Goal: Task Accomplishment & Management: Manage account settings

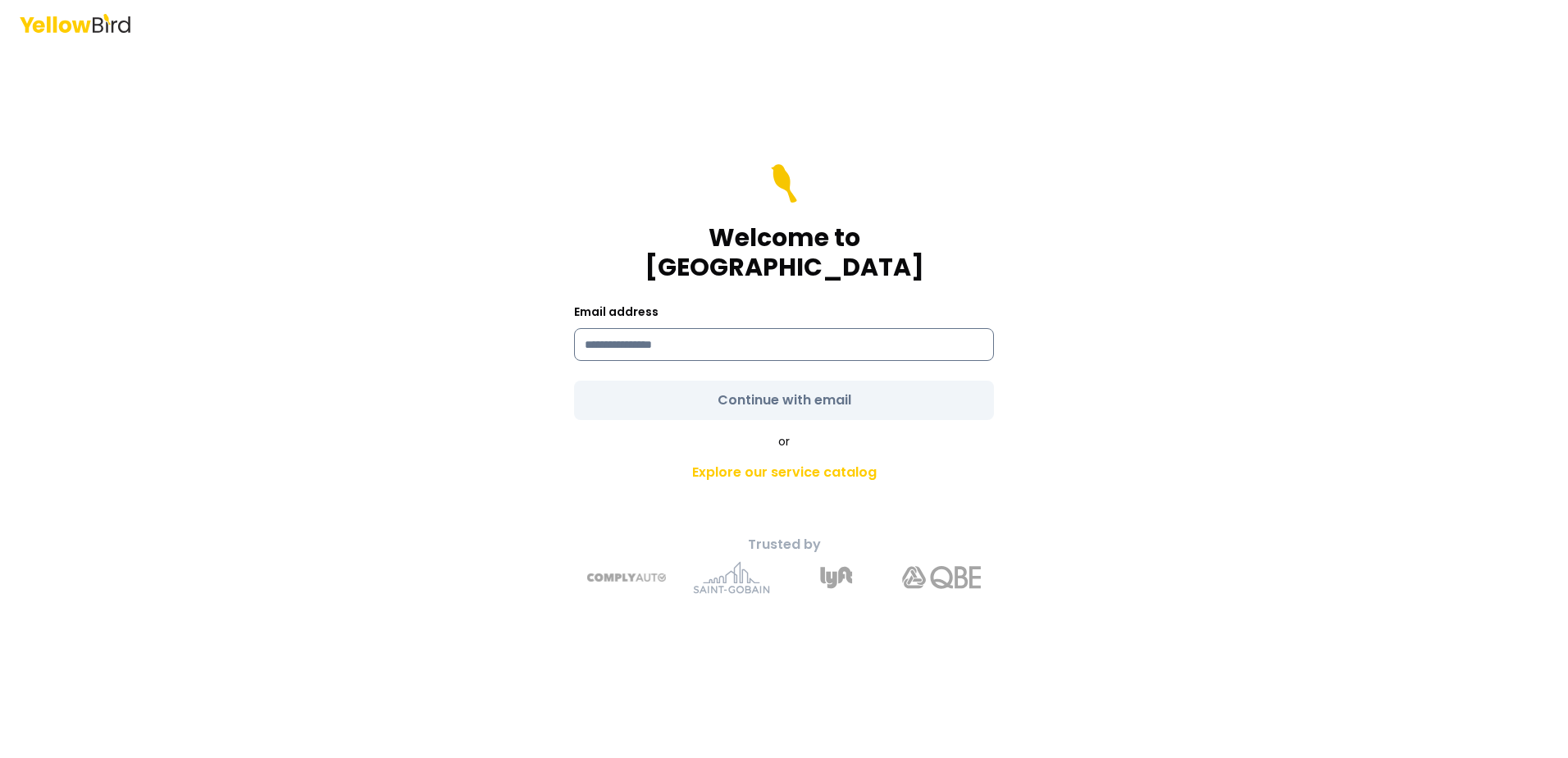
click at [767, 336] on input at bounding box center [784, 345] width 420 height 33
type input "**********"
click at [754, 386] on form "**********" at bounding box center [784, 292] width 420 height 256
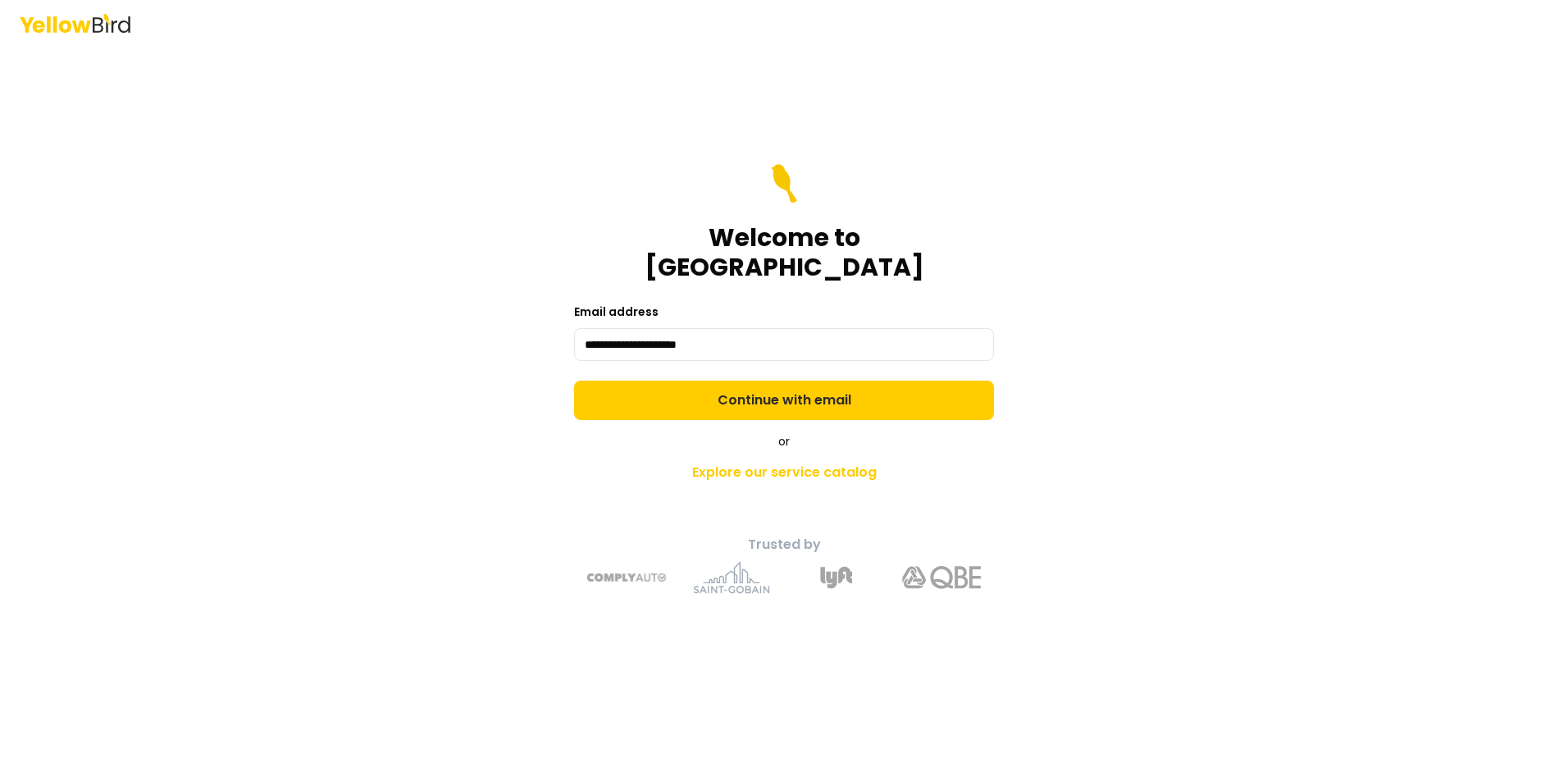
click at [754, 386] on button "Continue with email" at bounding box center [784, 400] width 420 height 40
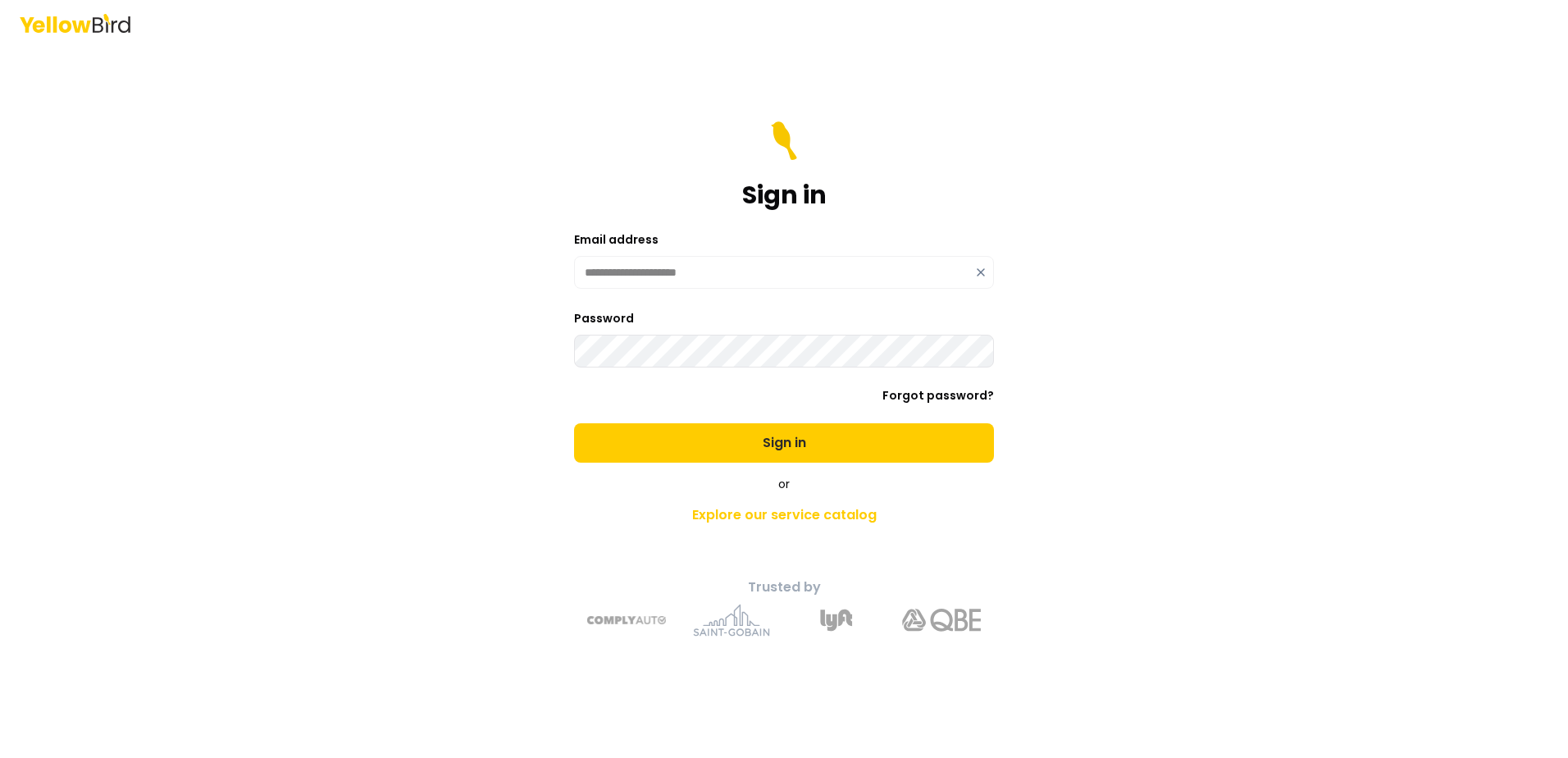
click at [574, 423] on button "Sign in" at bounding box center [784, 443] width 420 height 40
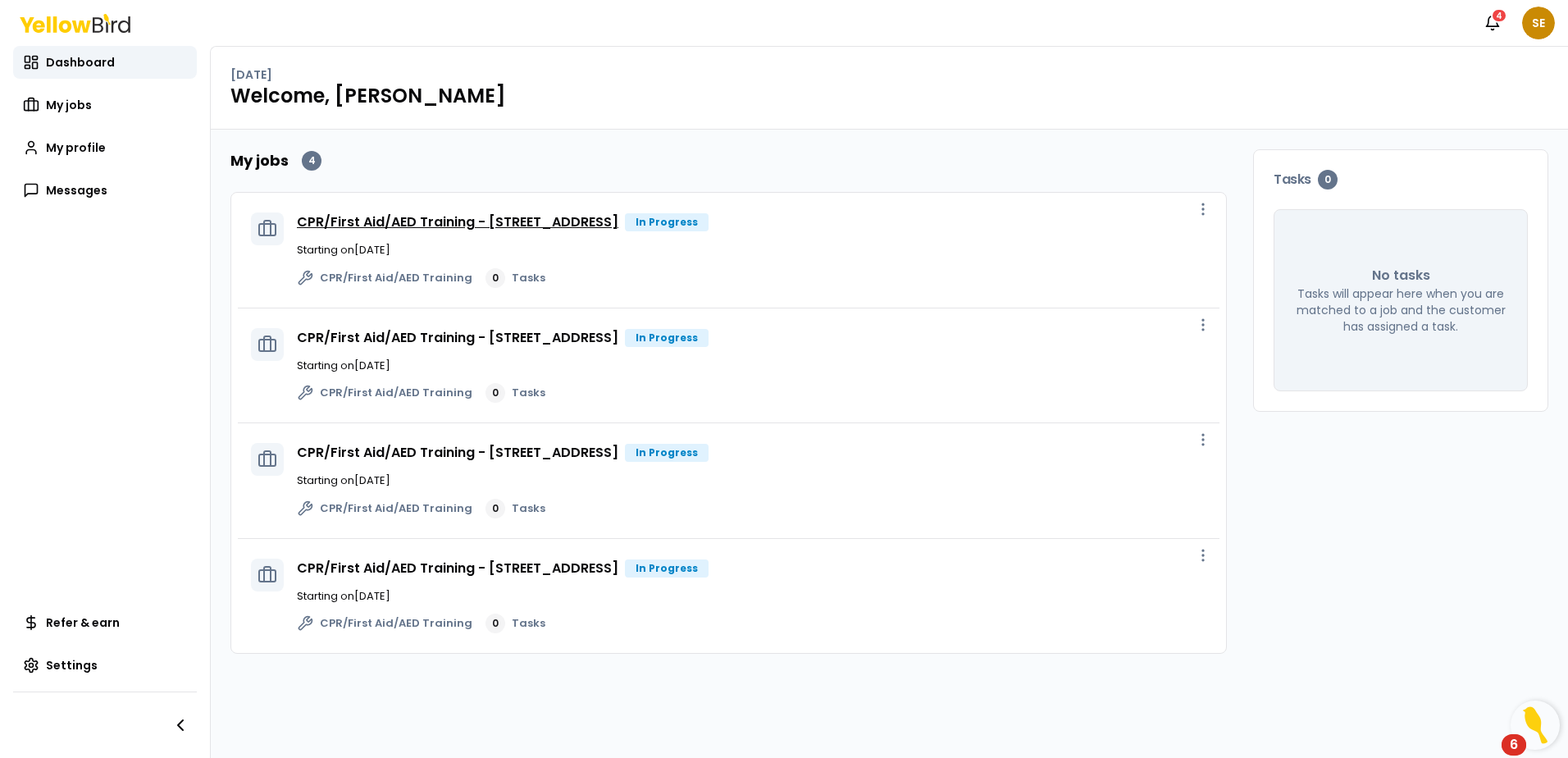
click at [589, 225] on link "CPR/First Aid/AED Training - [STREET_ADDRESS]" at bounding box center [457, 222] width 322 height 19
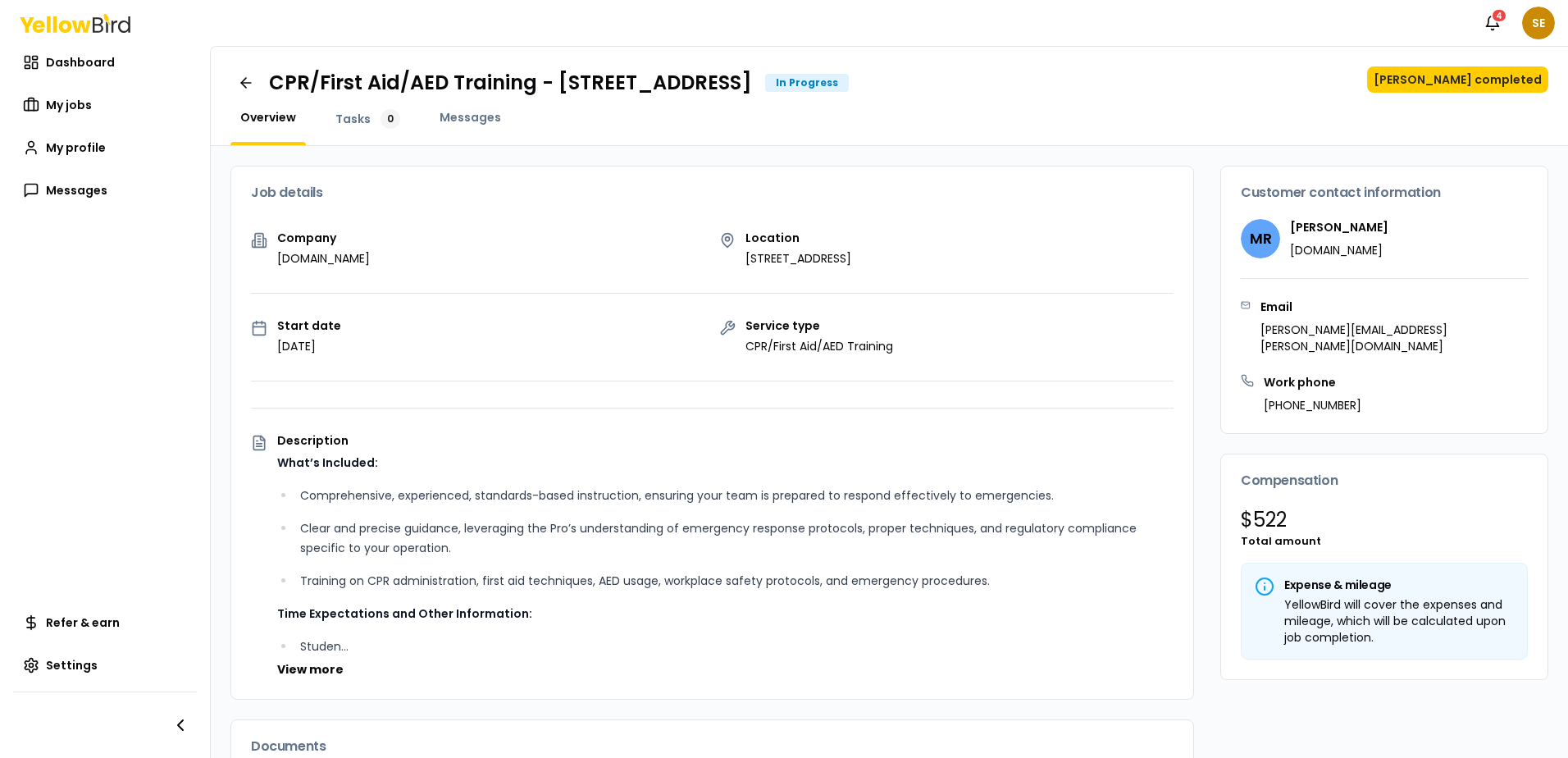
click at [1255, 577] on icon at bounding box center [1265, 587] width 20 height 20
click at [1361, 596] on div "YellowBird will cover the expenses and mileage, which will be calculated upon j…" at bounding box center [1385, 621] width 260 height 50
click at [1442, 79] on button "[PERSON_NAME] completed" at bounding box center [1457, 79] width 181 height 26
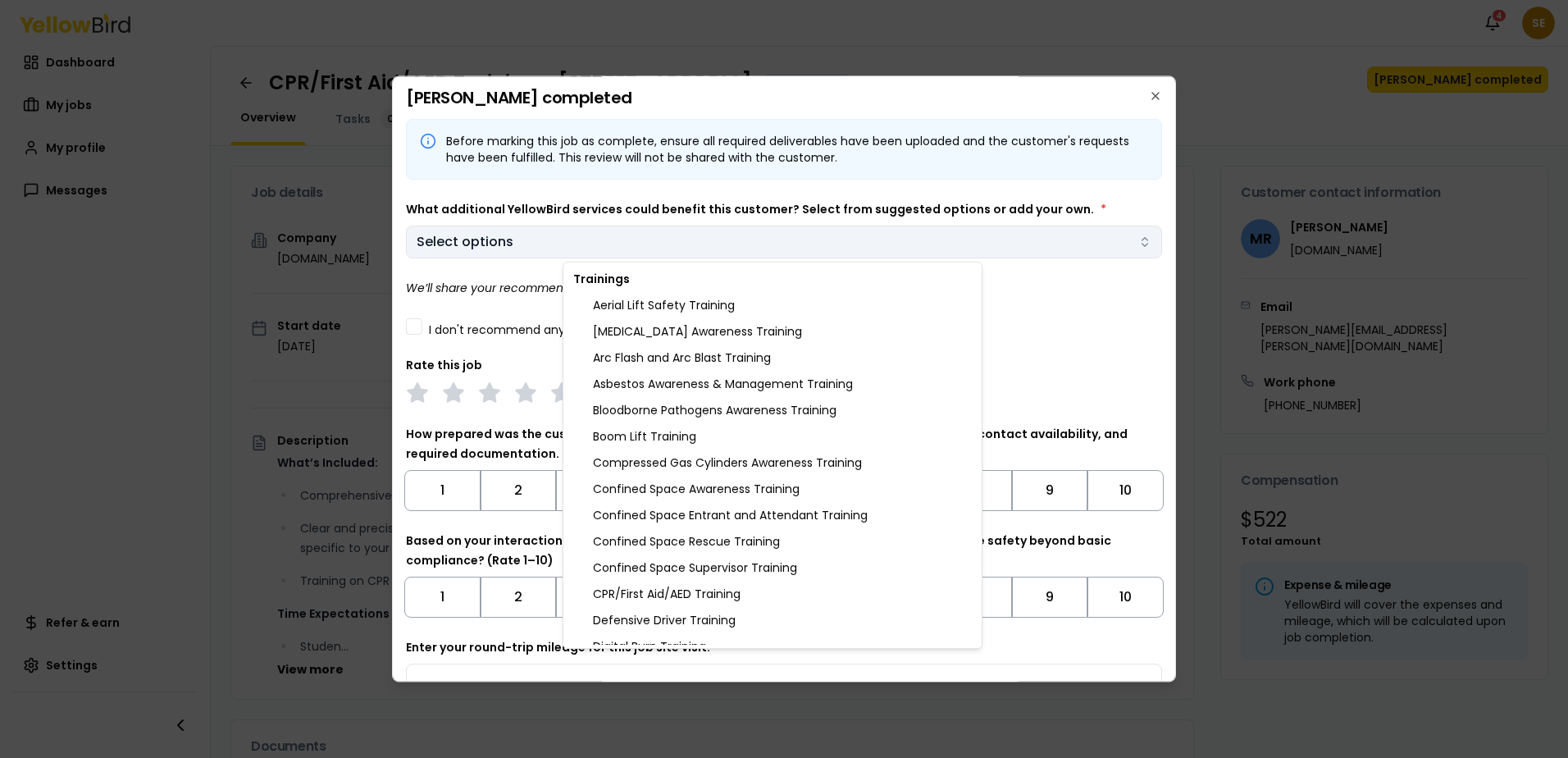
click at [789, 233] on body "Notifications 4 SE Dashboard My jobs My profile Messages Refer & earn Settings …" at bounding box center [784, 379] width 1568 height 758
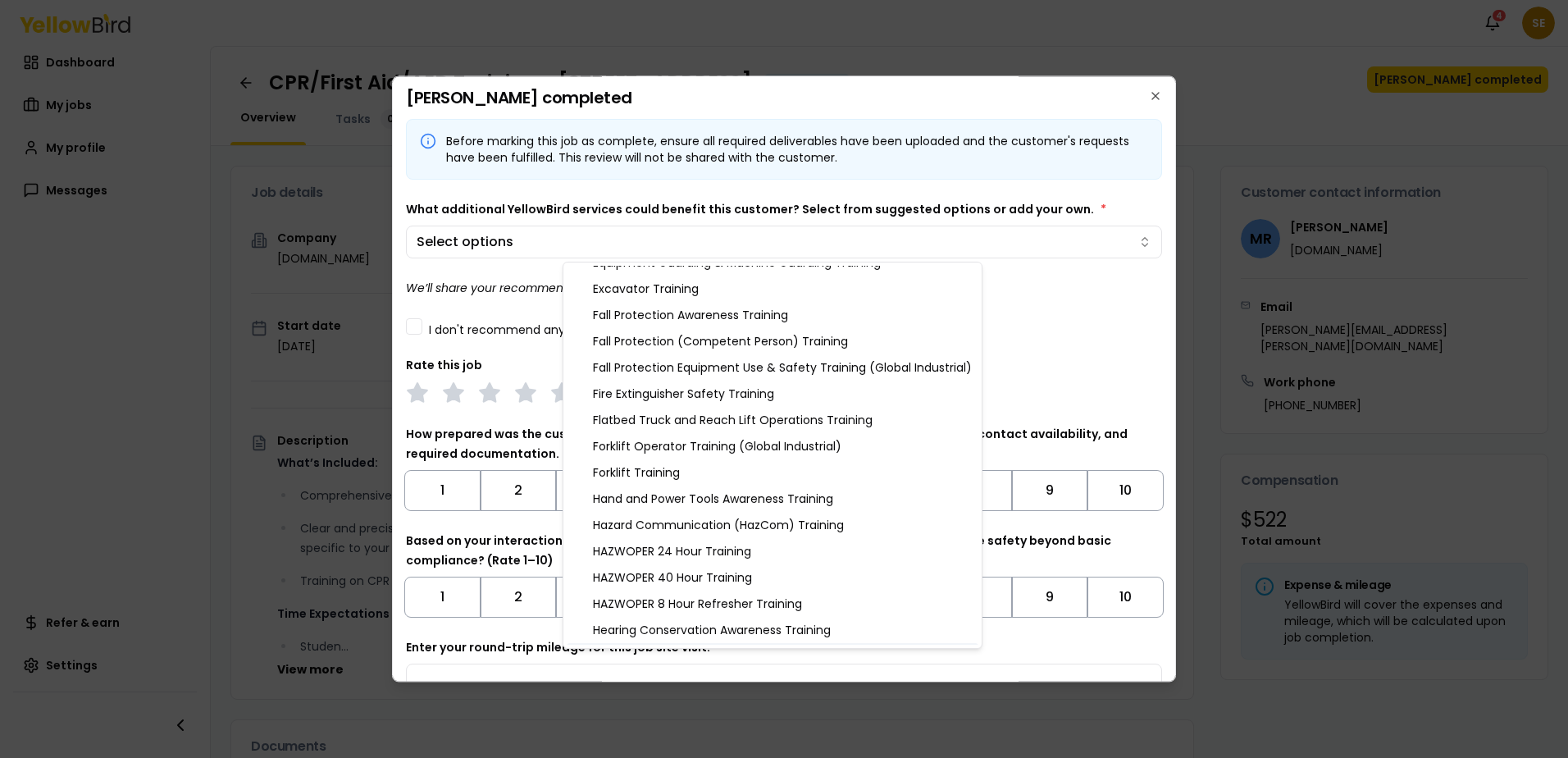
scroll to position [656, 0]
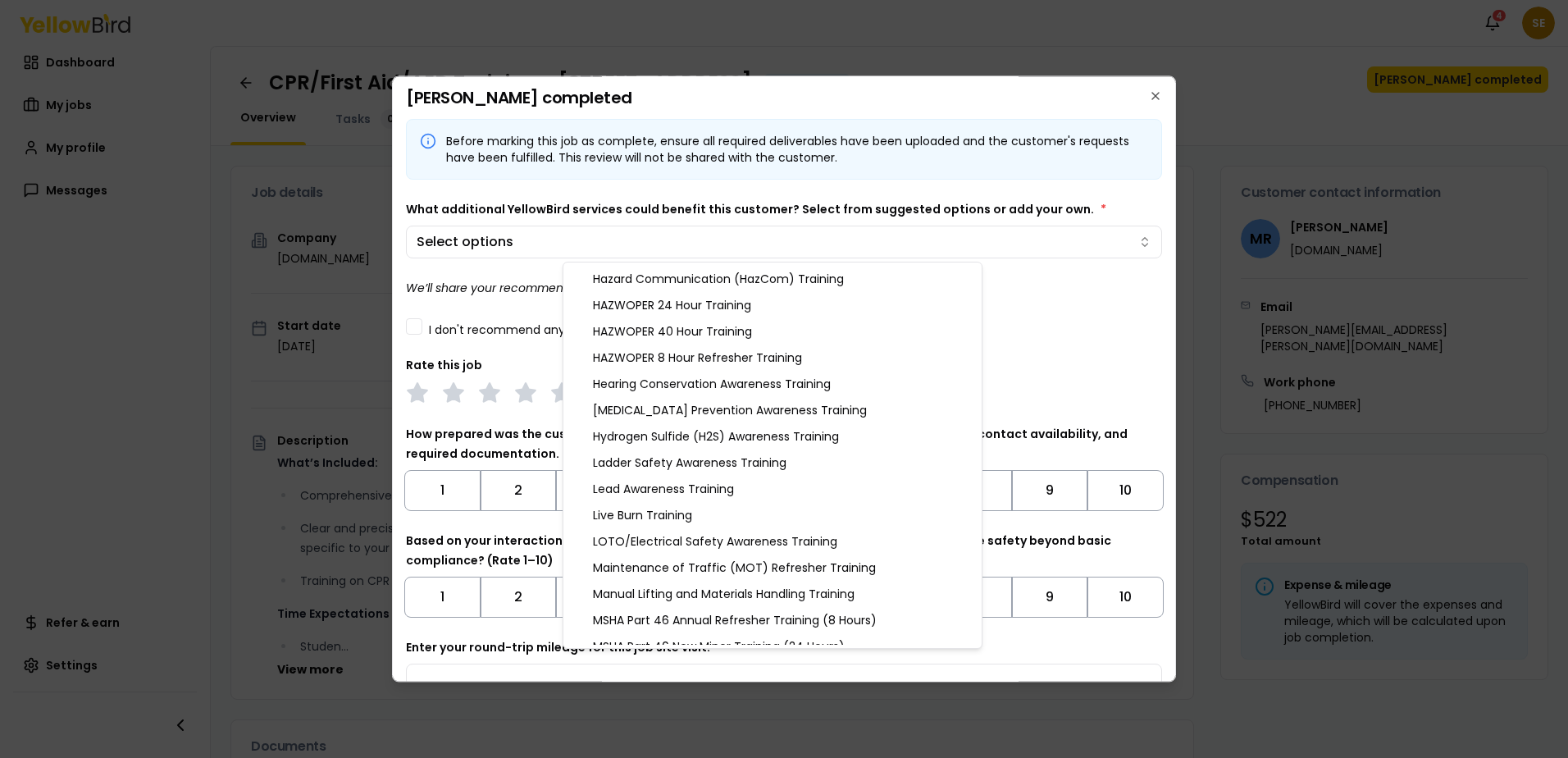
click at [1081, 331] on body "Notifications 4 SE Dashboard My jobs My profile Messages Refer & earn Settings …" at bounding box center [784, 379] width 1568 height 758
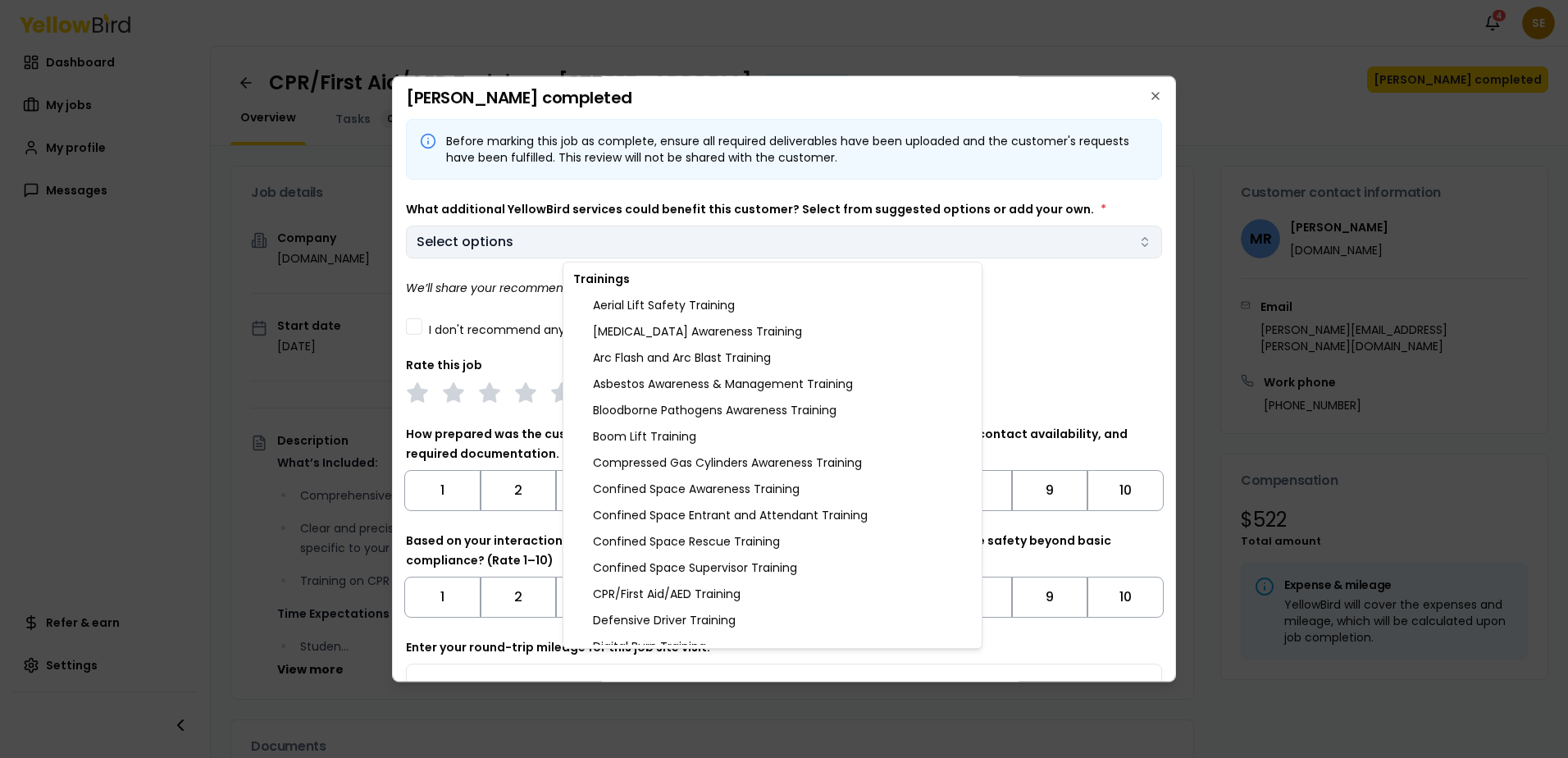
click at [1130, 244] on body "Notifications 4 SE Dashboard My jobs My profile Messages Refer & earn Settings …" at bounding box center [784, 379] width 1568 height 758
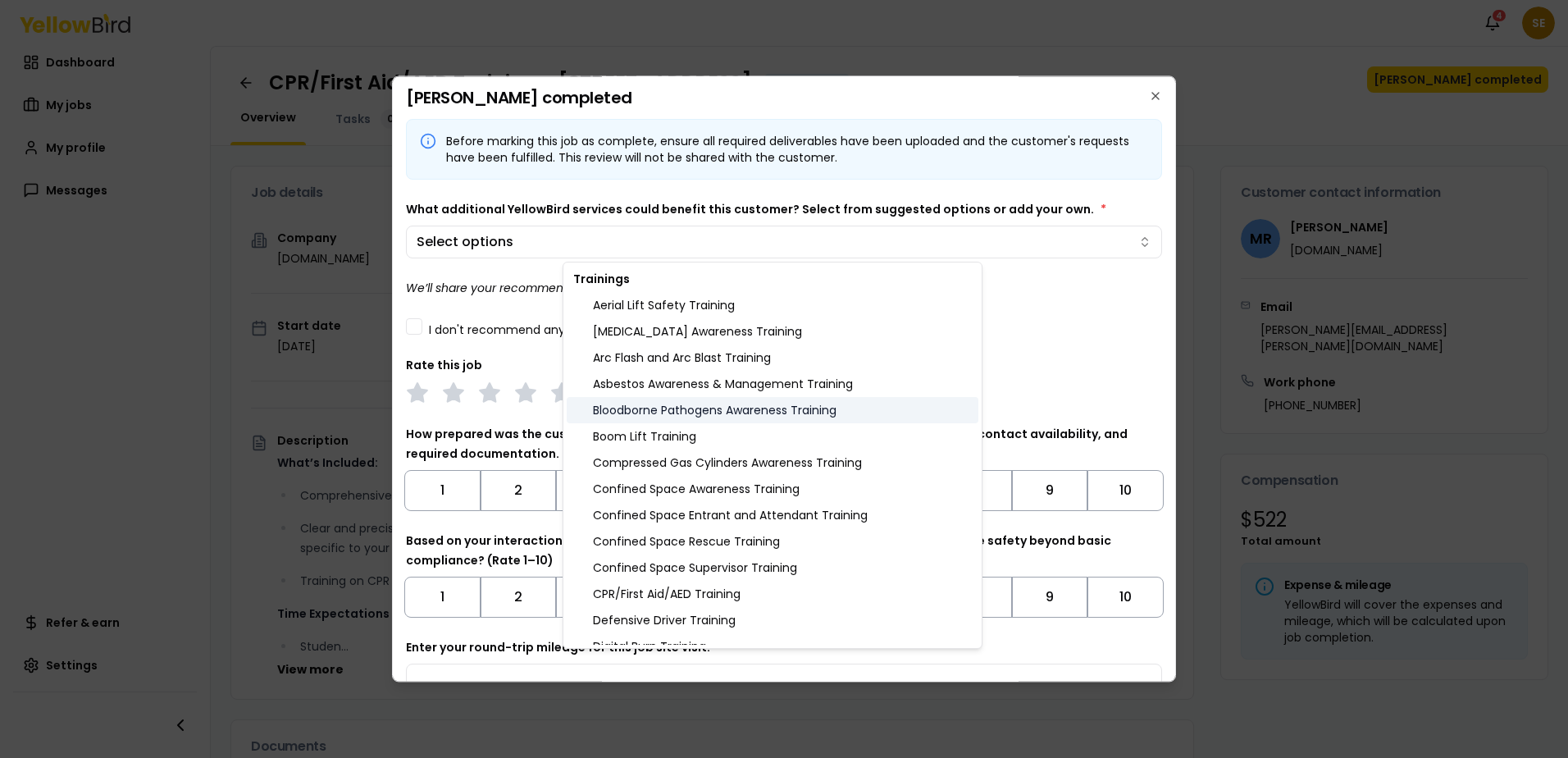
click at [834, 412] on div "Bloodborne Pathogens Awareness Training" at bounding box center [773, 410] width 412 height 26
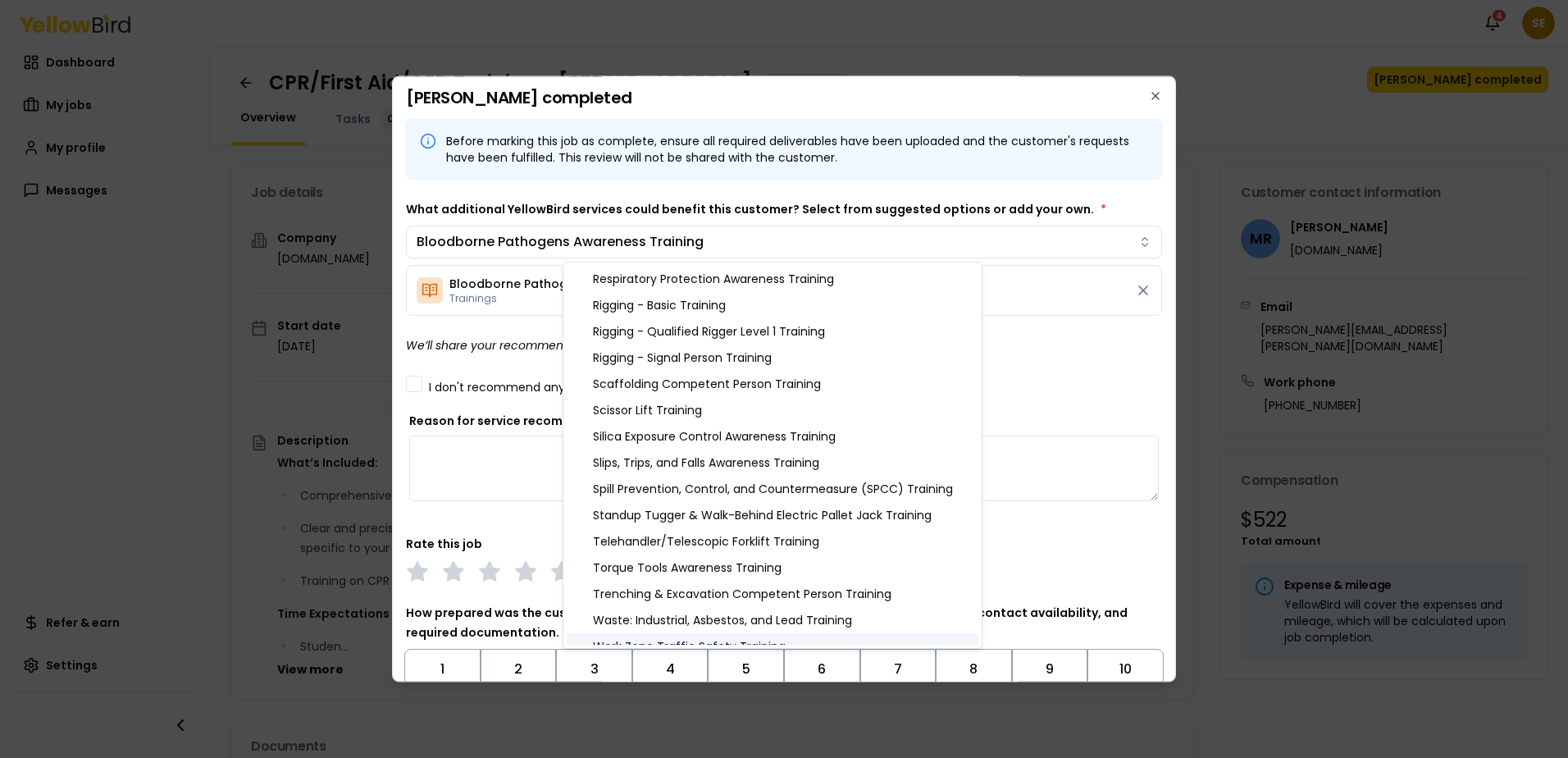
scroll to position [1559, 0]
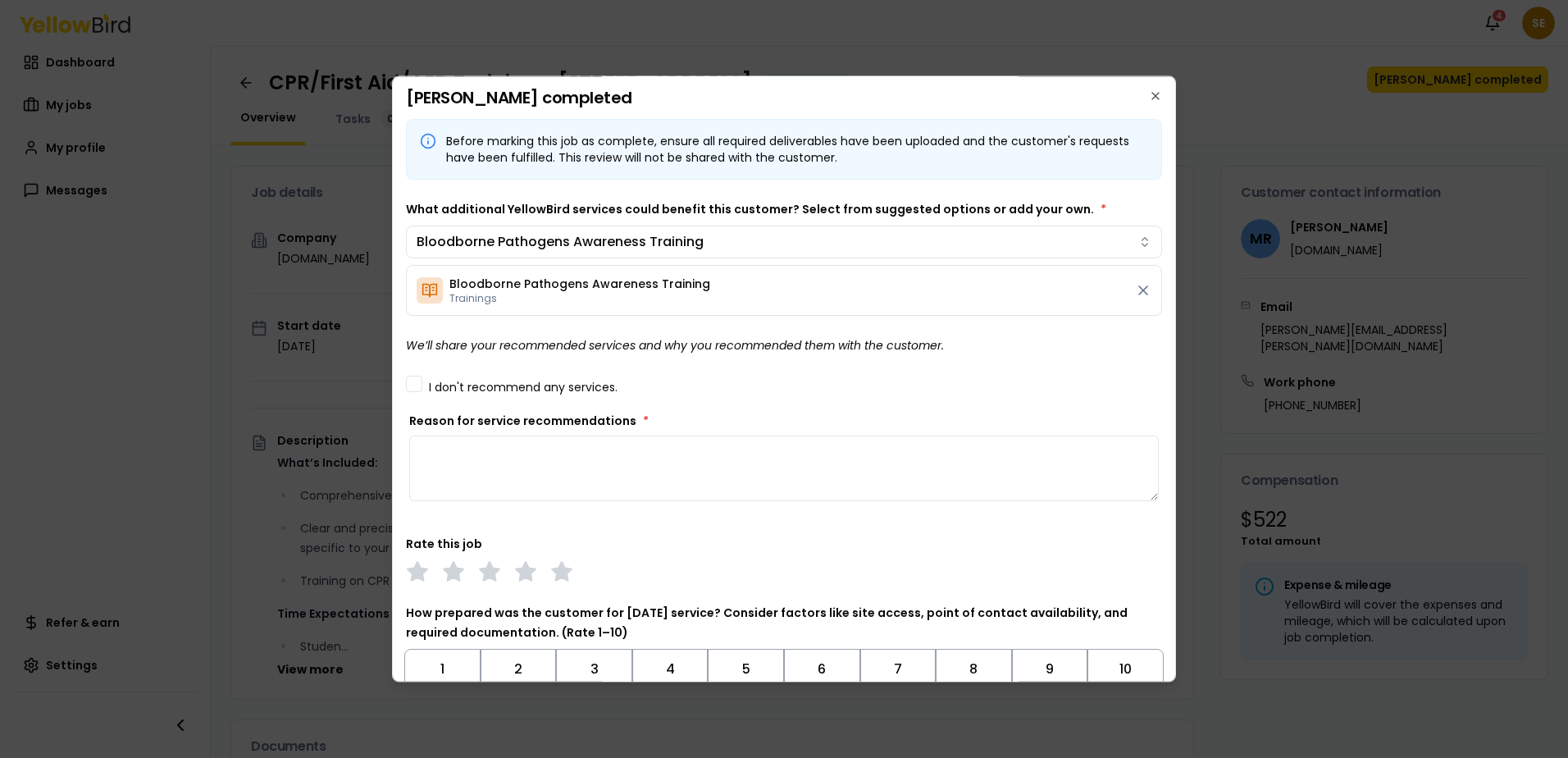
click at [1064, 352] on body "Notifications 4 SE Dashboard My jobs My profile Messages Refer & earn Settings …" at bounding box center [784, 379] width 1568 height 758
click at [460, 462] on textarea "Reason for service recommendations *" at bounding box center [784, 468] width 750 height 65
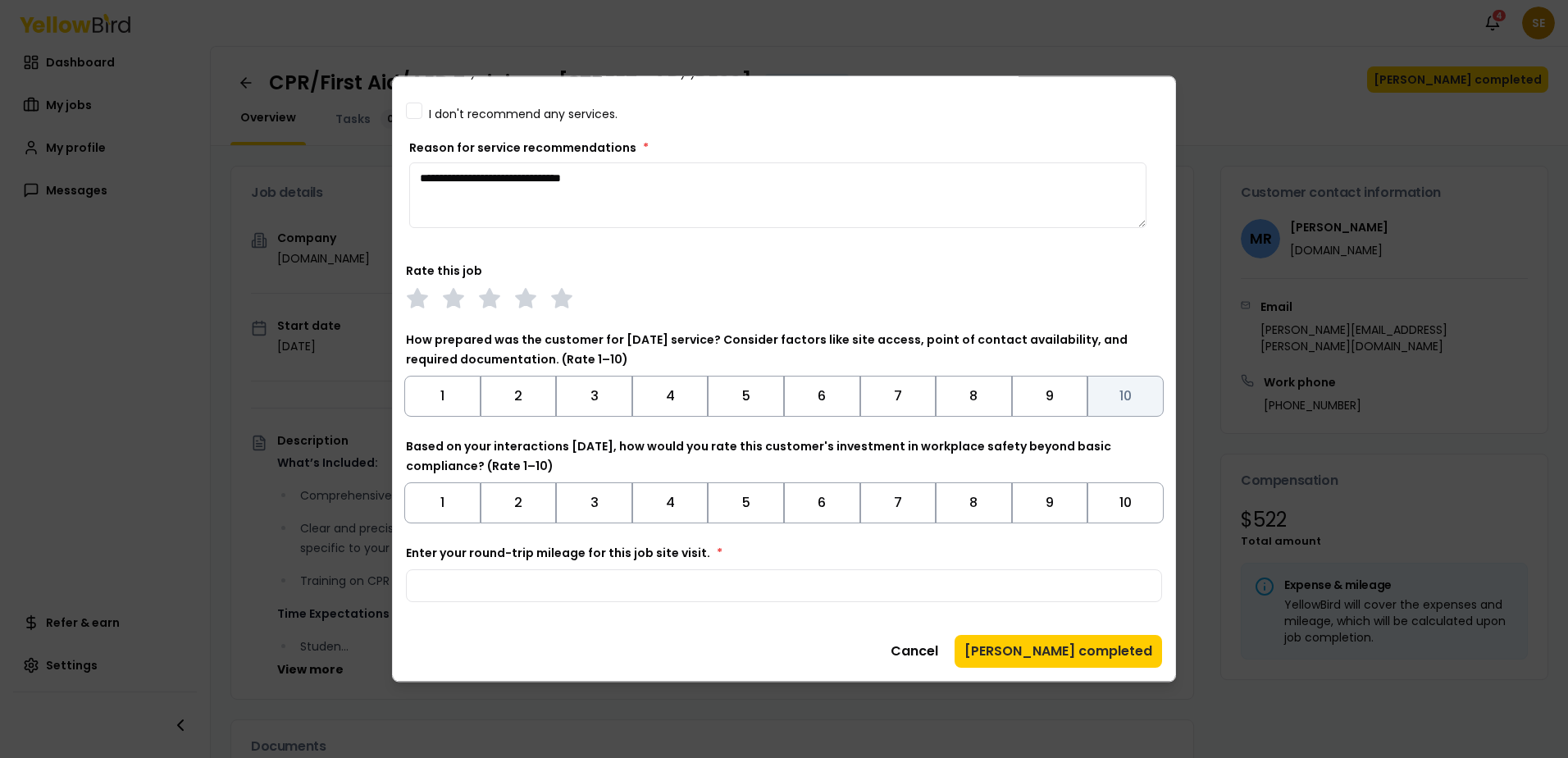
type textarea "**********"
click at [1135, 393] on button "10" at bounding box center [1126, 397] width 76 height 41
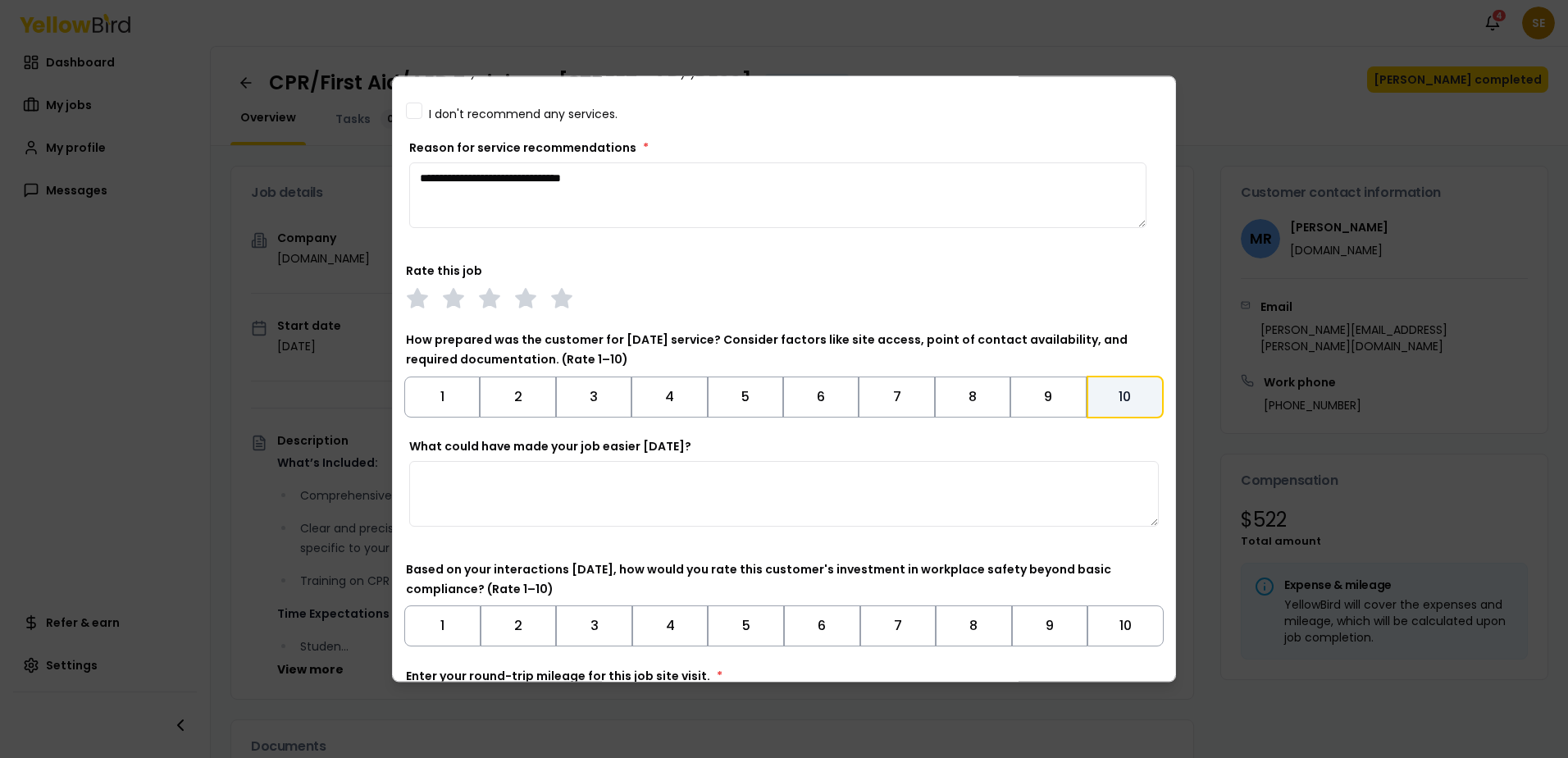
scroll to position [396, 0]
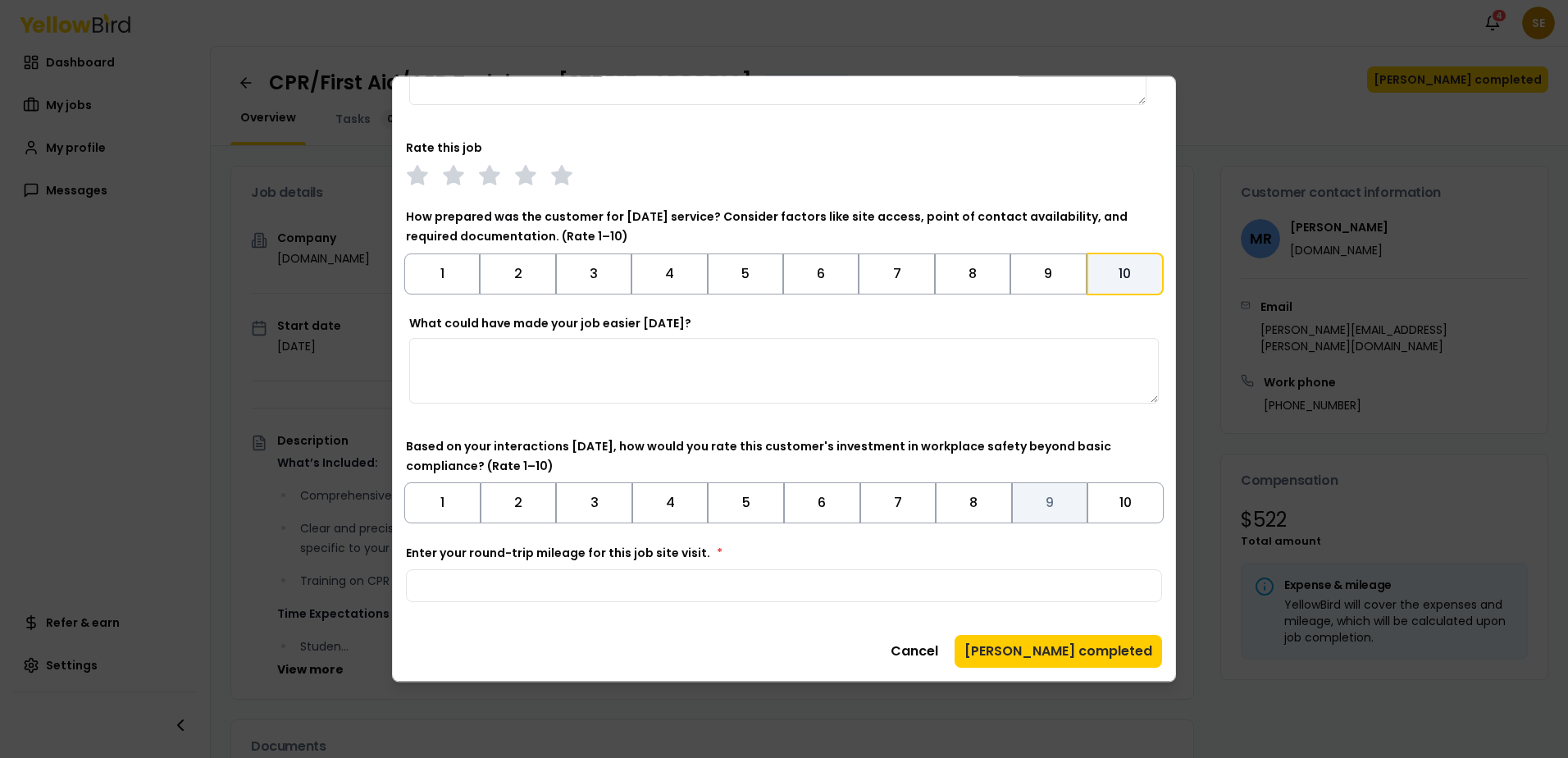
click at [1037, 500] on button "9" at bounding box center [1051, 503] width 76 height 41
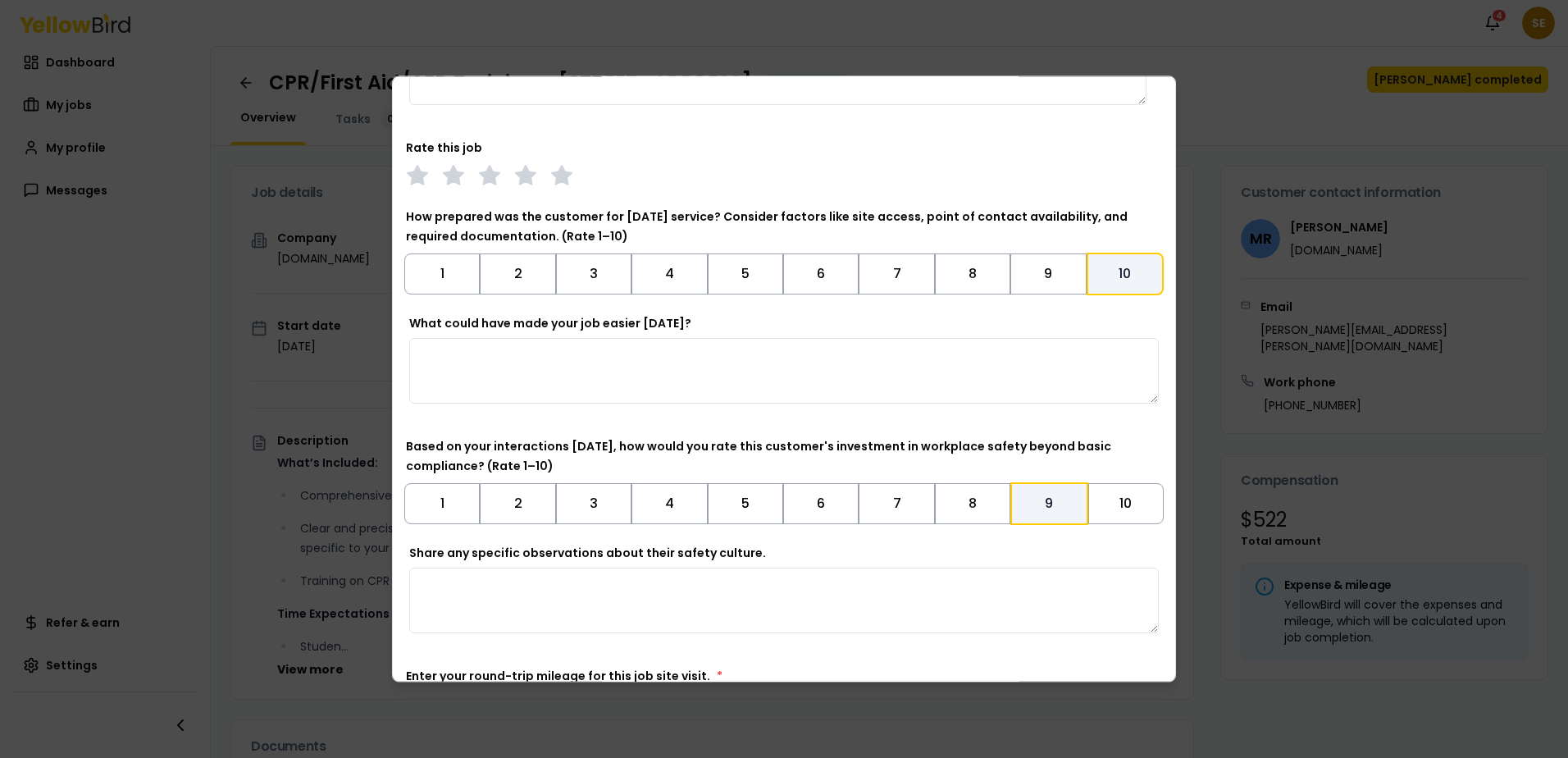
scroll to position [519, 0]
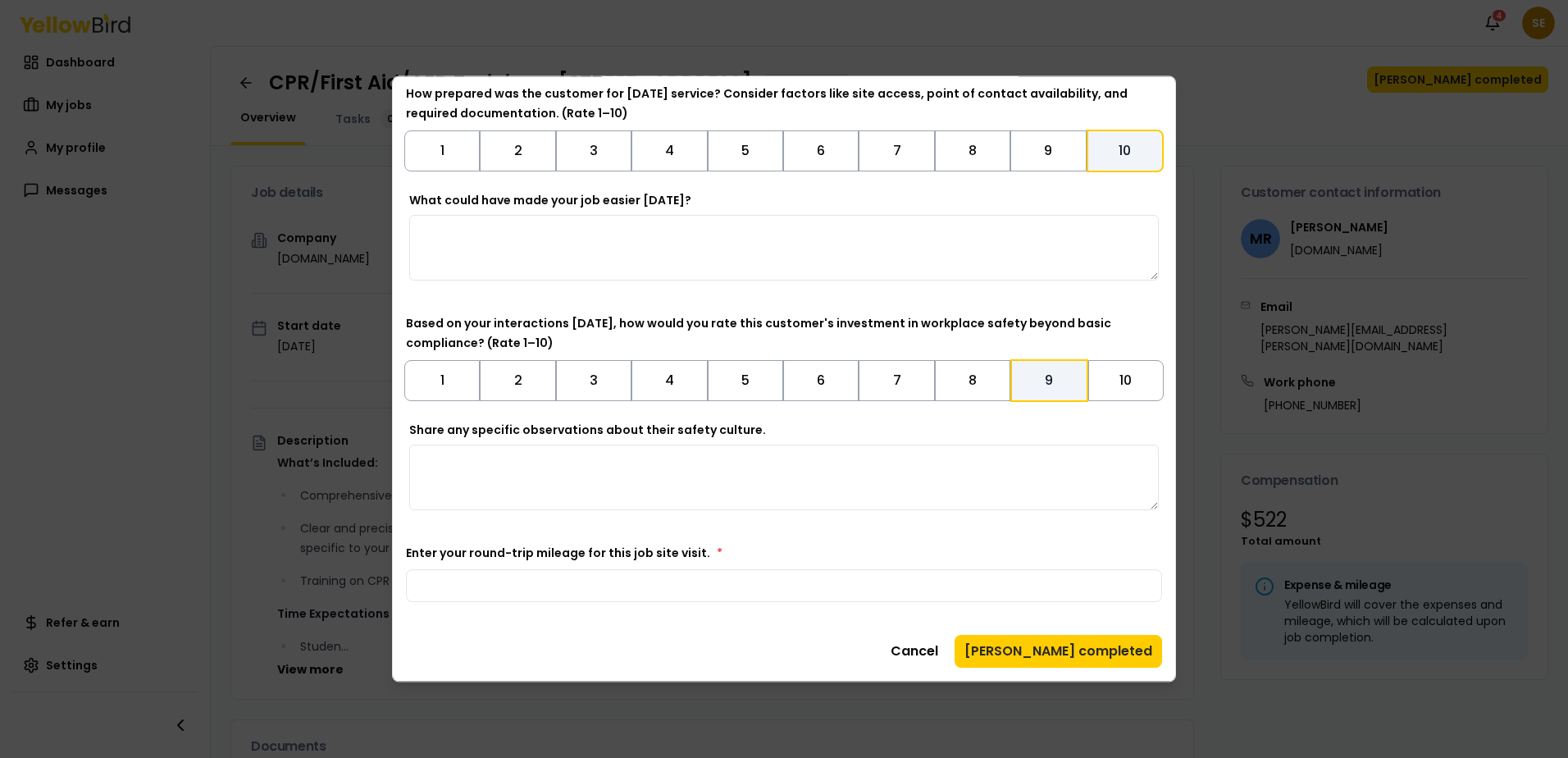
click at [449, 466] on textarea "Share any specific observations about their safety culture." at bounding box center [784, 477] width 750 height 65
type textarea "**********"
click at [427, 580] on input "Enter your round-trip mileage for this job site visit. *" at bounding box center [784, 586] width 756 height 33
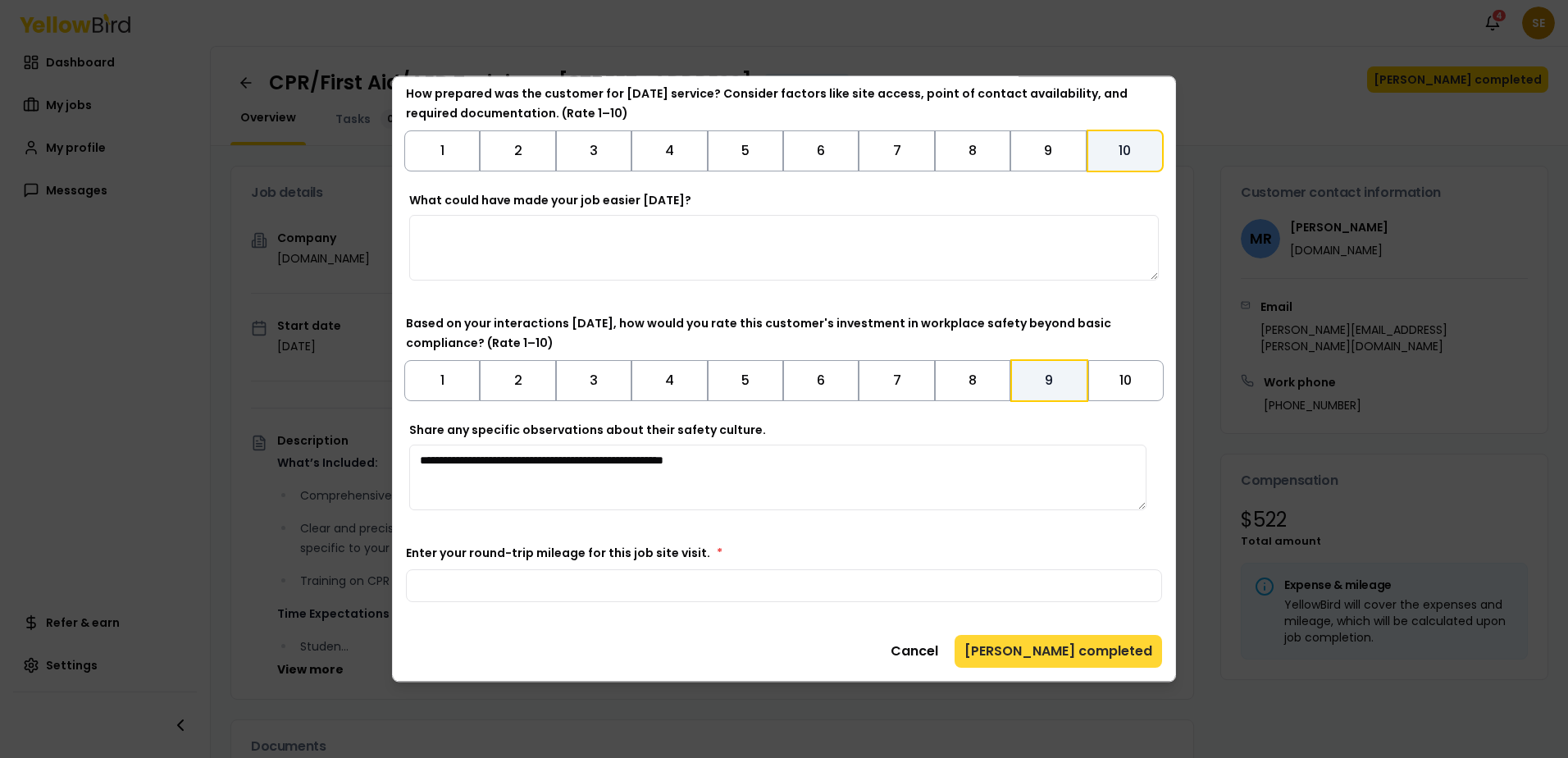
type input "*"
click at [1105, 646] on button "[PERSON_NAME] completed" at bounding box center [1058, 651] width 207 height 33
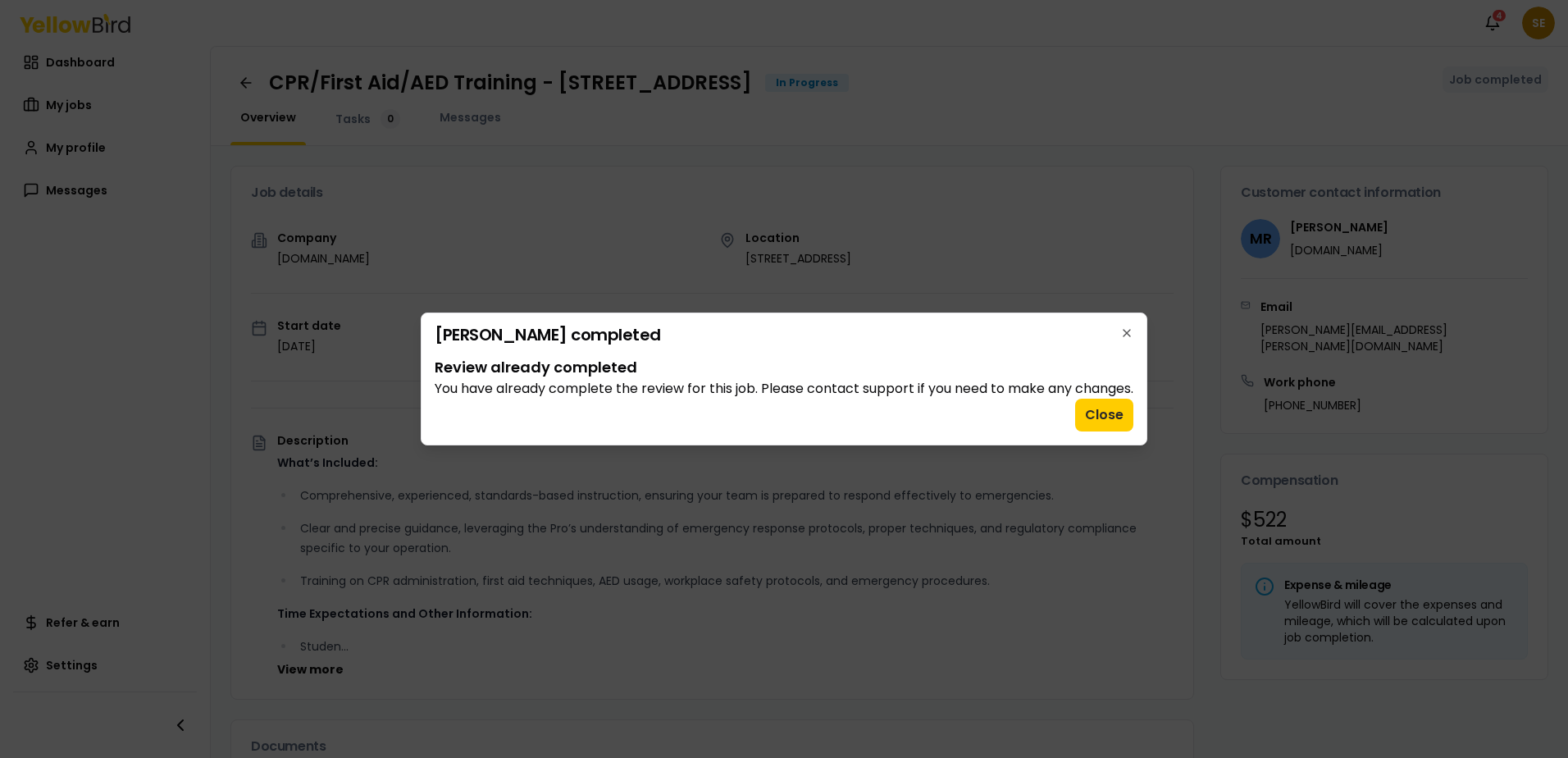
scroll to position [0, 0]
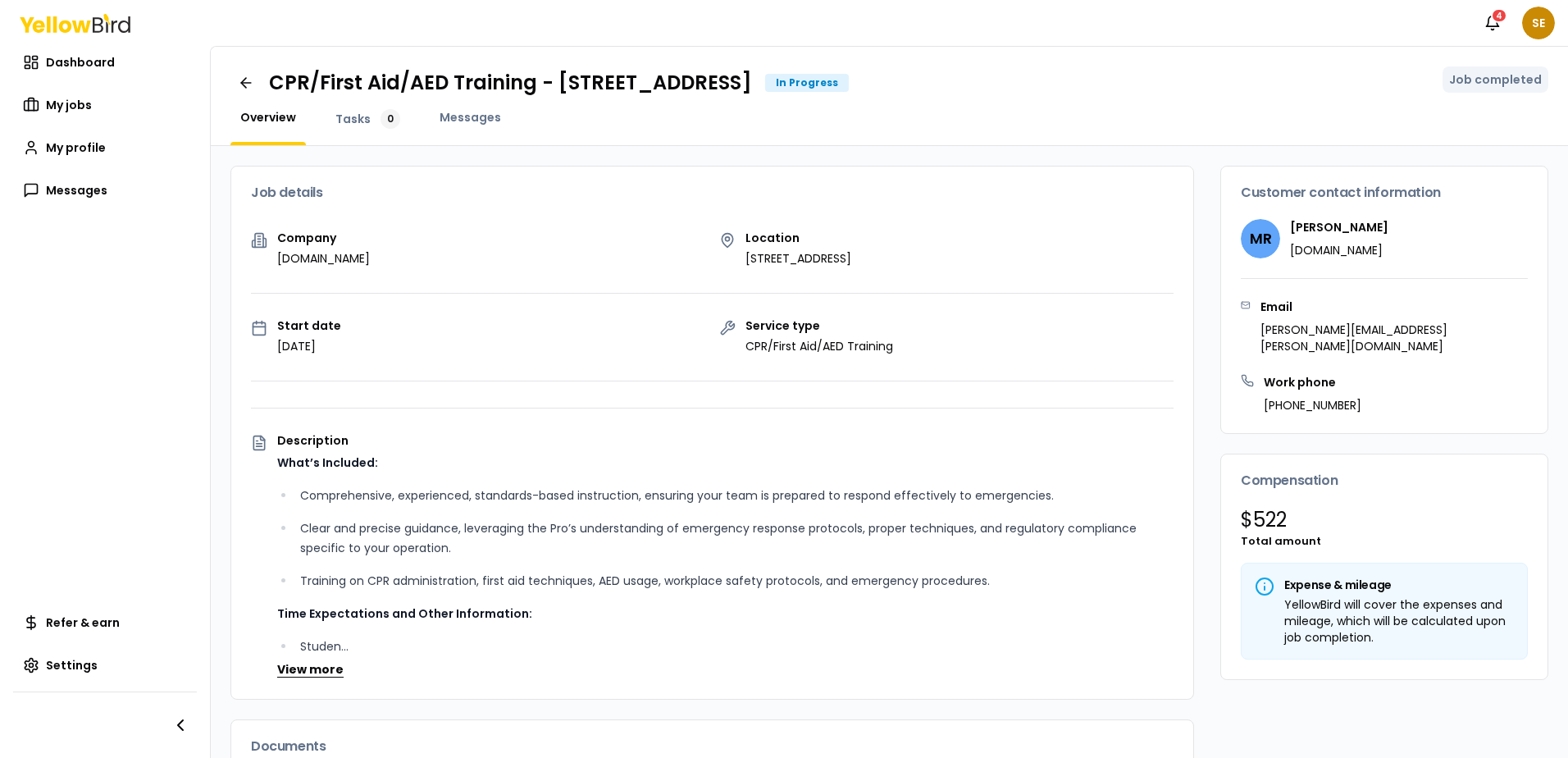
click at [324, 671] on button "View more" at bounding box center [310, 670] width 66 height 17
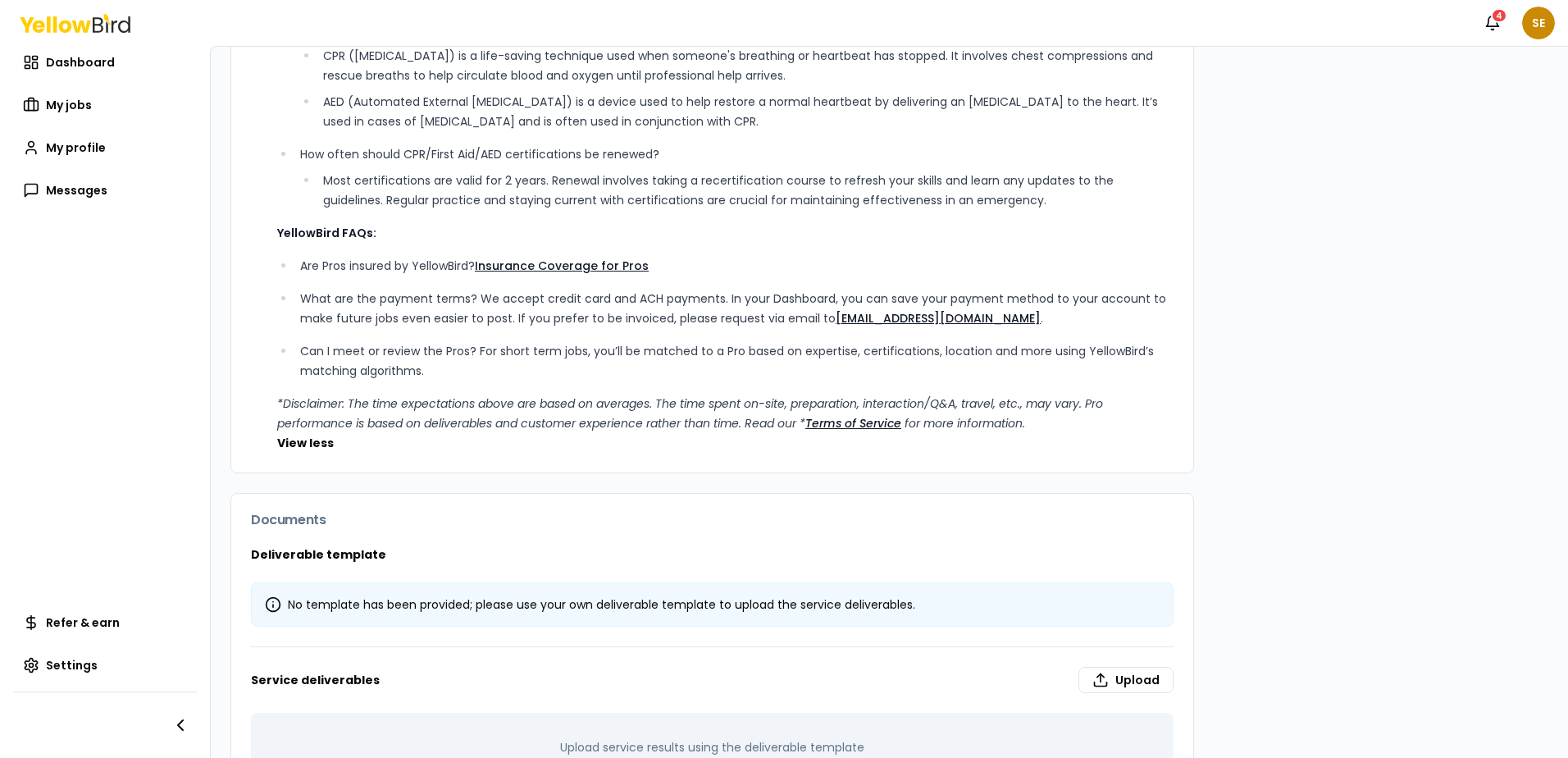
scroll to position [884, 0]
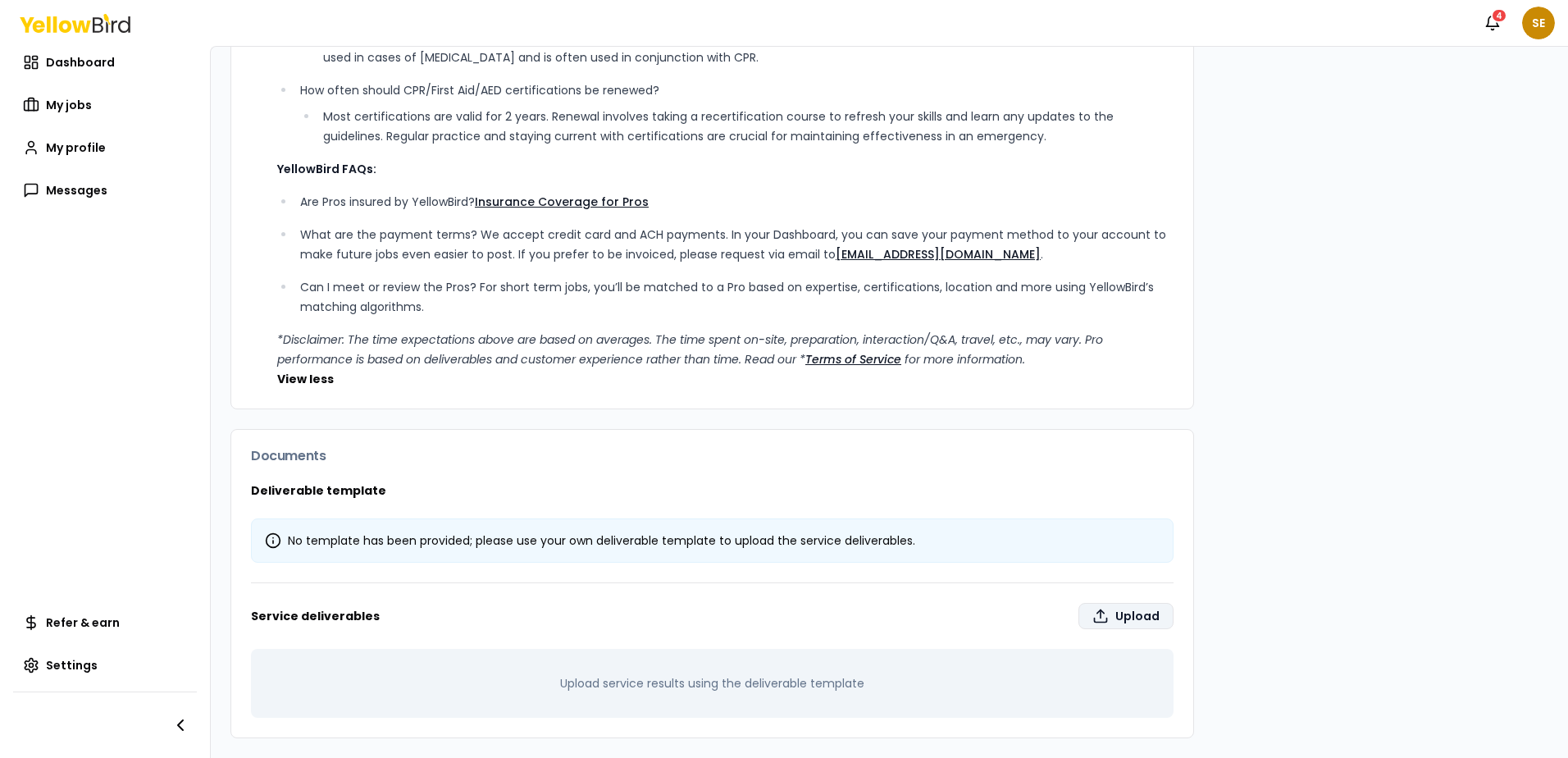
click at [1126, 614] on label "Upload" at bounding box center [1126, 616] width 95 height 26
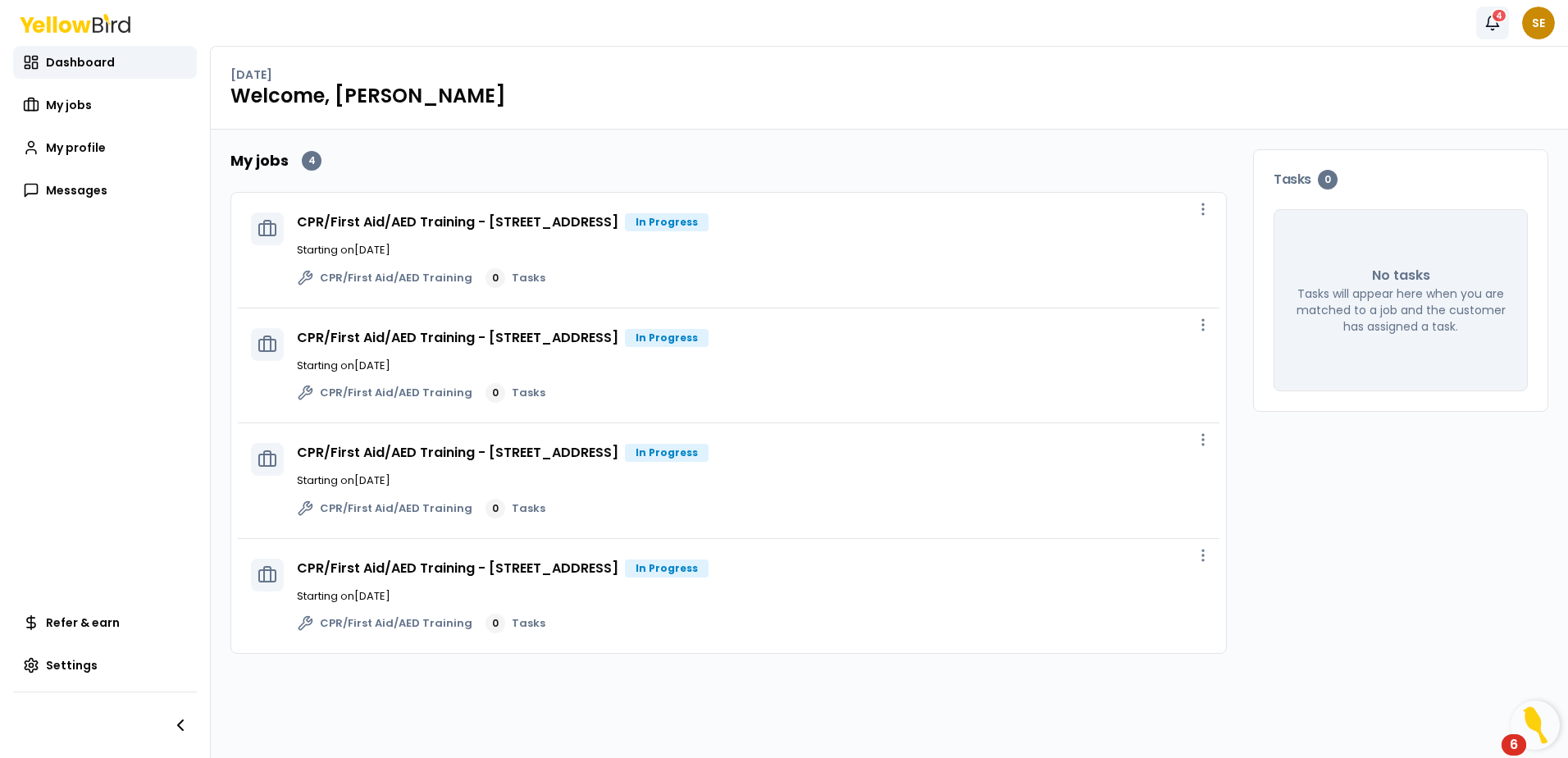
click at [1494, 17] on div "4" at bounding box center [1499, 16] width 17 height 15
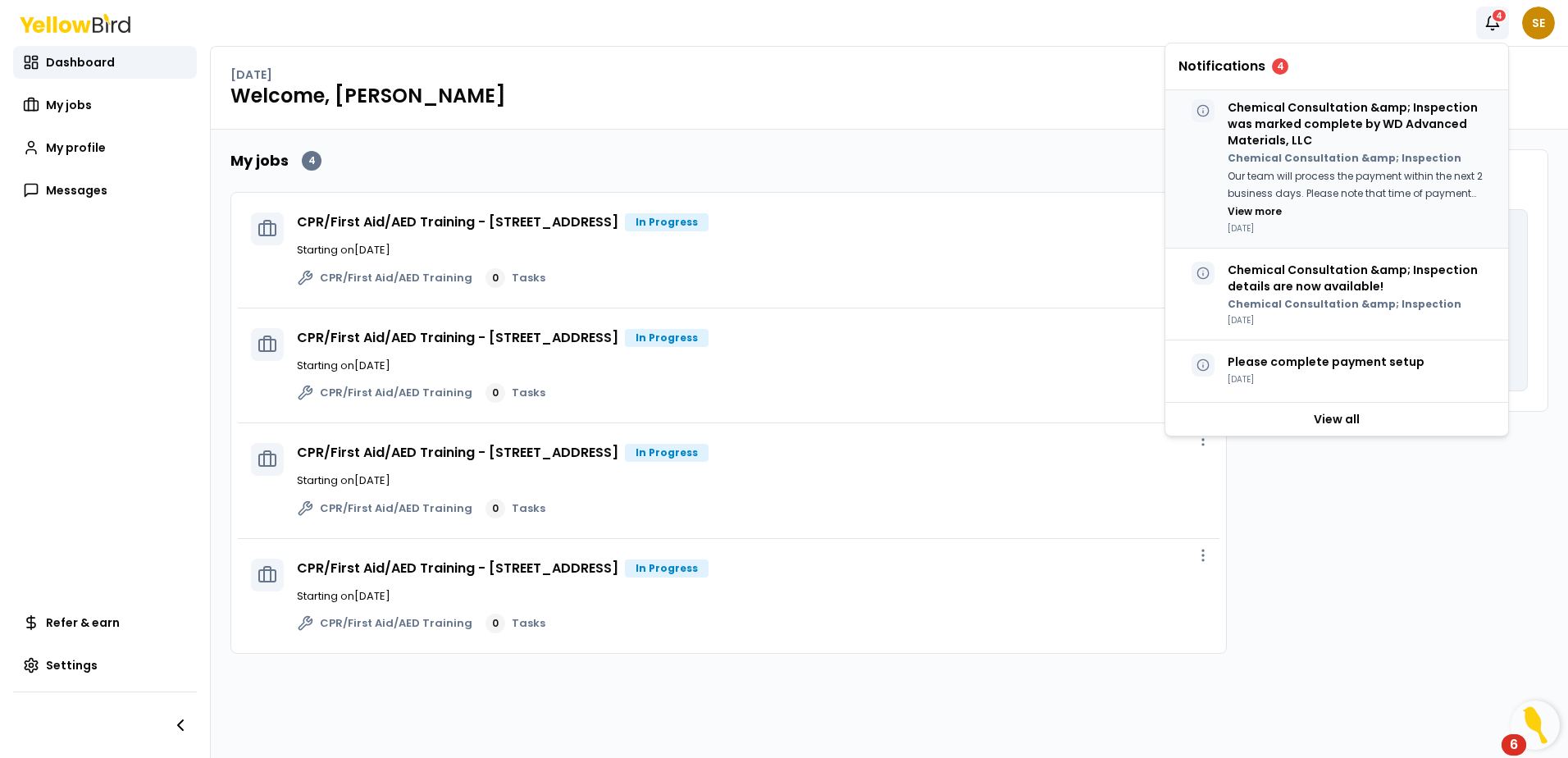
scroll to position [1288, 0]
click at [1442, 574] on div "Tasks 0 No tasks Tasks will appear here when you are matched to a job and the c…" at bounding box center [1400, 402] width 295 height 504
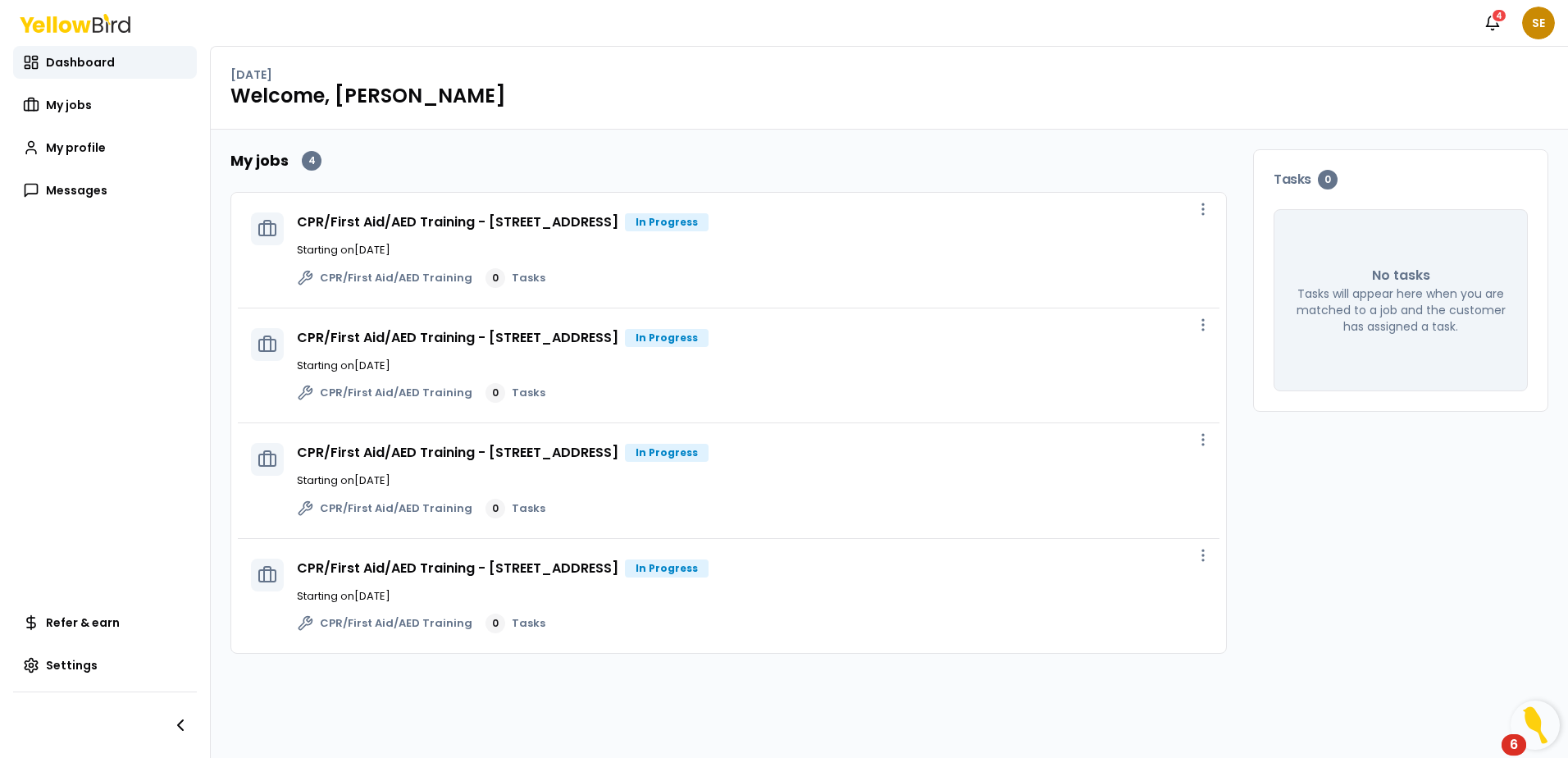
click at [708, 229] on div "In Progress" at bounding box center [666, 222] width 83 height 18
click at [1201, 213] on icon "button" at bounding box center [1203, 209] width 17 height 17
click at [1161, 247] on span "View job" at bounding box center [1169, 246] width 41 height 13
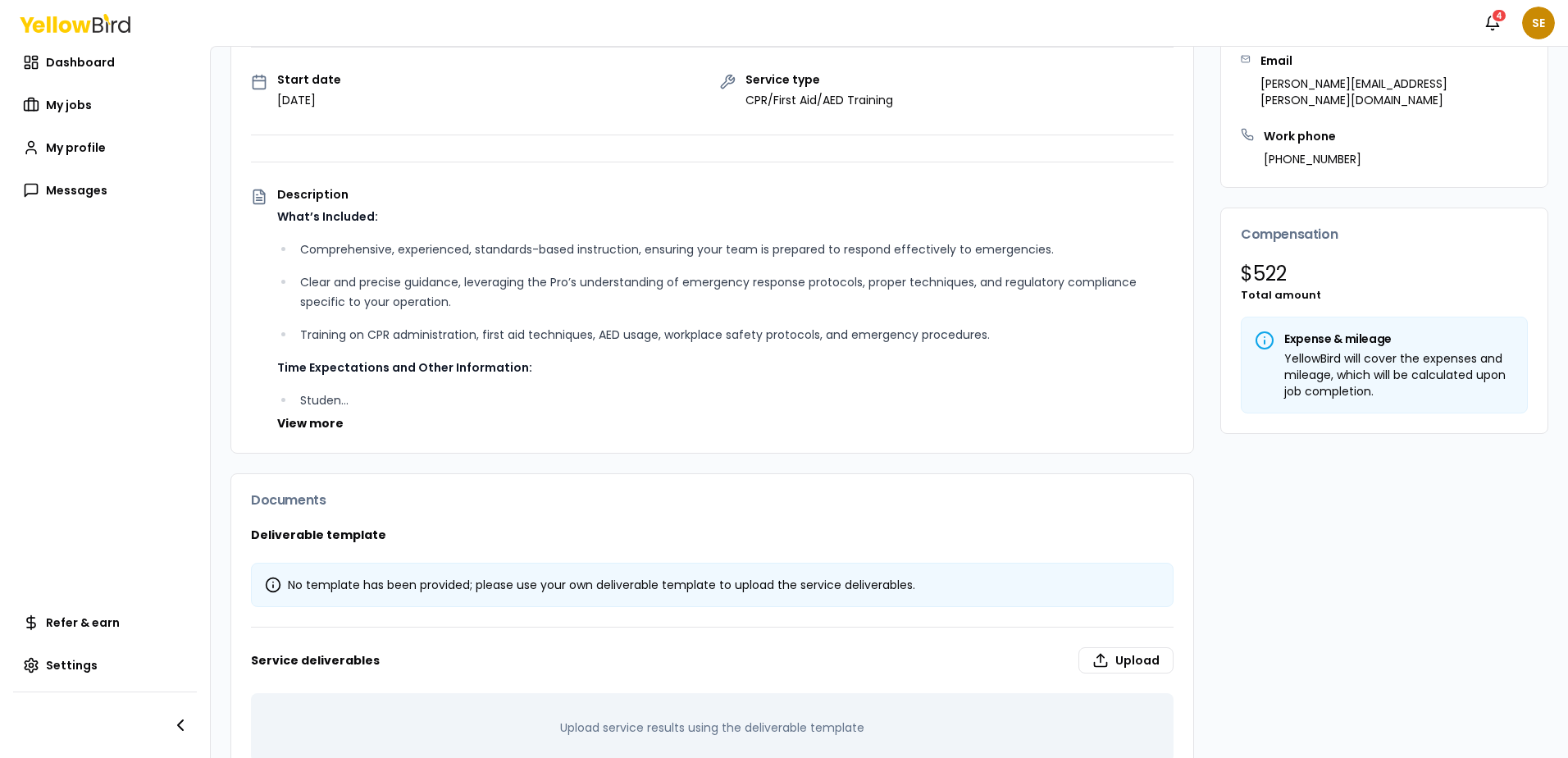
scroll to position [290, 0]
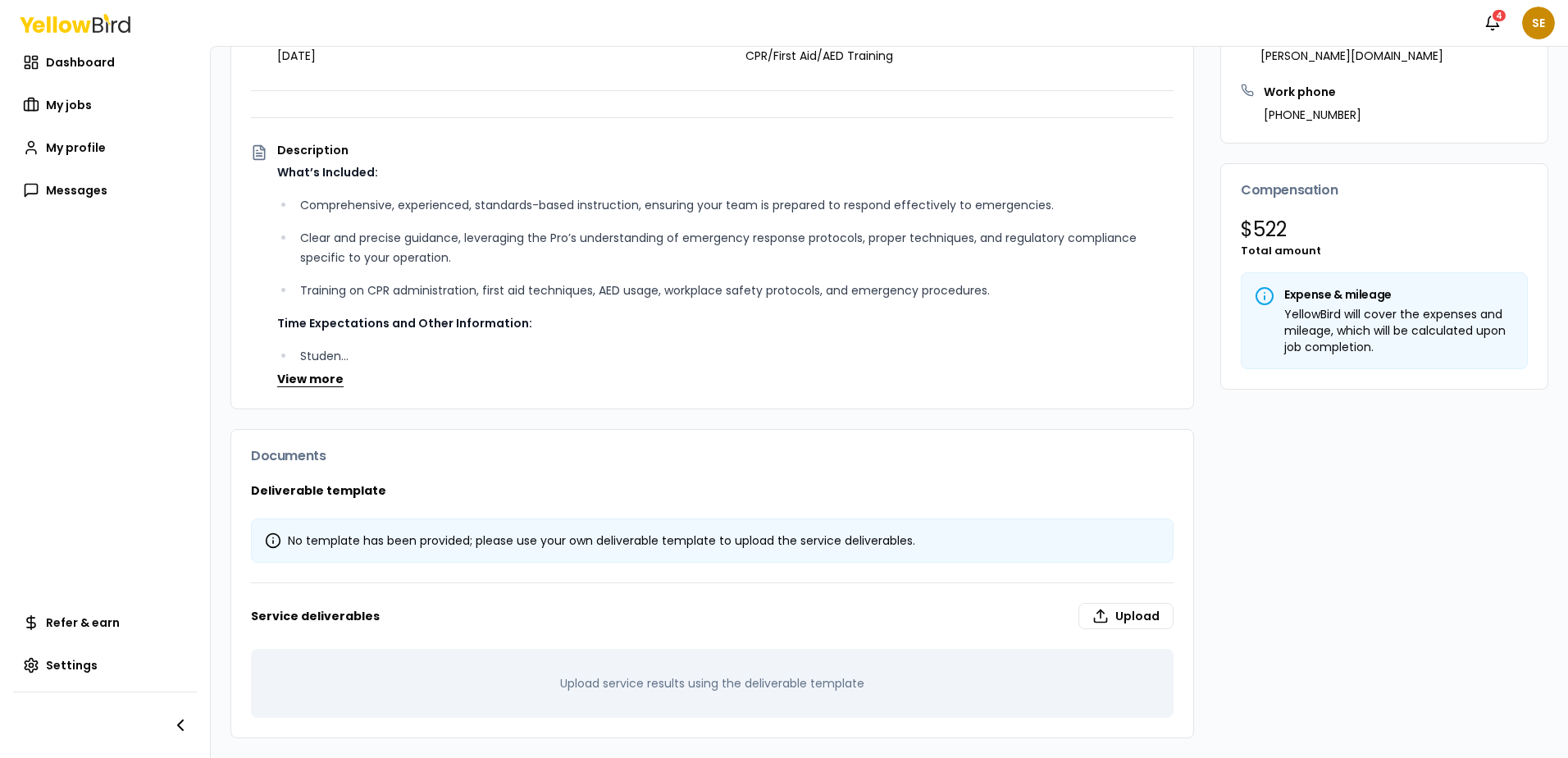
click at [331, 380] on button "View more" at bounding box center [310, 379] width 66 height 17
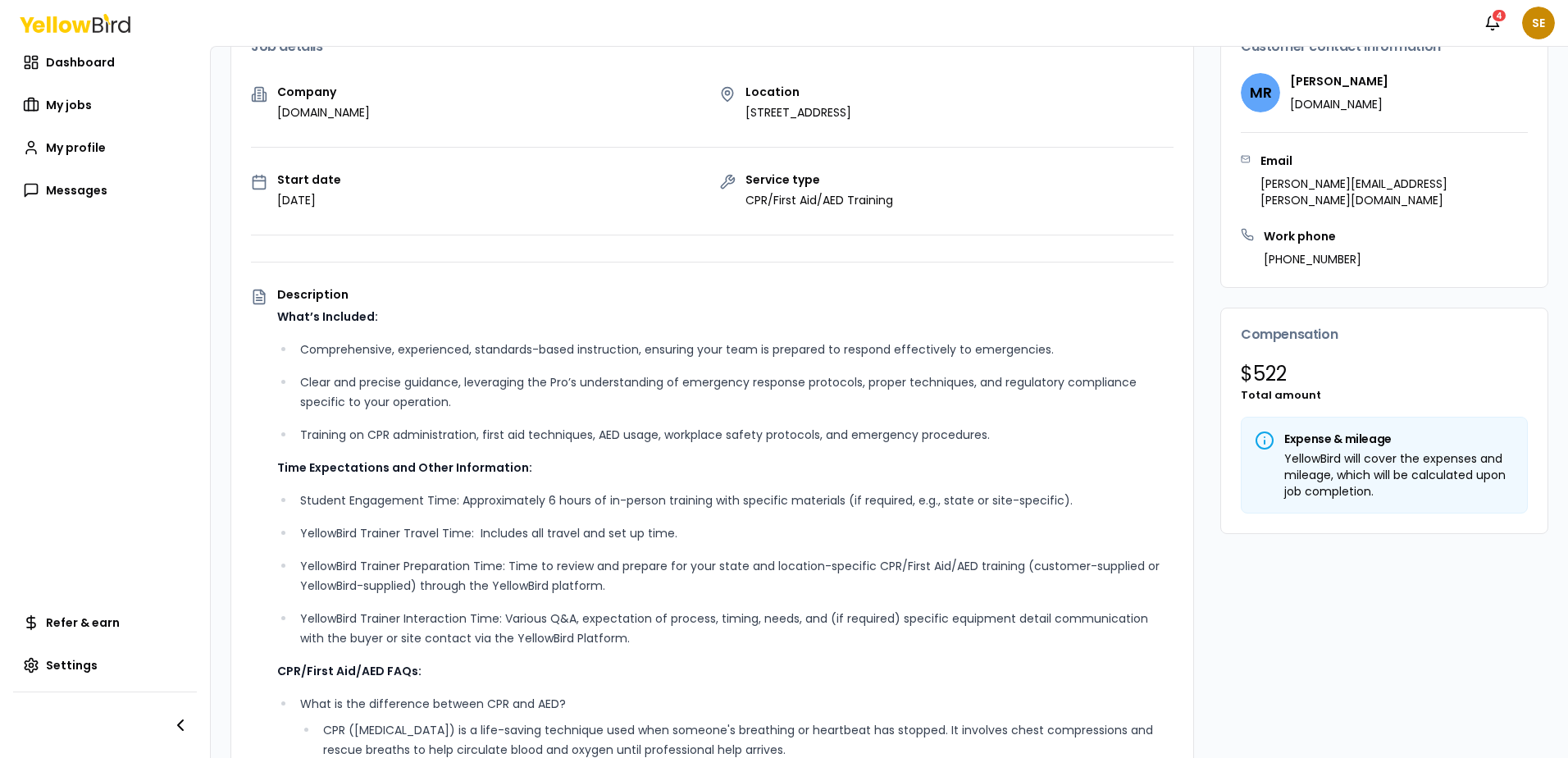
scroll to position [0, 0]
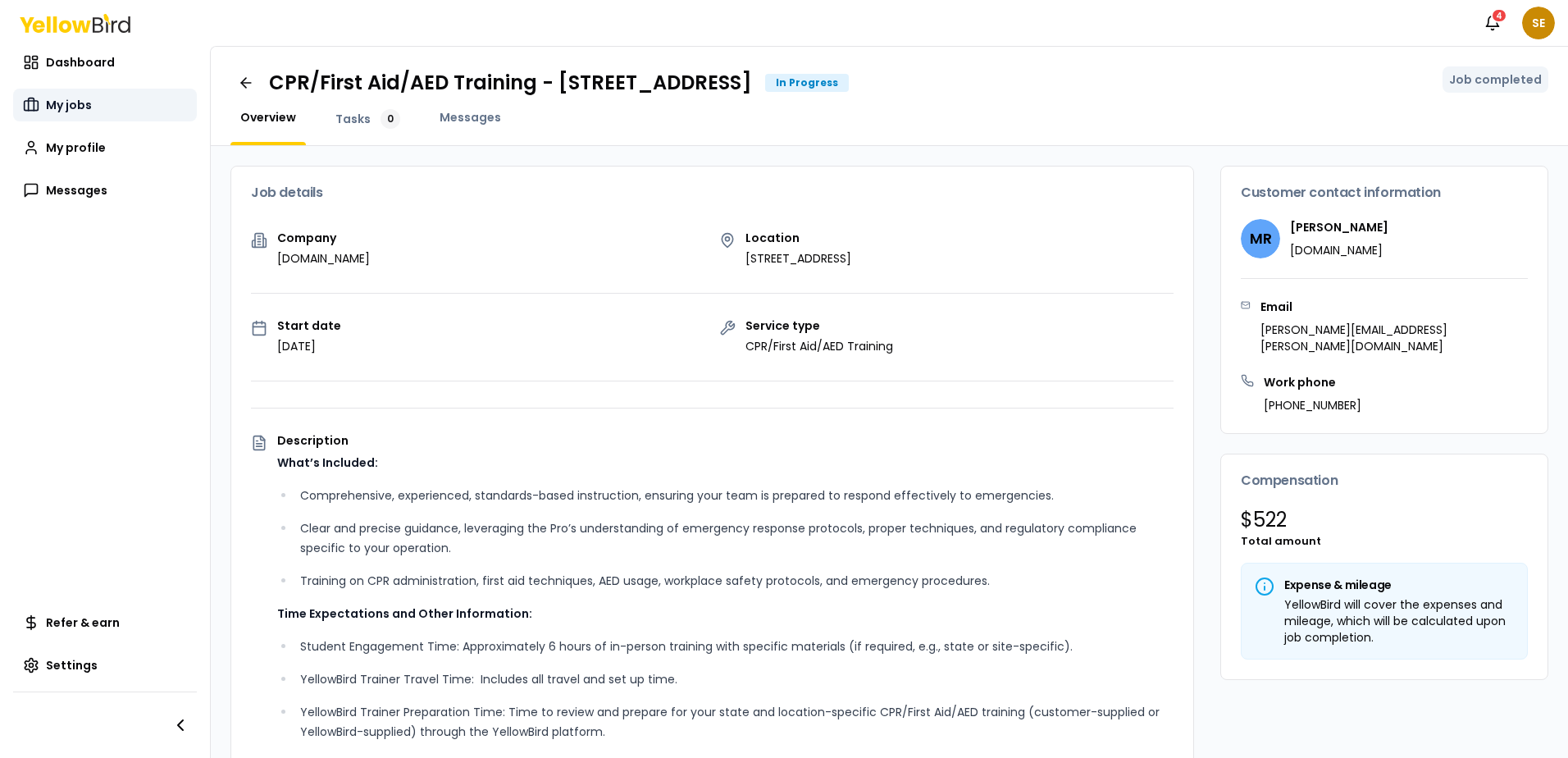
click at [75, 107] on span "My jobs" at bounding box center [69, 105] width 46 height 17
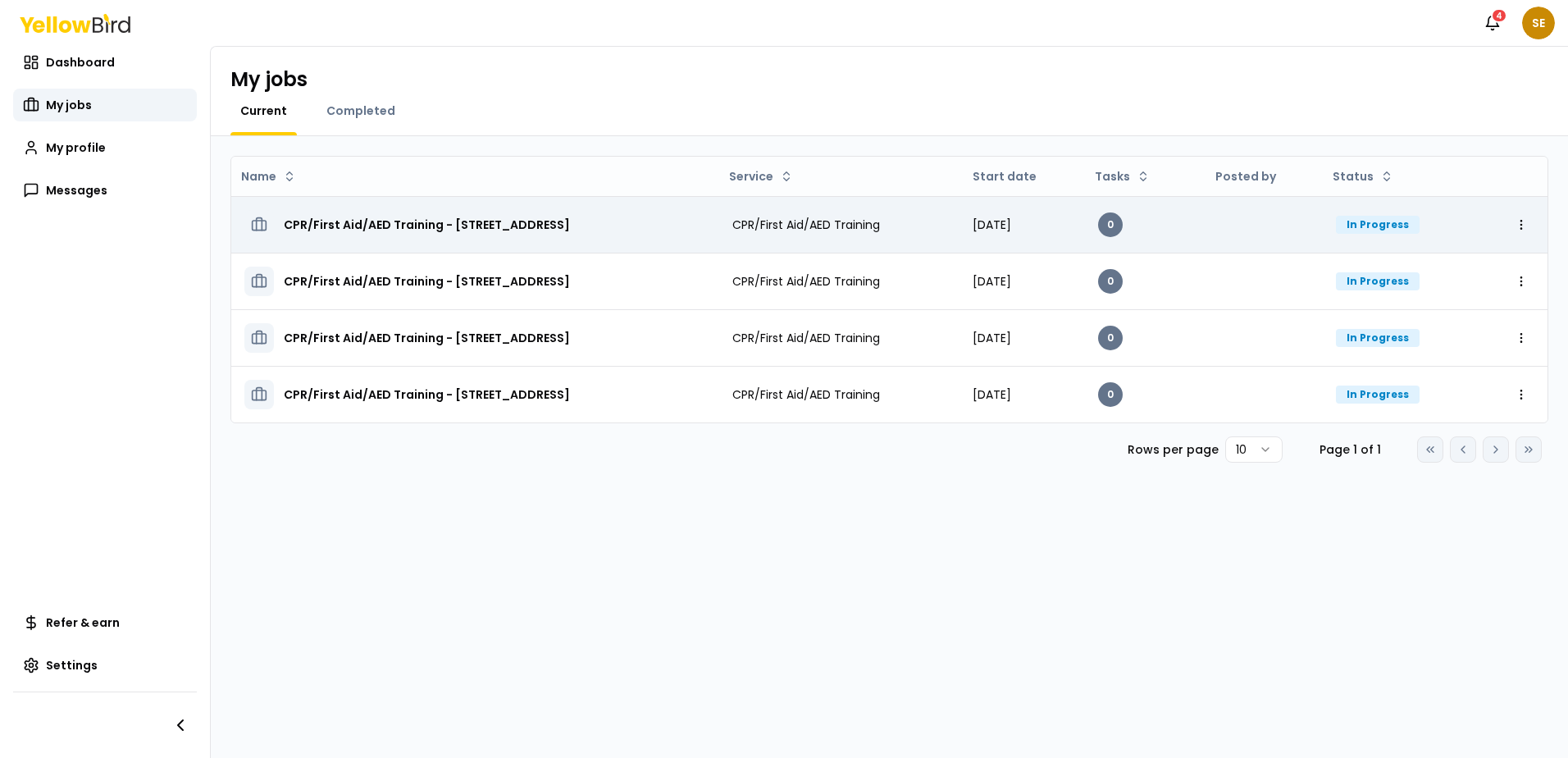
click at [549, 234] on h3 "CPR/First Aid/AED Training - [STREET_ADDRESS]" at bounding box center [427, 225] width 286 height 30
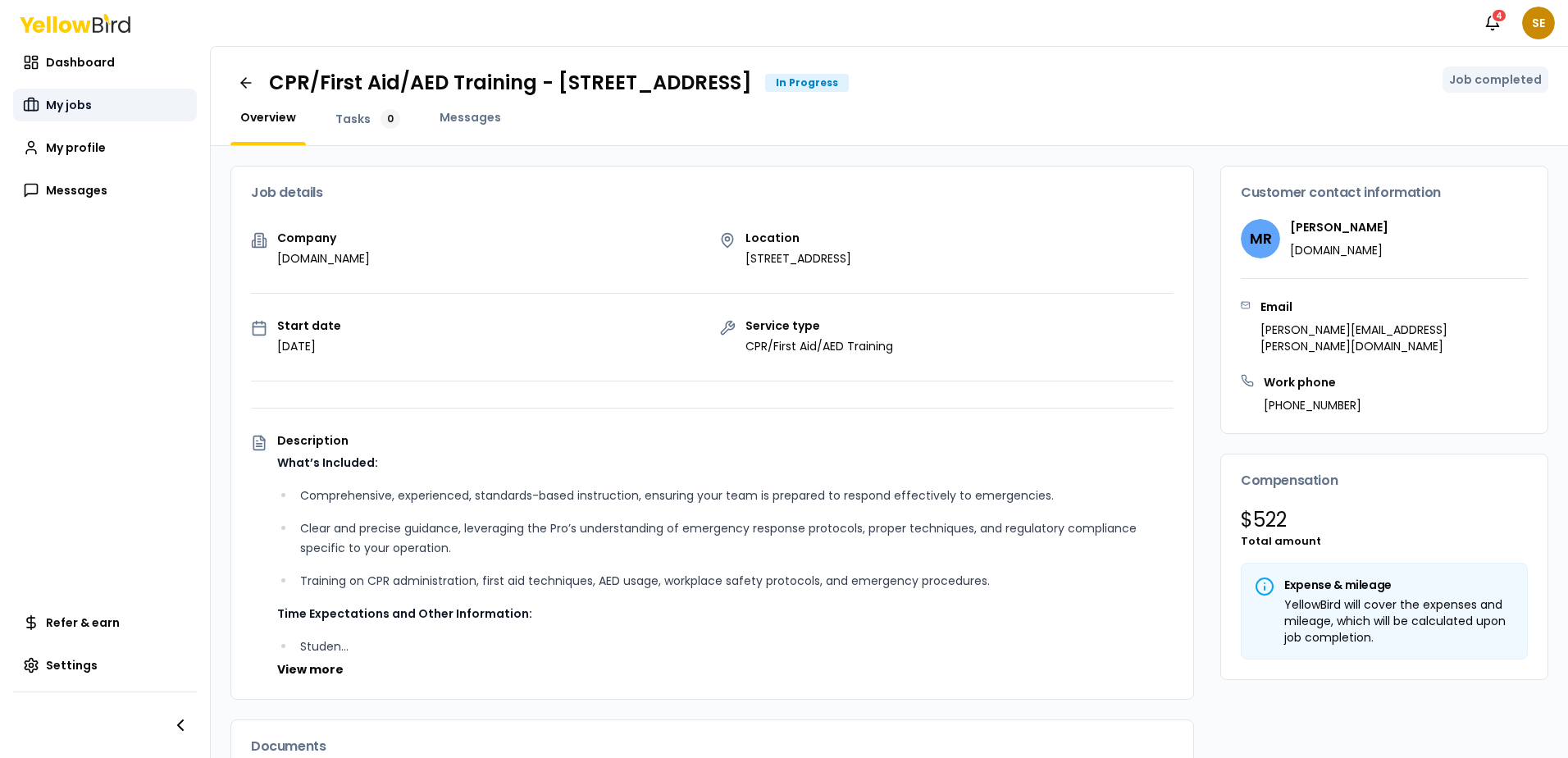
click at [64, 102] on span "My jobs" at bounding box center [69, 105] width 46 height 17
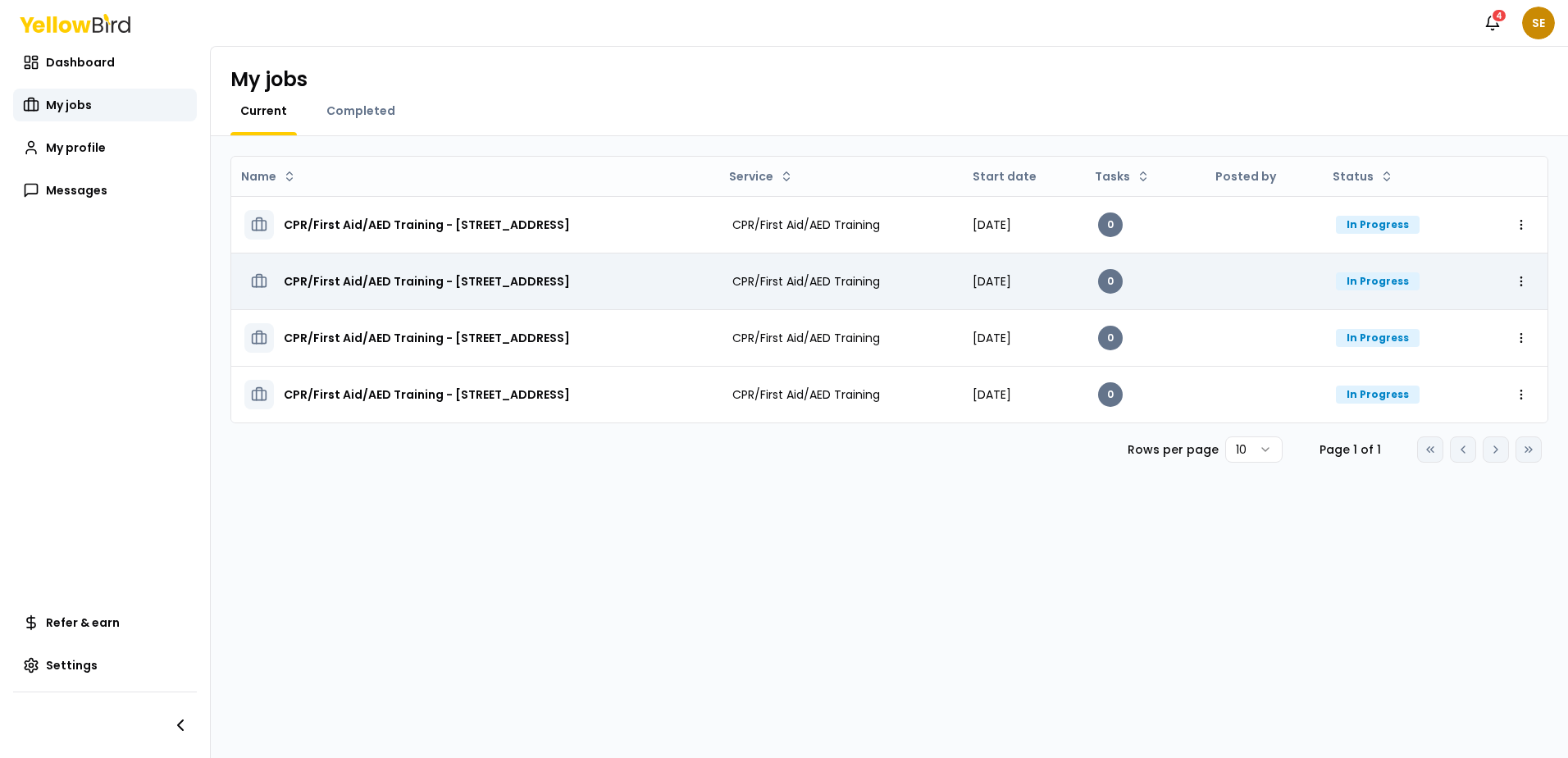
click at [1401, 284] on div "In Progress" at bounding box center [1378, 281] width 83 height 18
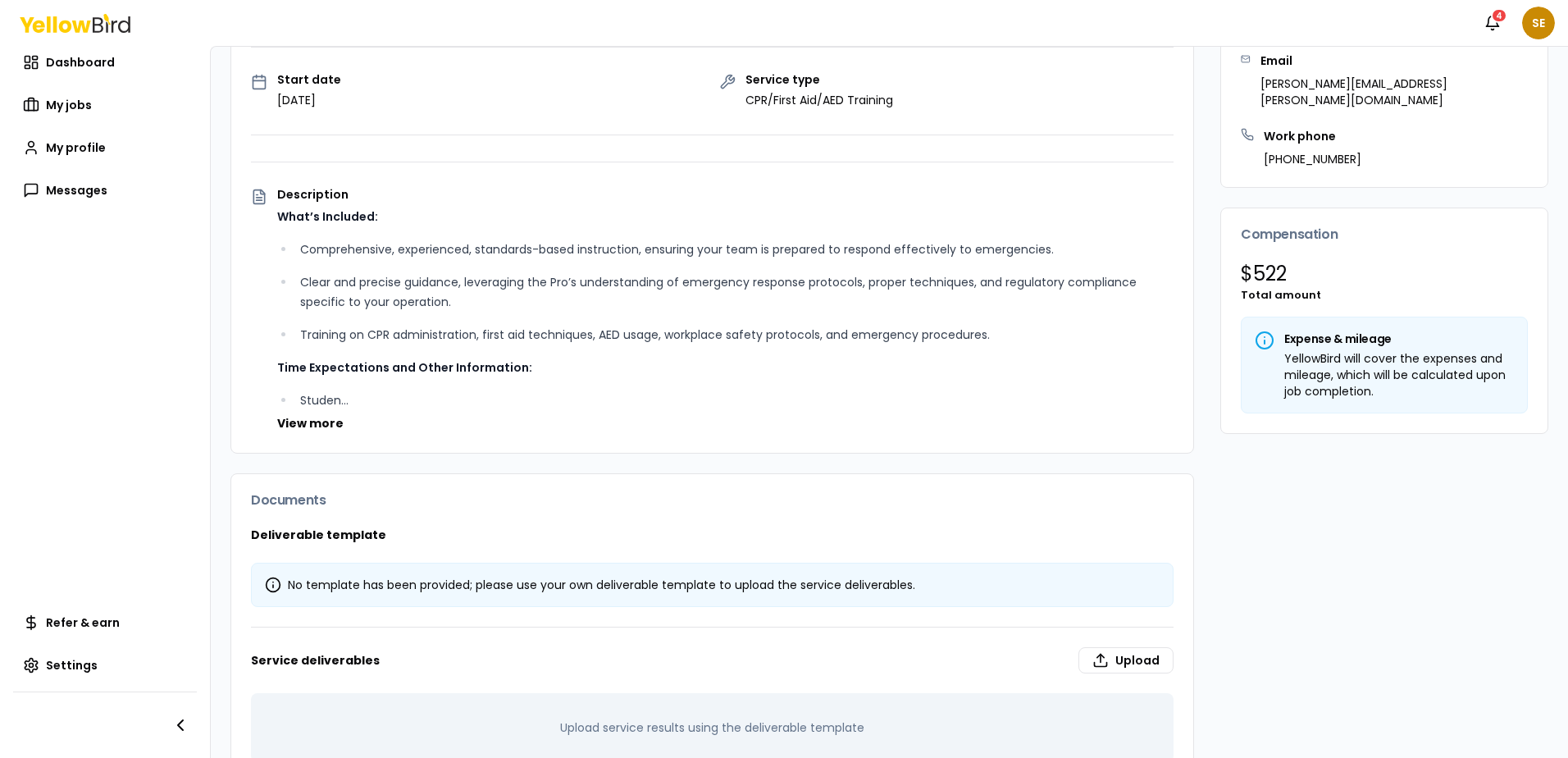
scroll to position [290, 0]
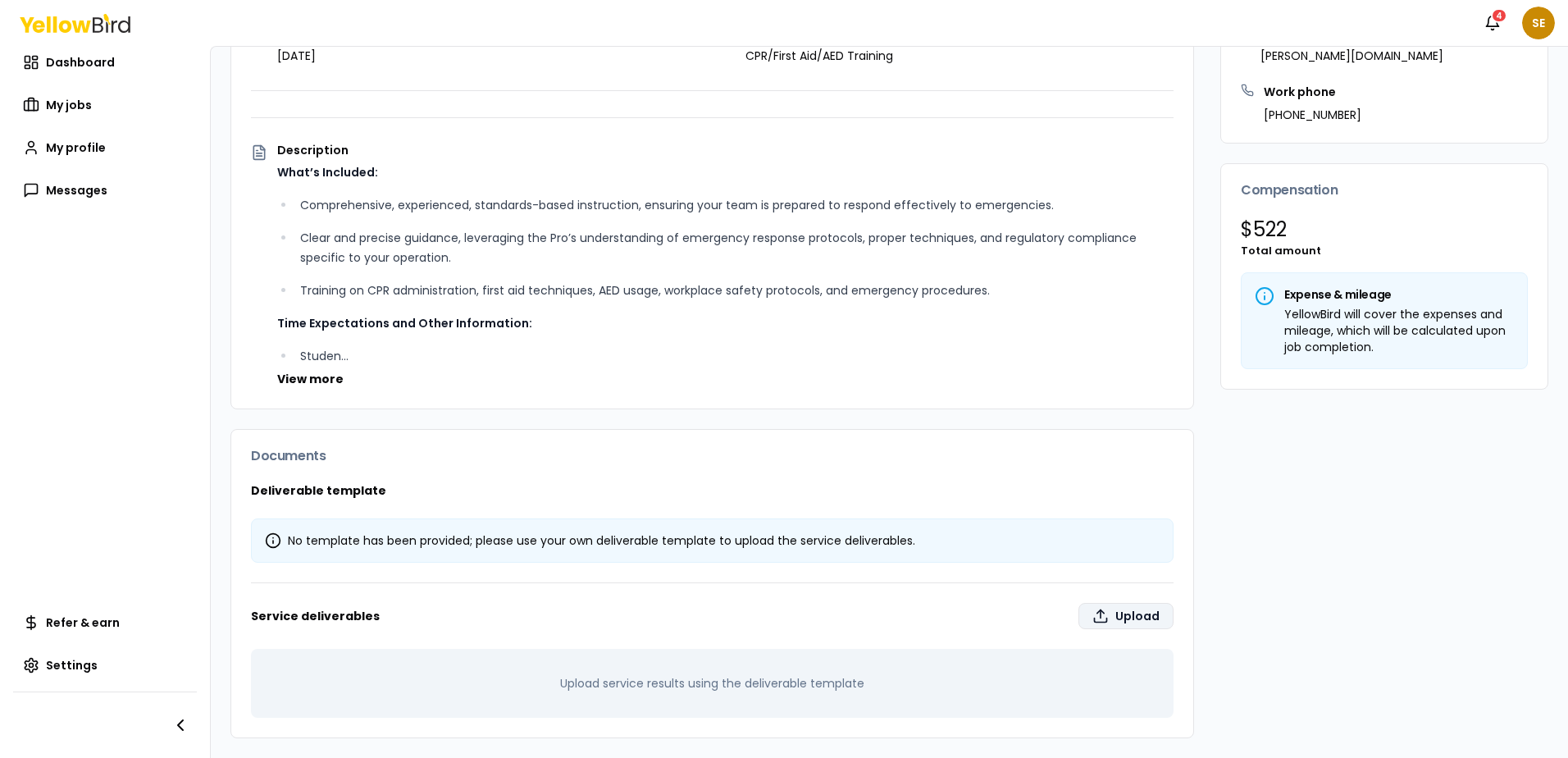
click at [1120, 615] on label "Upload" at bounding box center [1126, 616] width 95 height 26
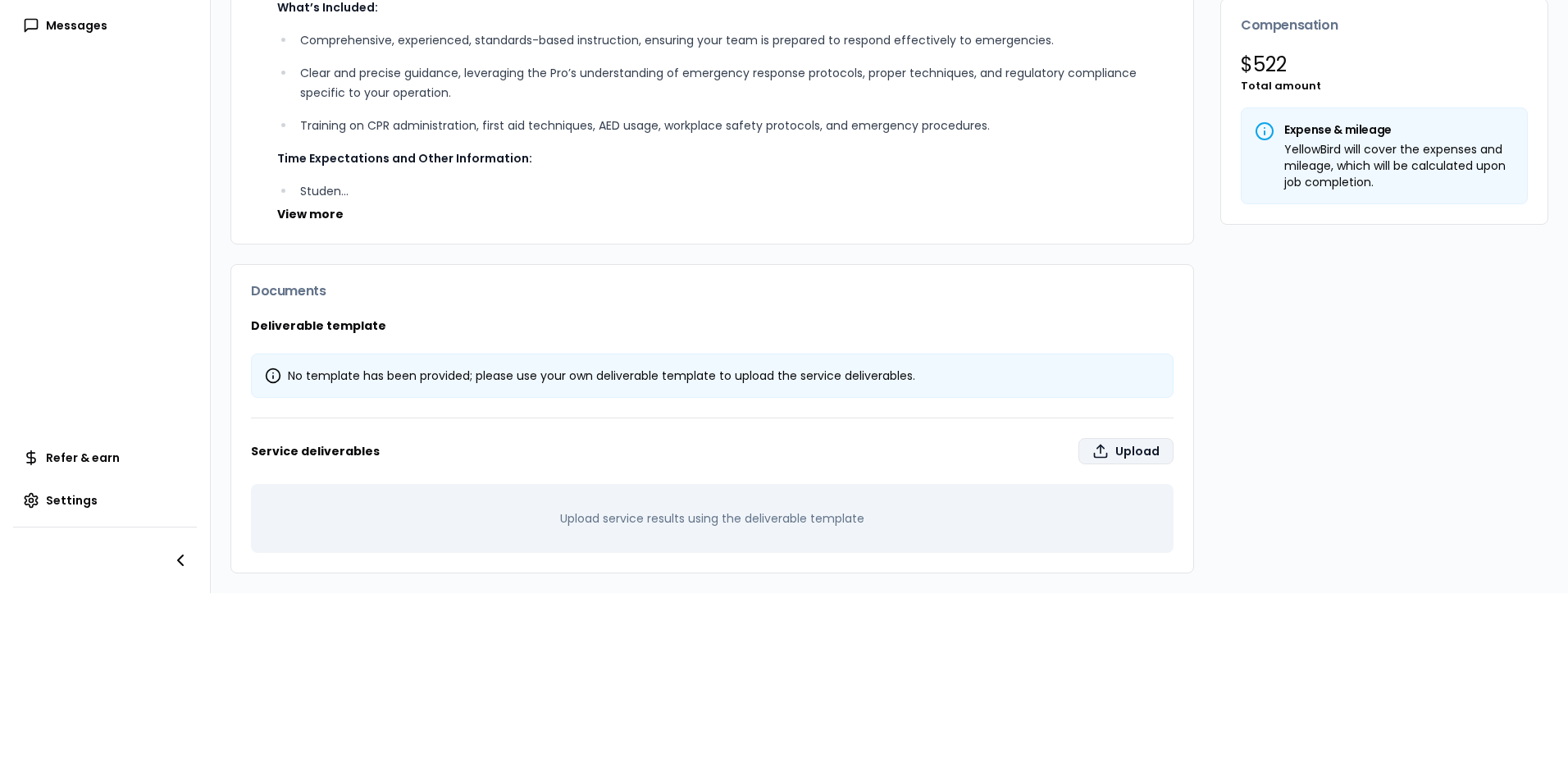
click at [1113, 438] on label "Upload" at bounding box center [1126, 451] width 95 height 26
click at [1113, 725] on input "Upload" at bounding box center [1034, 741] width 1568 height 33
type input "**********"
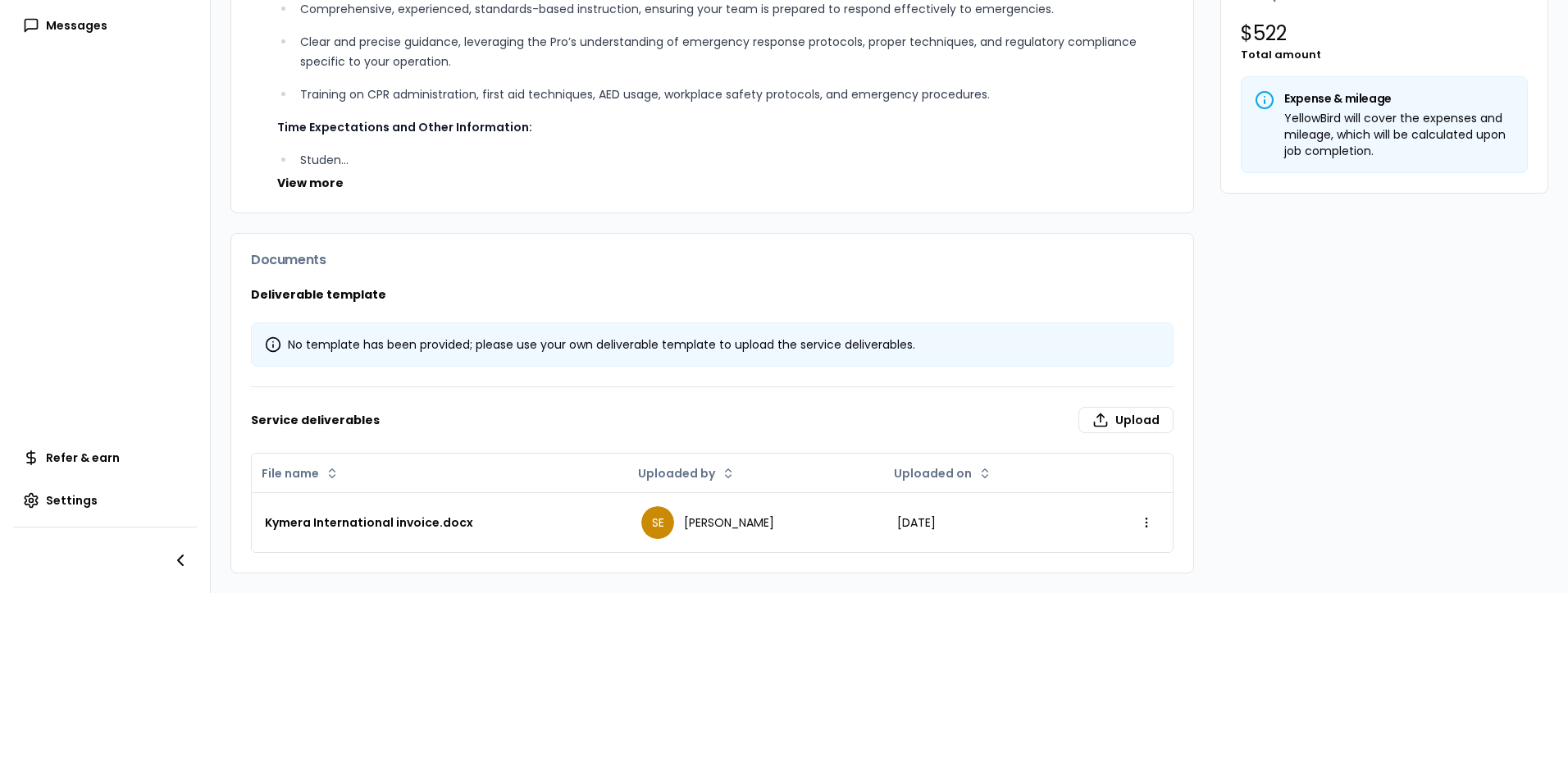
scroll to position [0, 0]
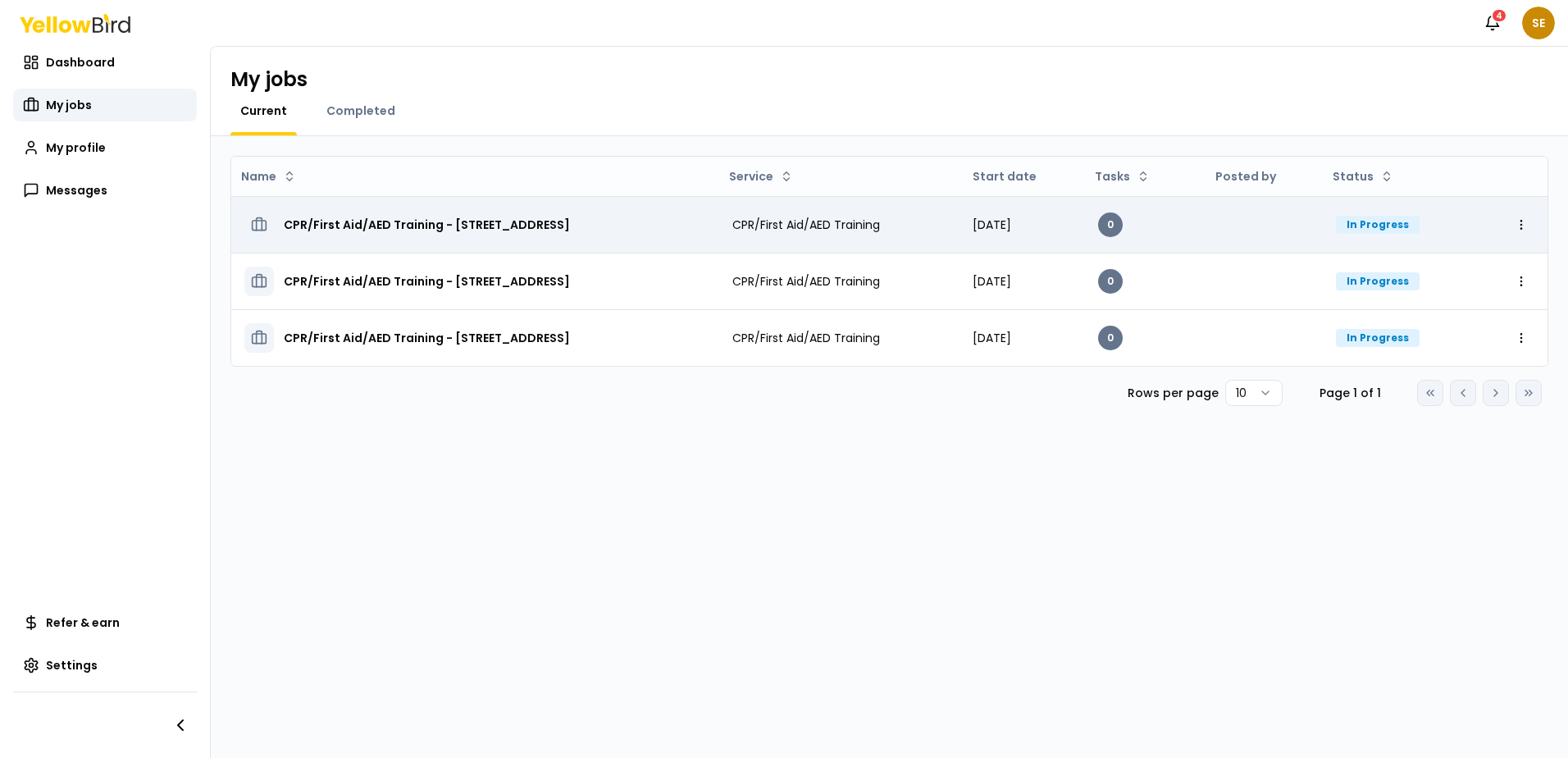
click at [570, 227] on h3 "CPR/First Aid/AED Training - [STREET_ADDRESS]" at bounding box center [427, 225] width 286 height 30
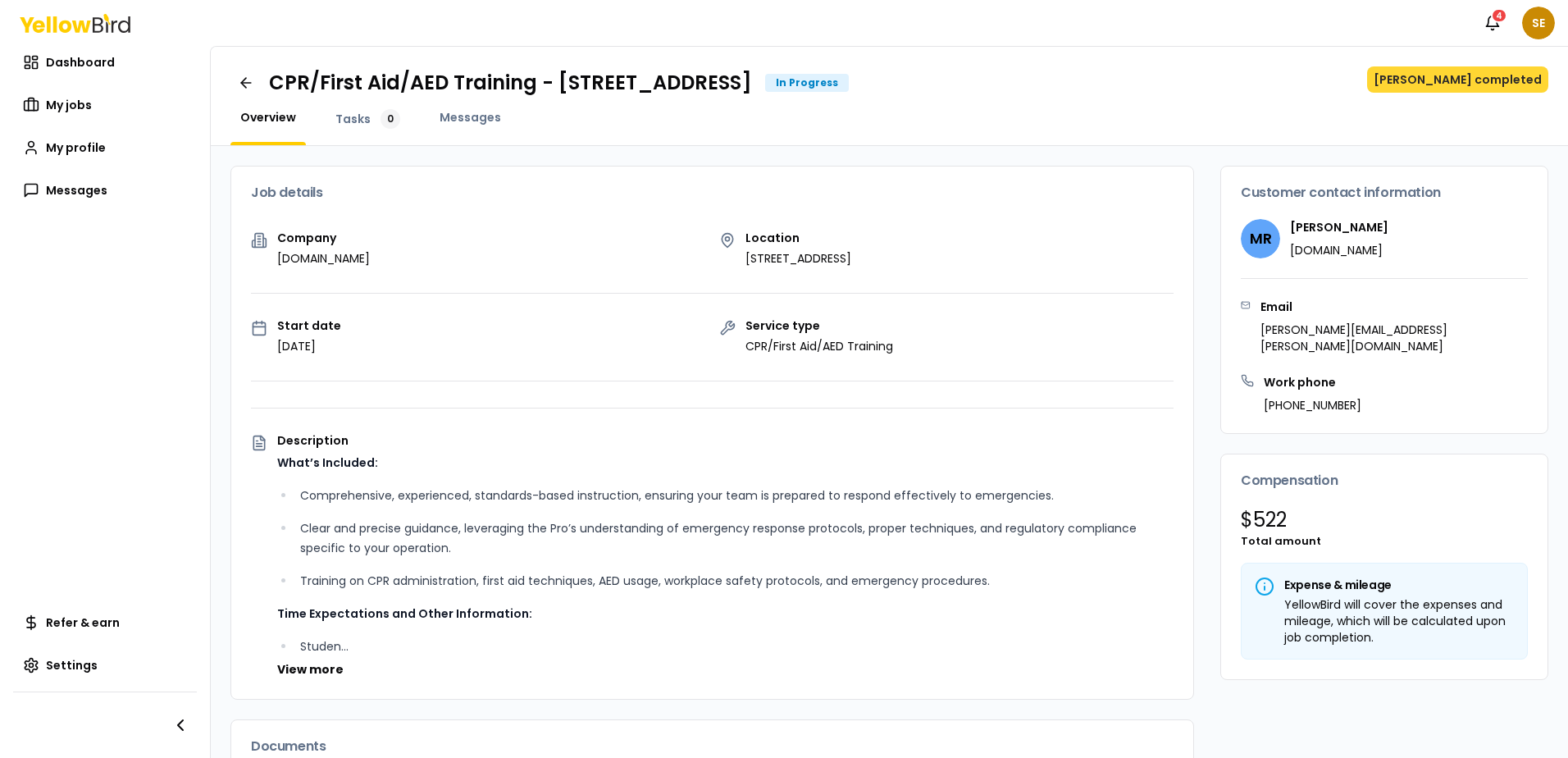
click at [1475, 74] on button "[PERSON_NAME] completed" at bounding box center [1457, 79] width 181 height 26
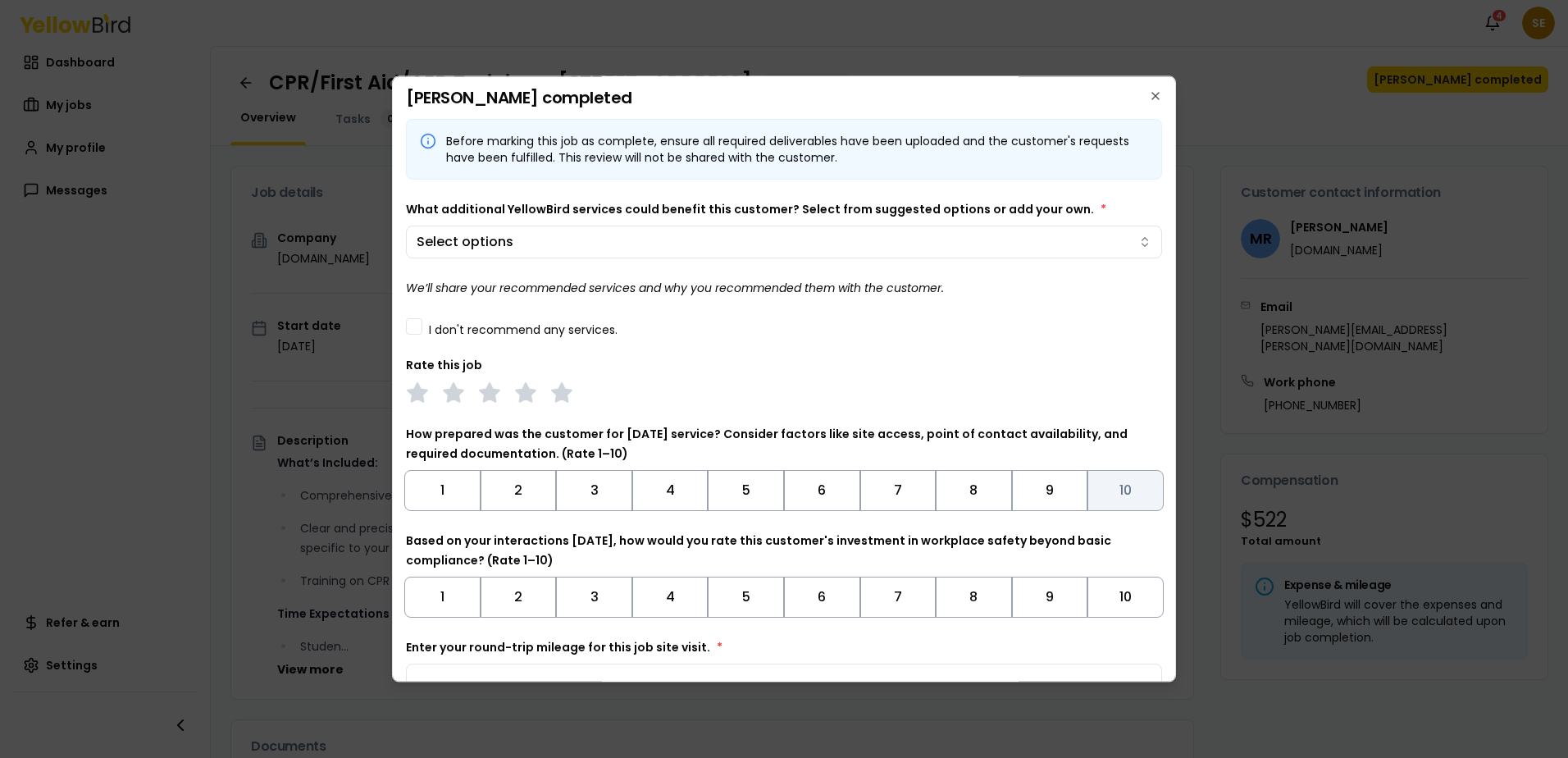
click at [1118, 482] on button "10" at bounding box center [1126, 491] width 76 height 41
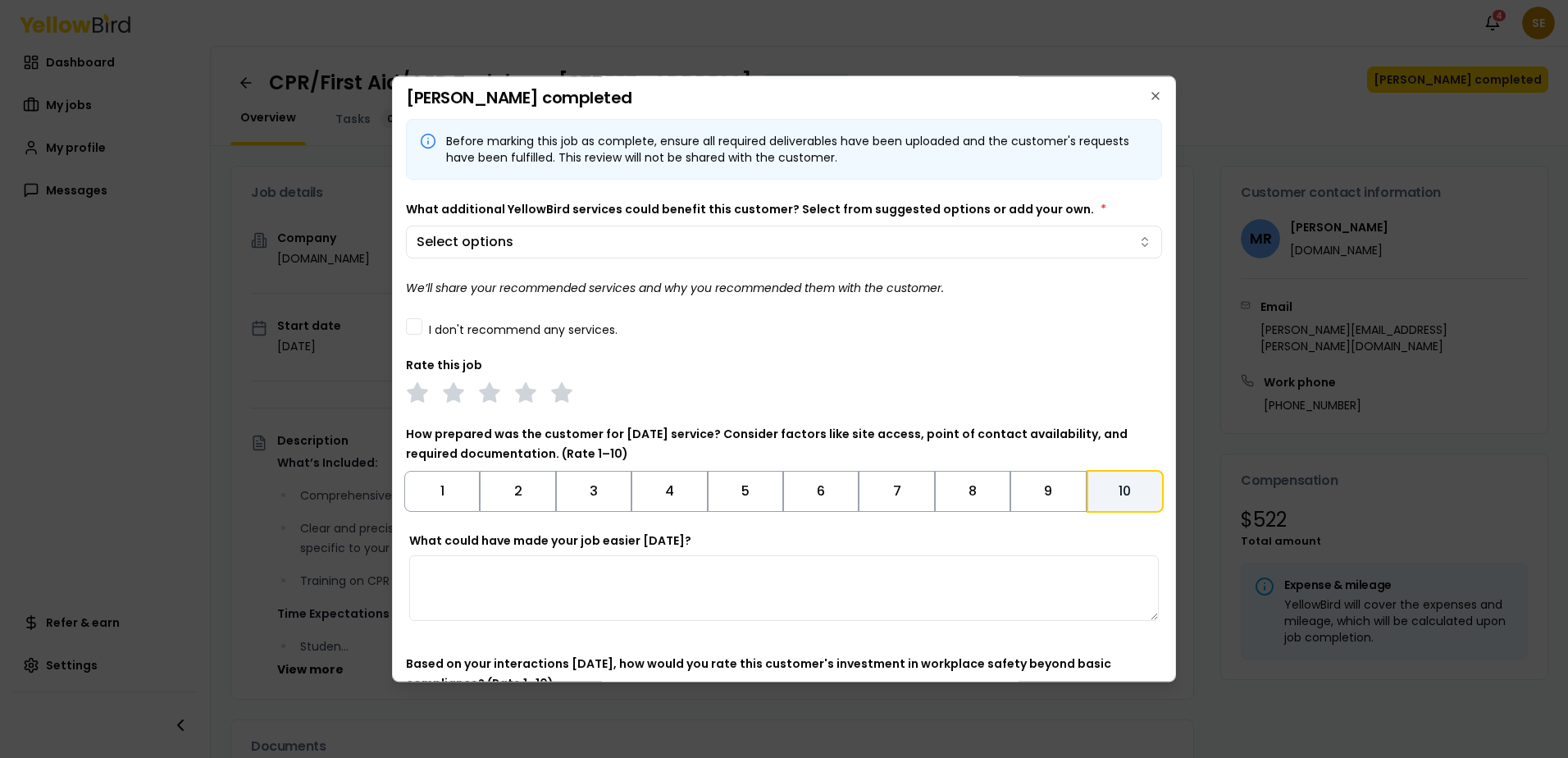
scroll to position [164, 0]
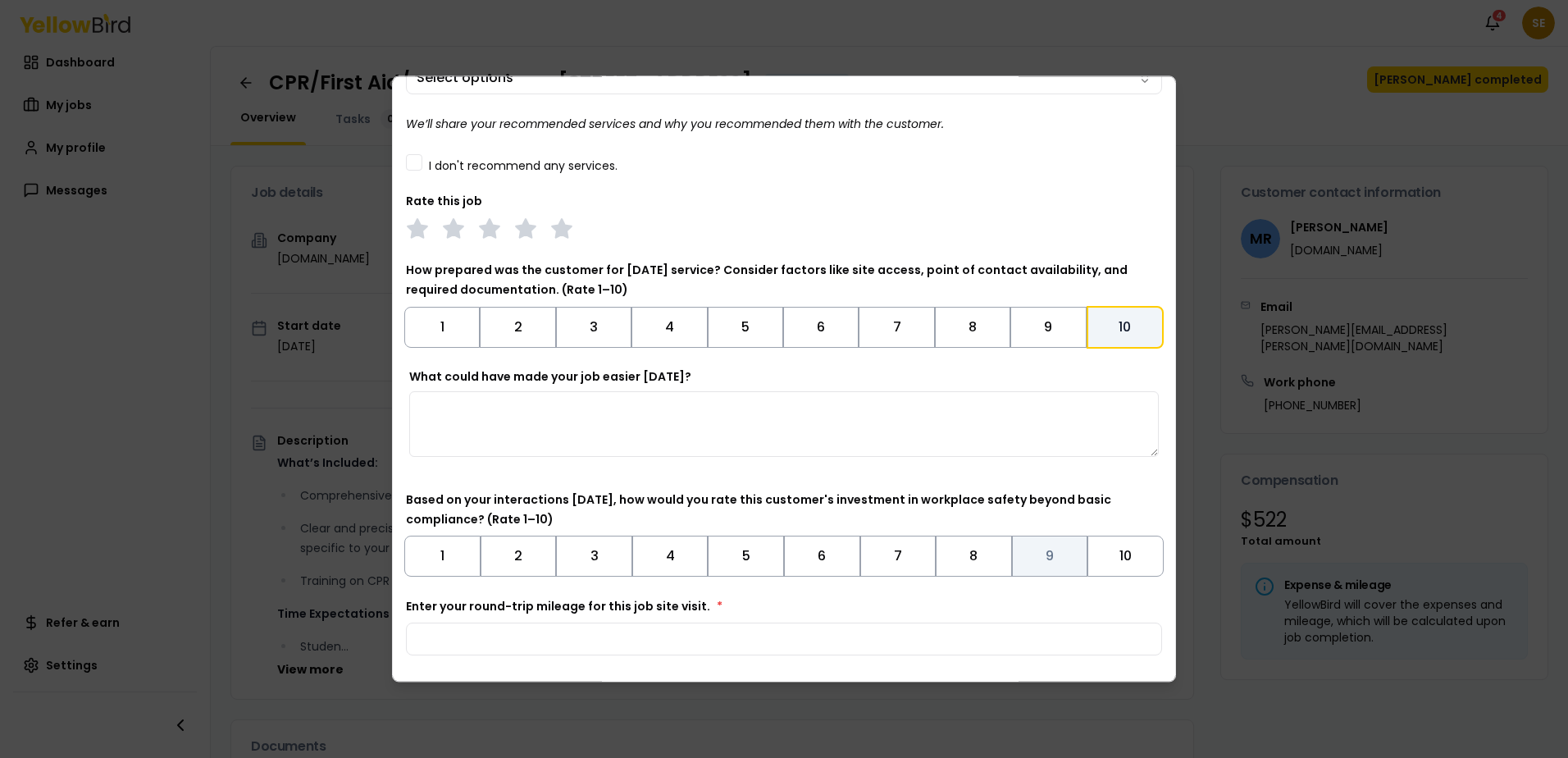
click at [1038, 559] on button "9" at bounding box center [1051, 556] width 76 height 41
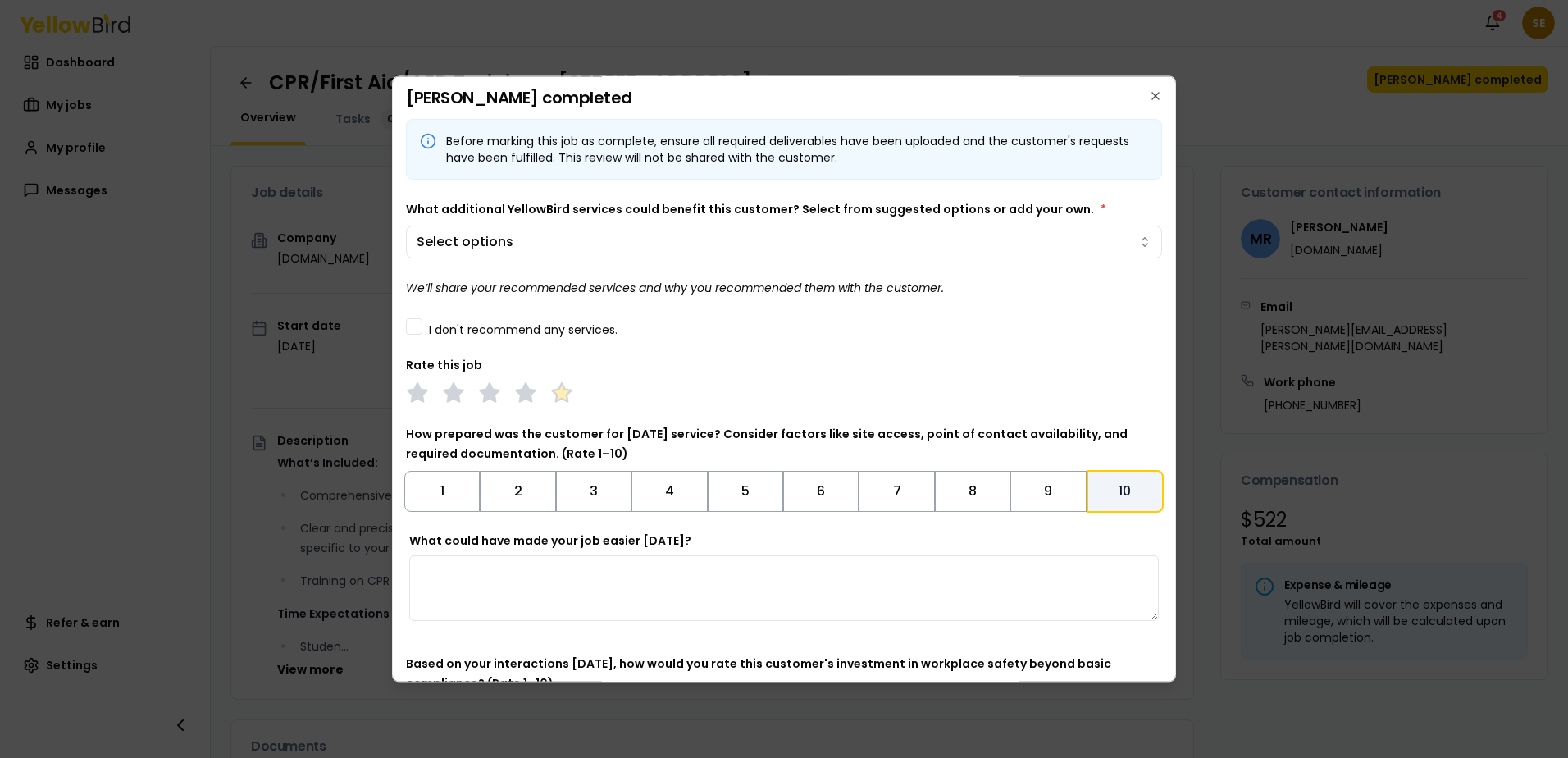
click at [570, 394] on icon at bounding box center [562, 393] width 23 height 23
click at [409, 327] on button "I don't recommend any services." at bounding box center [414, 327] width 17 height 17
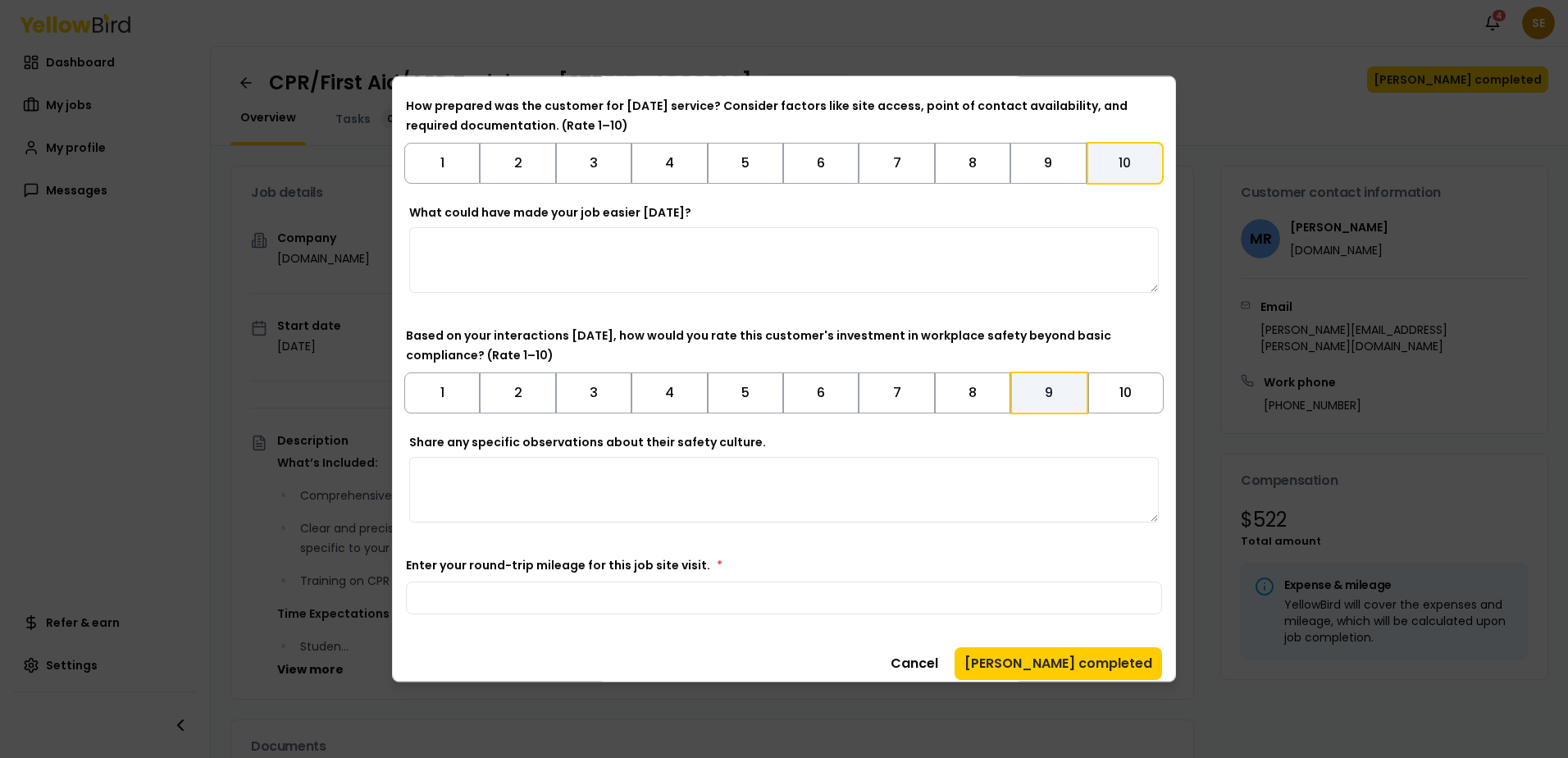
scroll to position [341, 0]
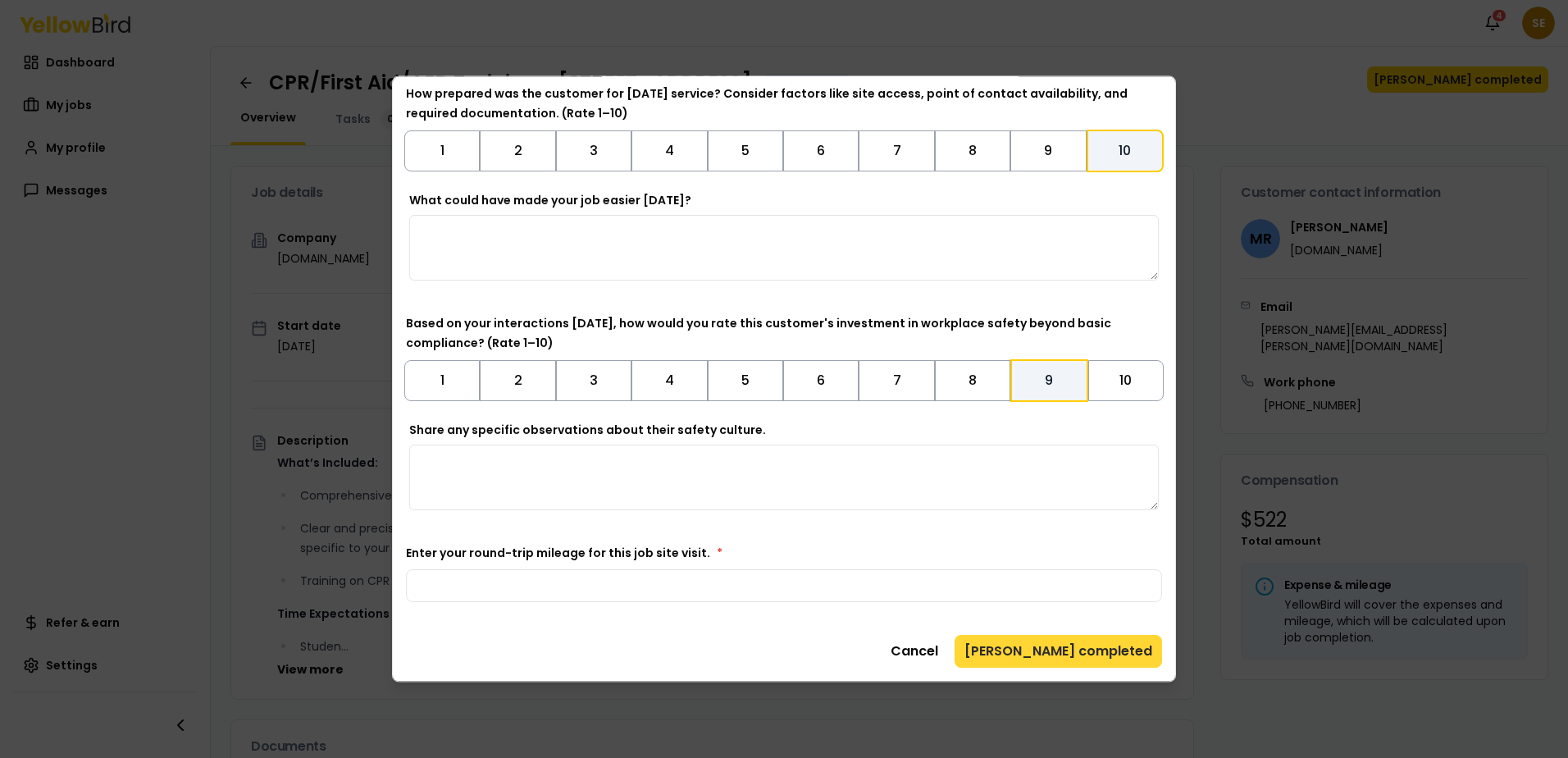
click at [1061, 646] on button "[PERSON_NAME] completed" at bounding box center [1058, 651] width 207 height 33
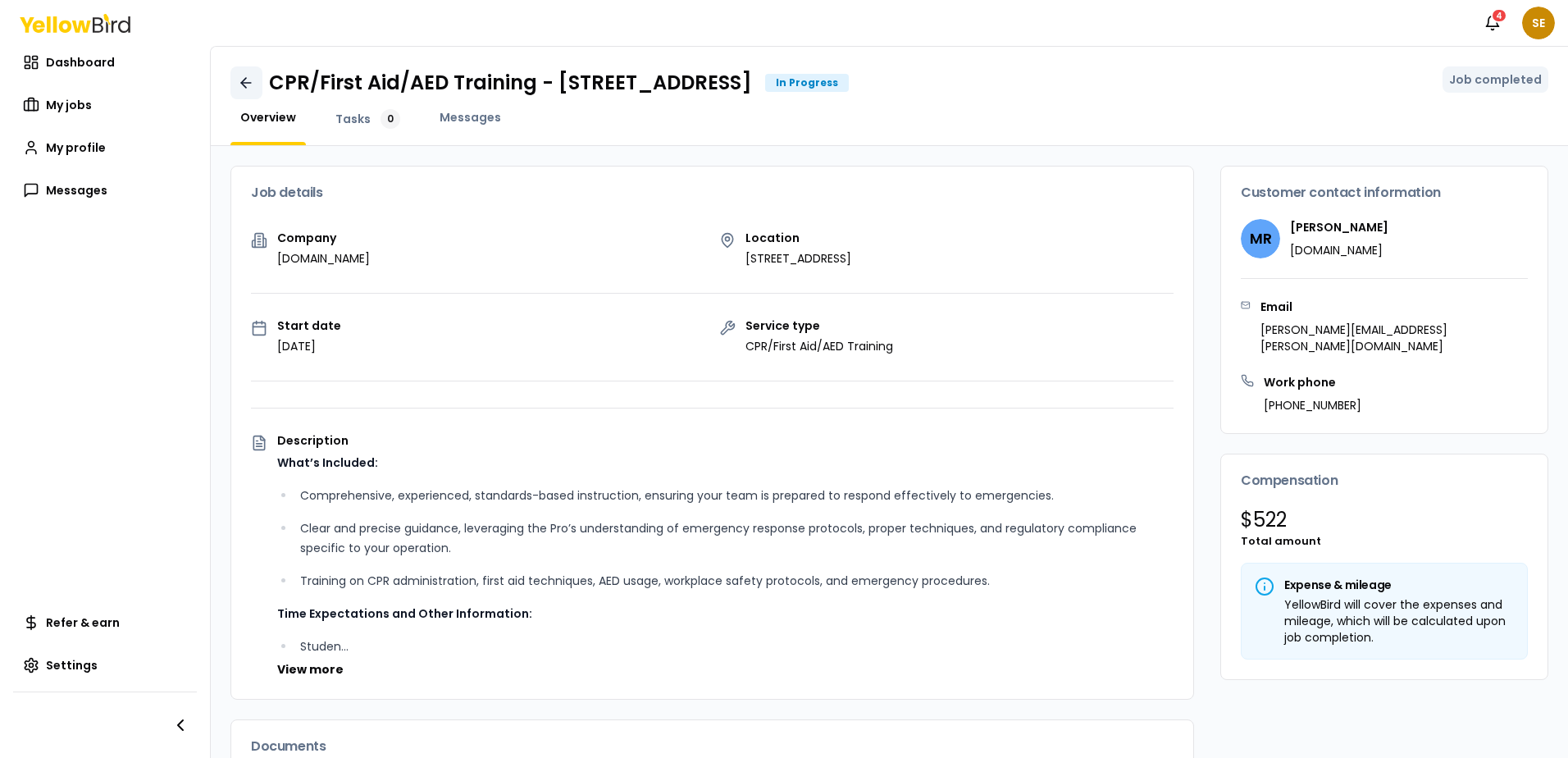
click at [250, 83] on icon at bounding box center [247, 83] width 10 height 0
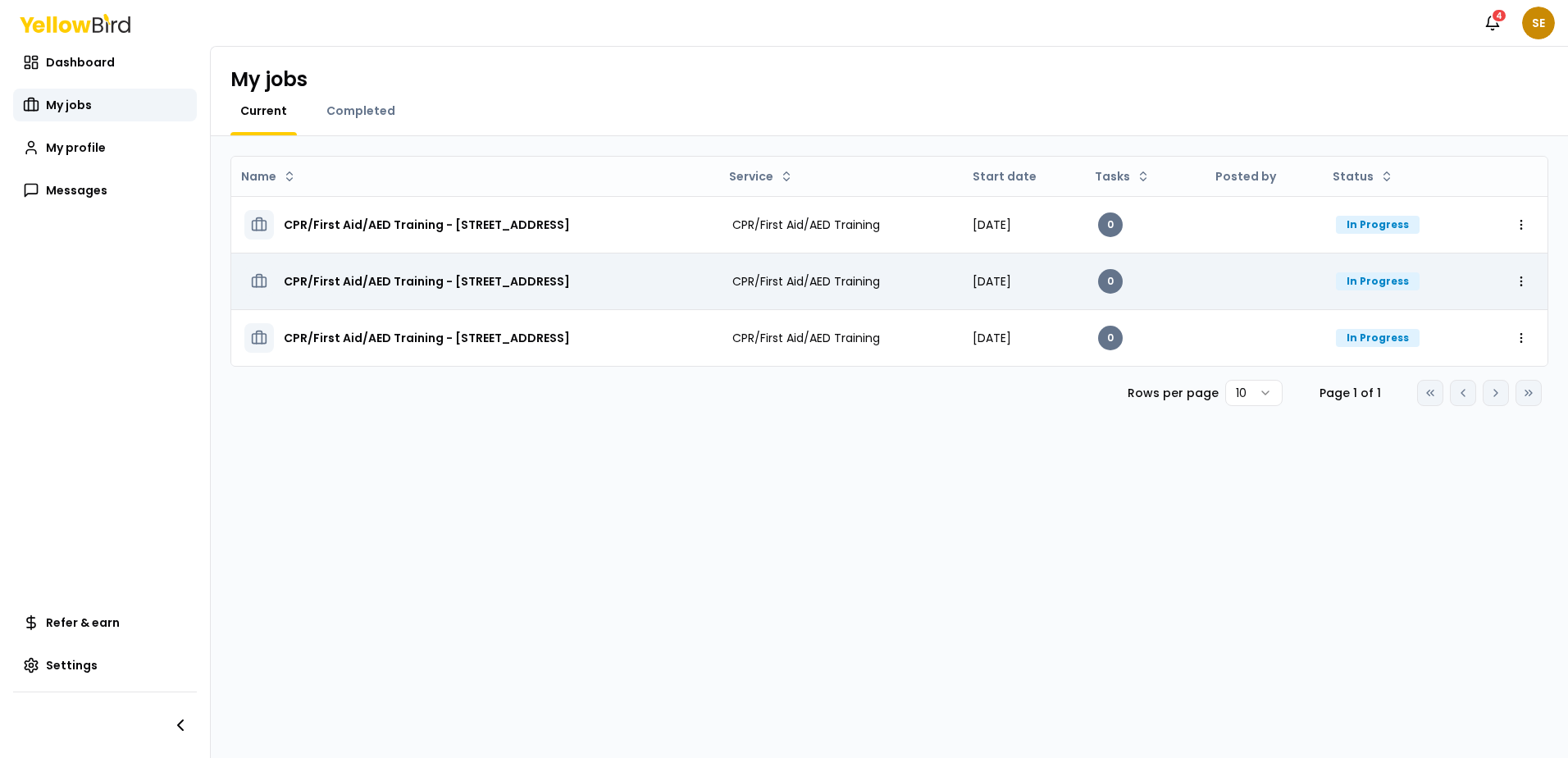
click at [706, 282] on div "CPR/First Aid/AED Training - [STREET_ADDRESS]" at bounding box center [475, 282] width 462 height 30
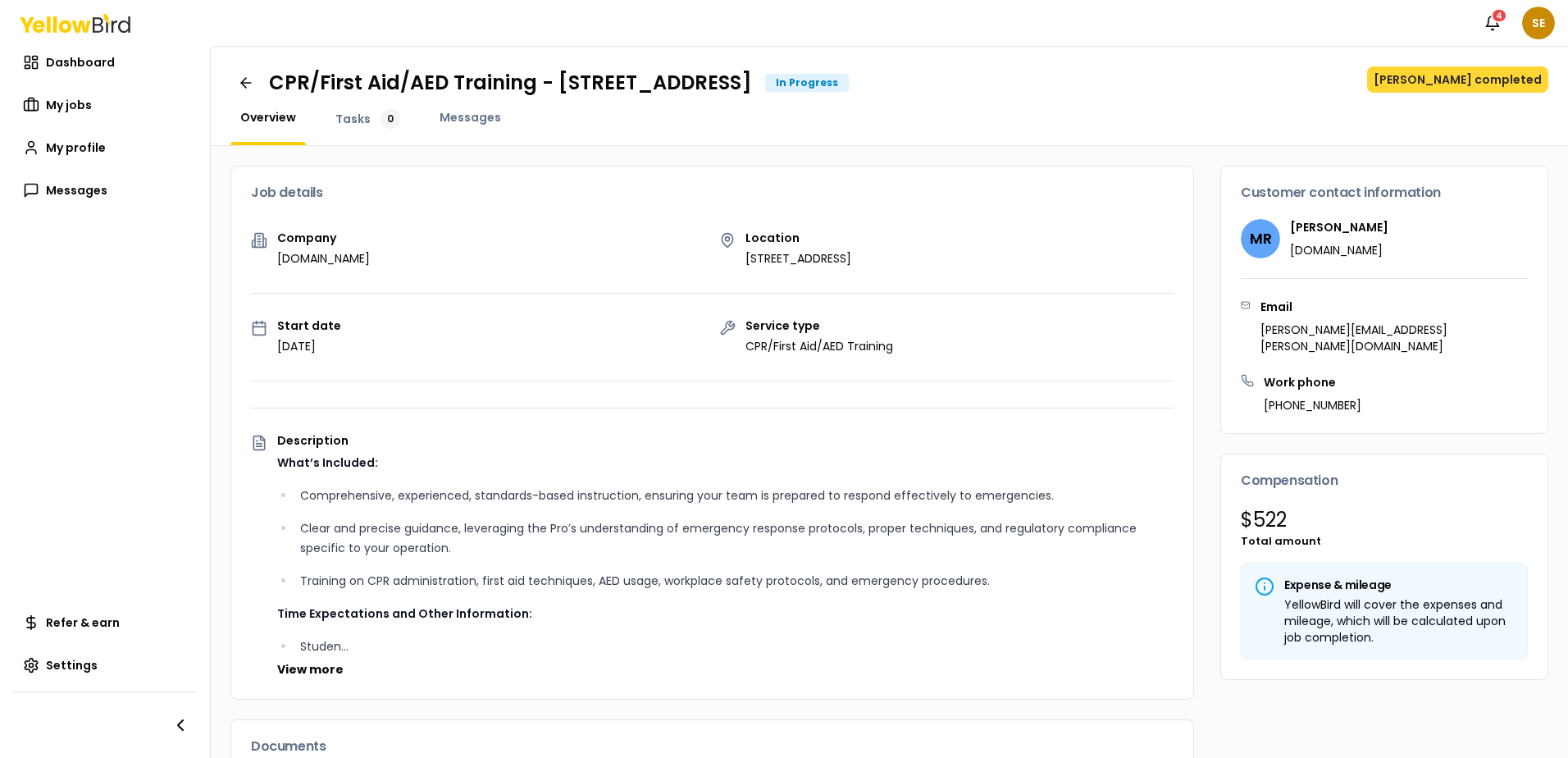
click at [1443, 81] on button "[PERSON_NAME] completed" at bounding box center [1457, 79] width 181 height 26
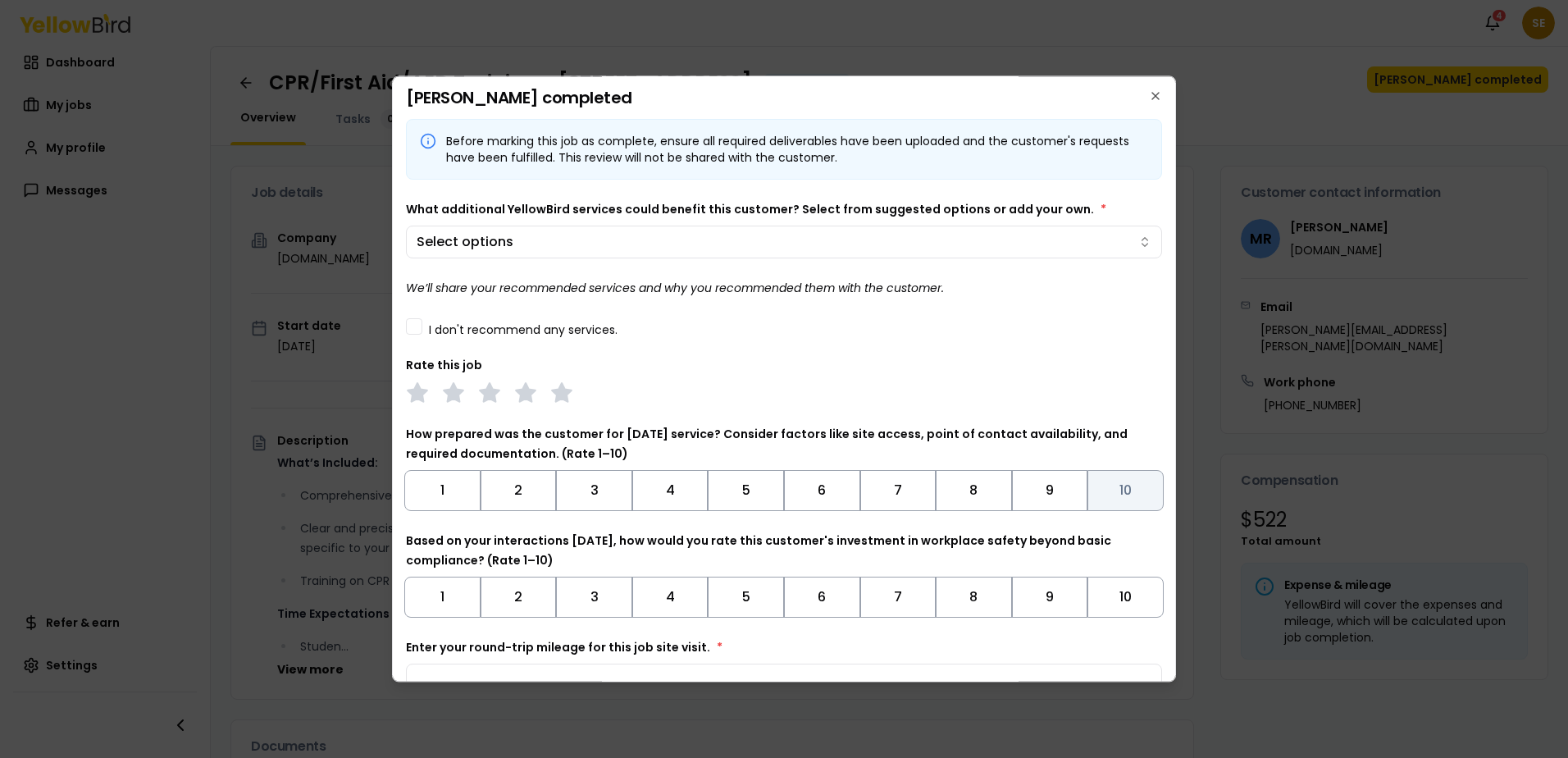
click at [1126, 480] on button "10" at bounding box center [1126, 491] width 76 height 41
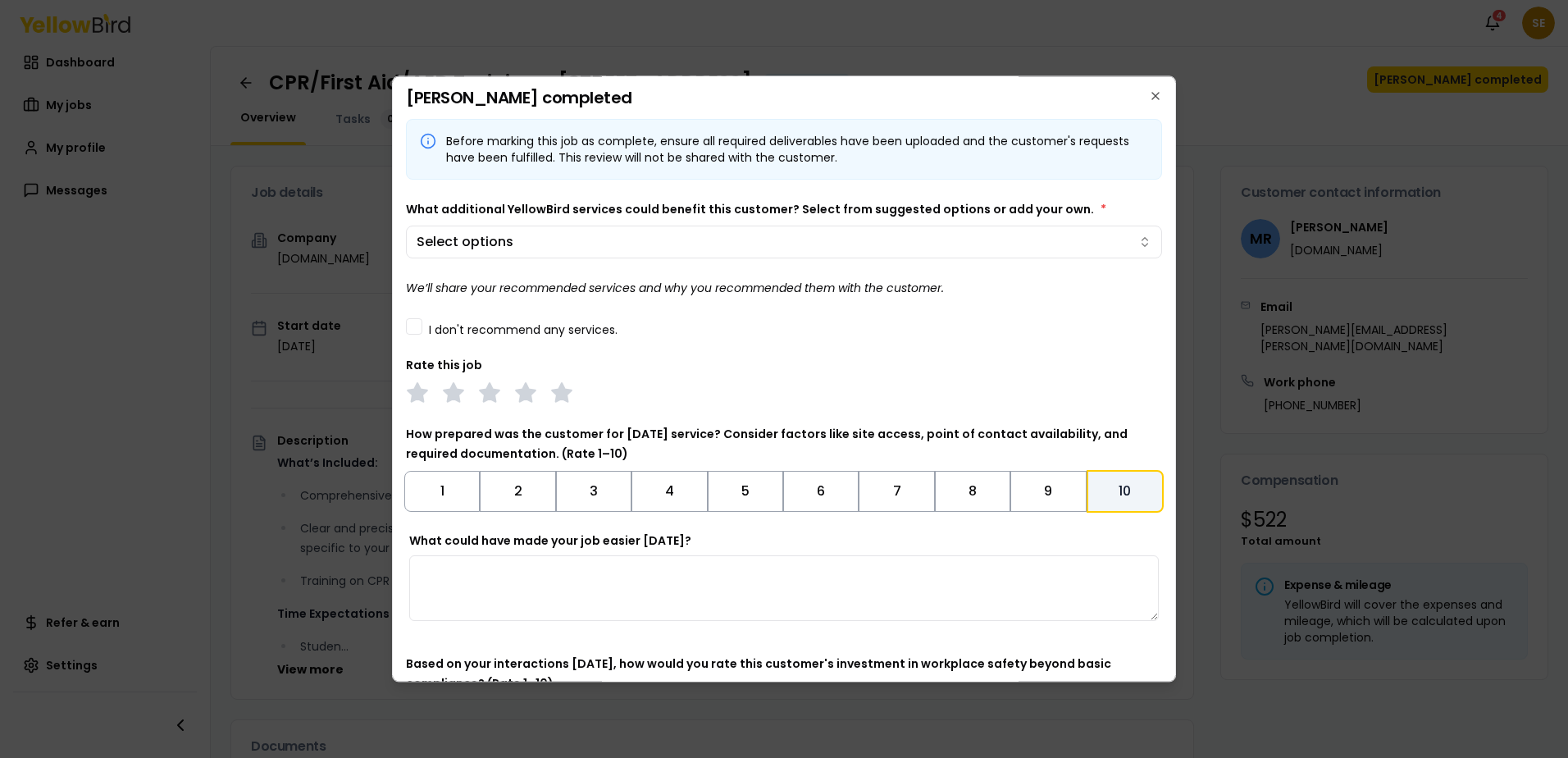
scroll to position [217, 0]
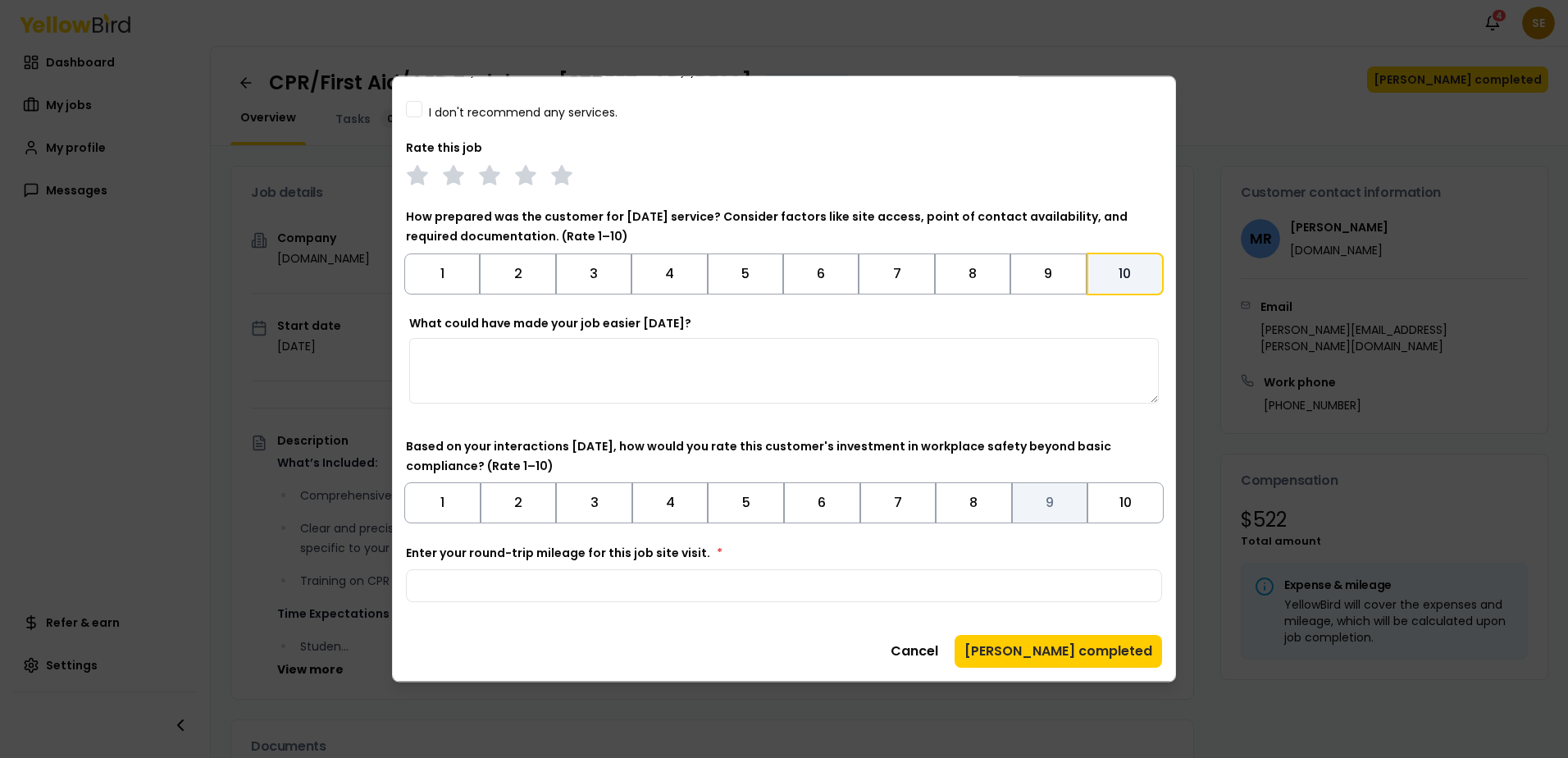
click at [1056, 486] on button "9" at bounding box center [1051, 503] width 76 height 41
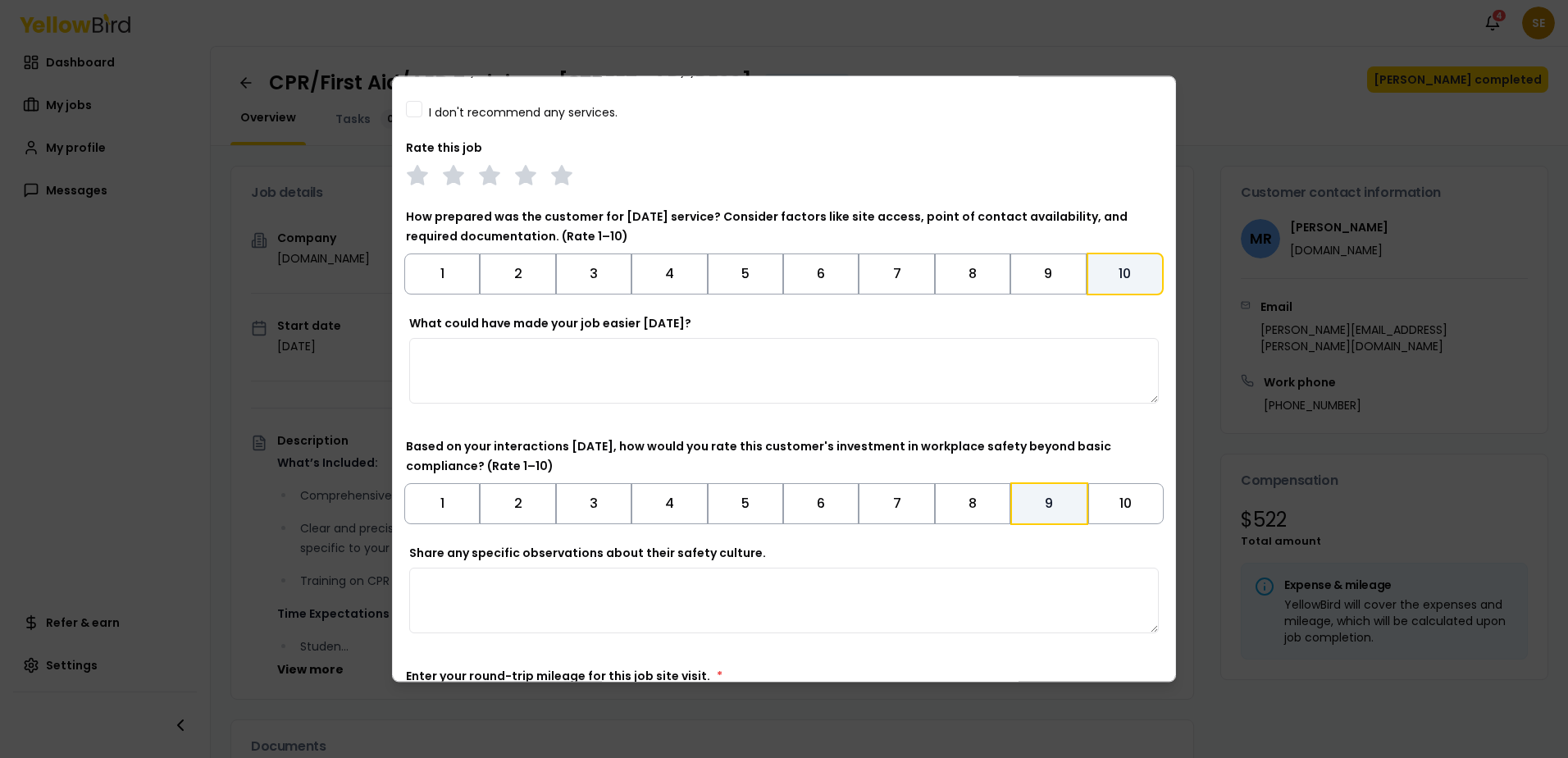
scroll to position [0, 0]
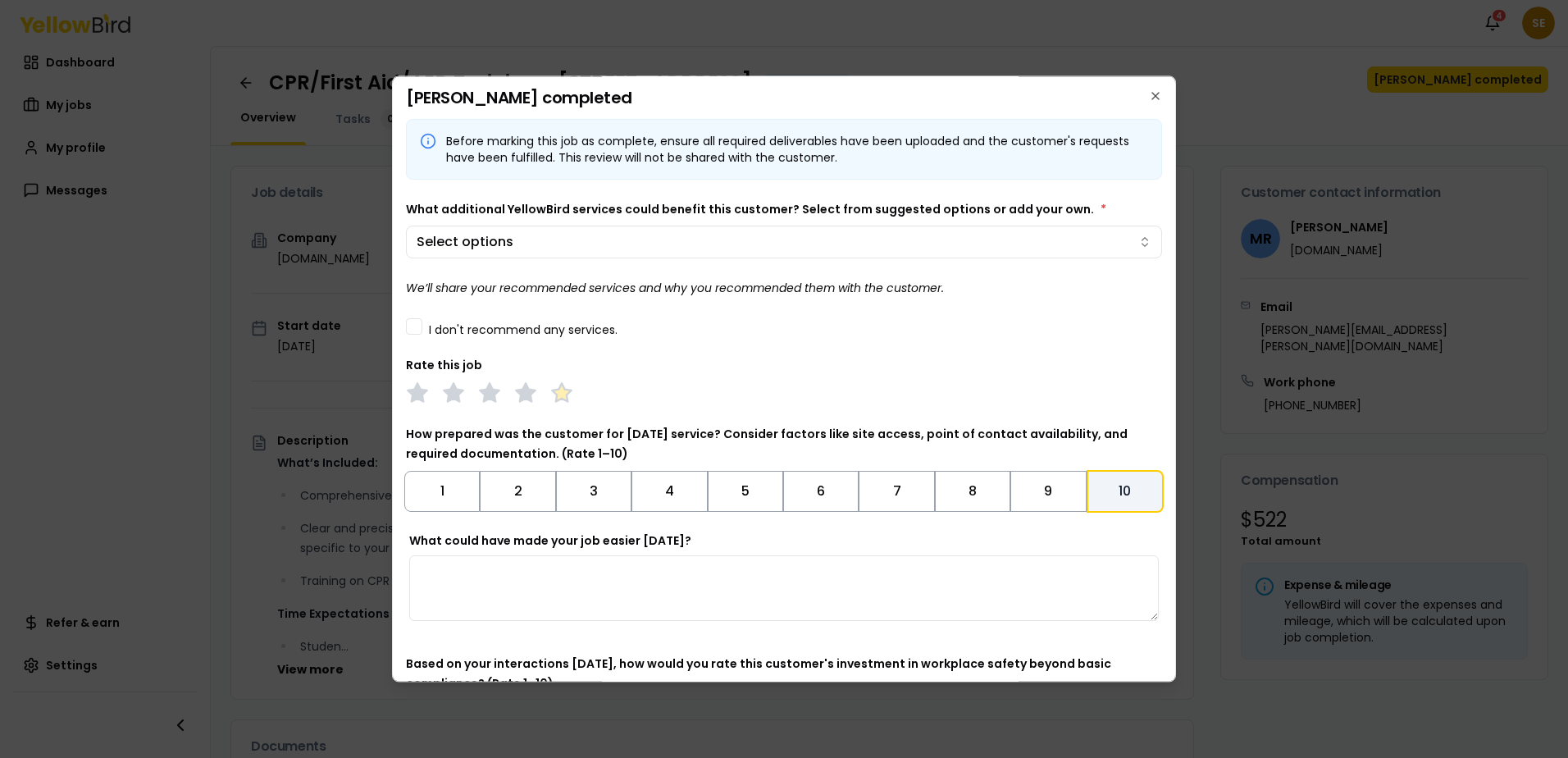
click at [561, 390] on polygon at bounding box center [561, 393] width 19 height 18
click at [409, 327] on button "I don't recommend any services." at bounding box center [414, 327] width 17 height 17
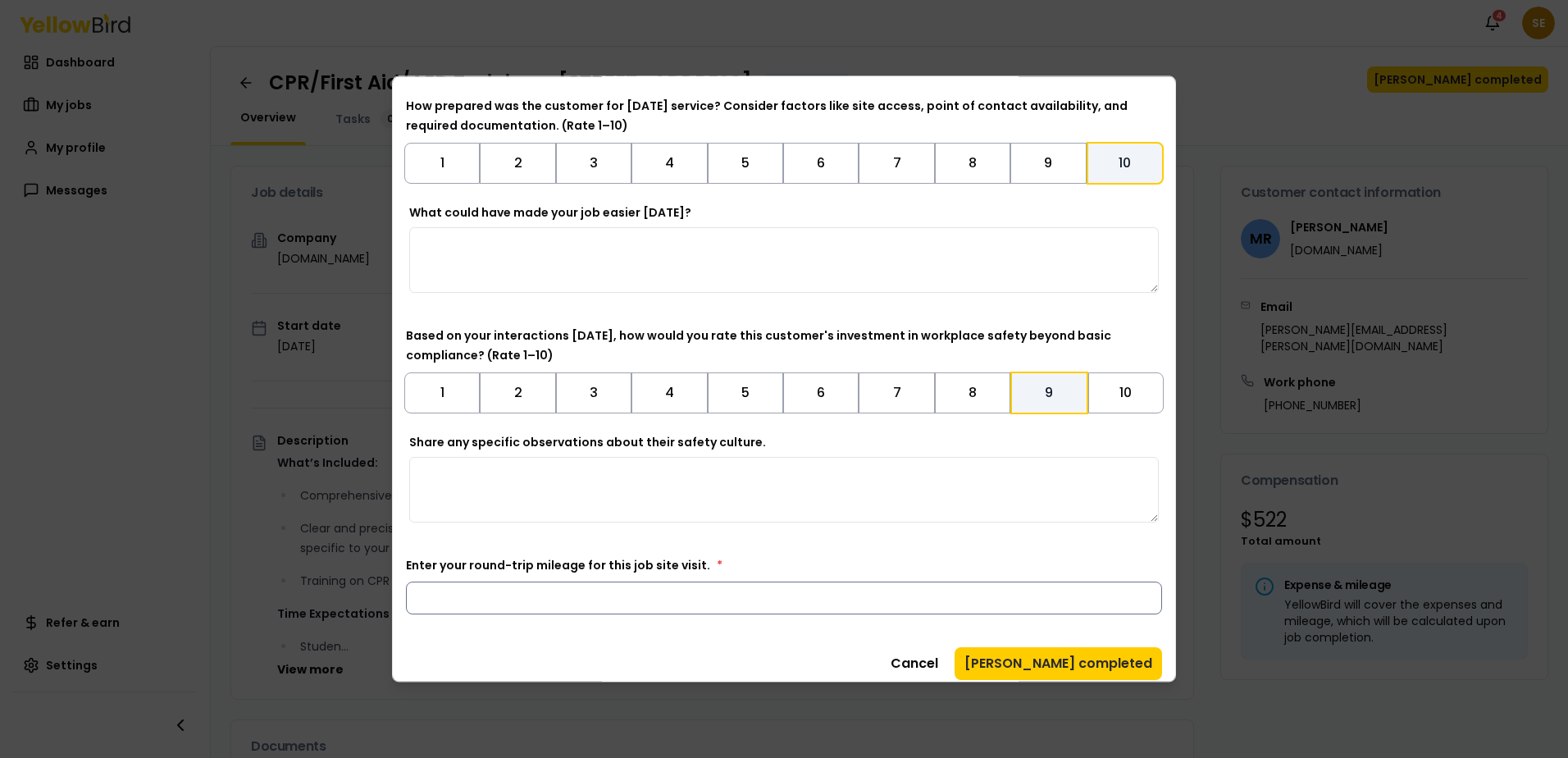
scroll to position [341, 0]
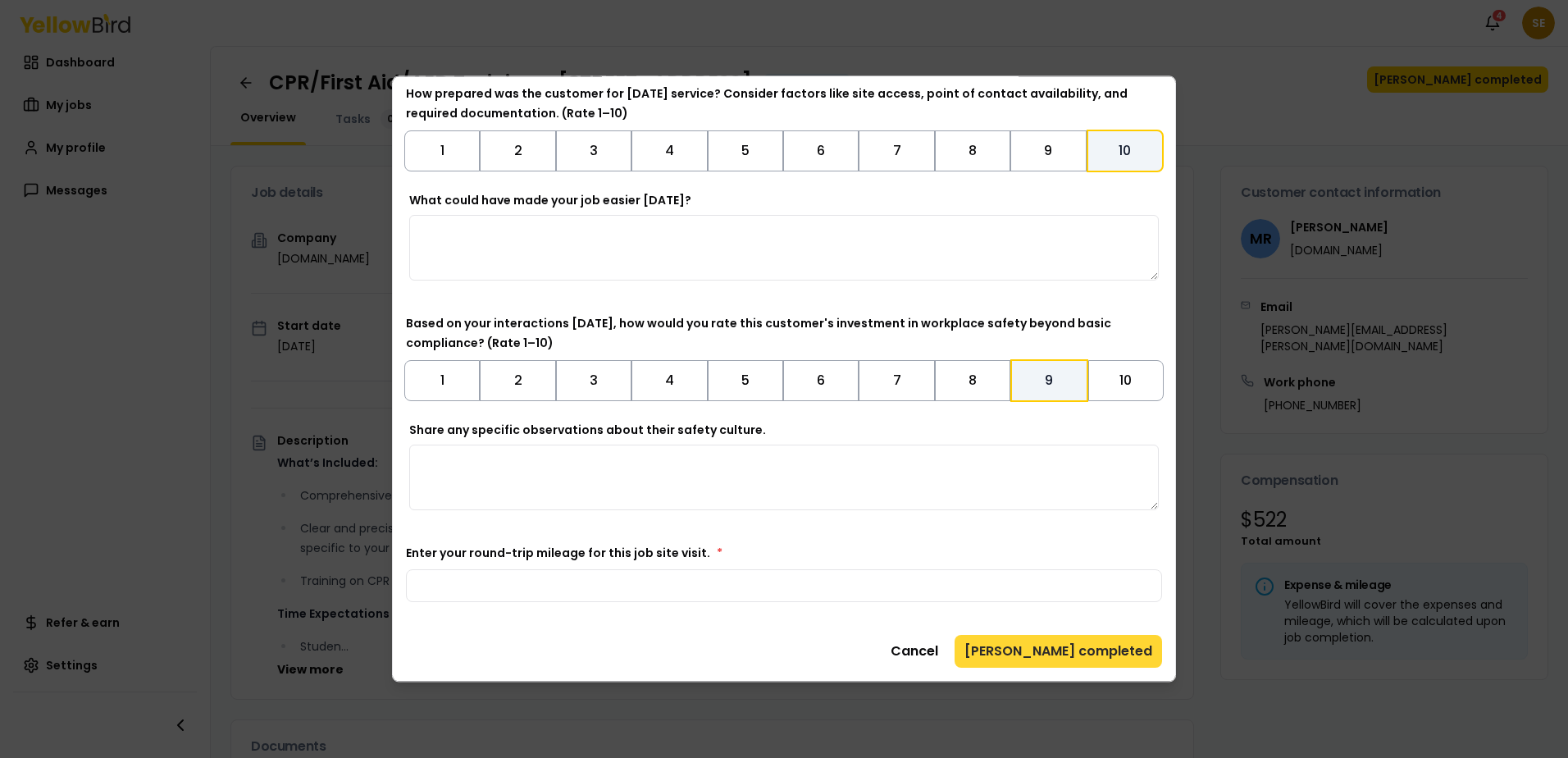
click at [1072, 660] on button "[PERSON_NAME] completed" at bounding box center [1058, 651] width 207 height 33
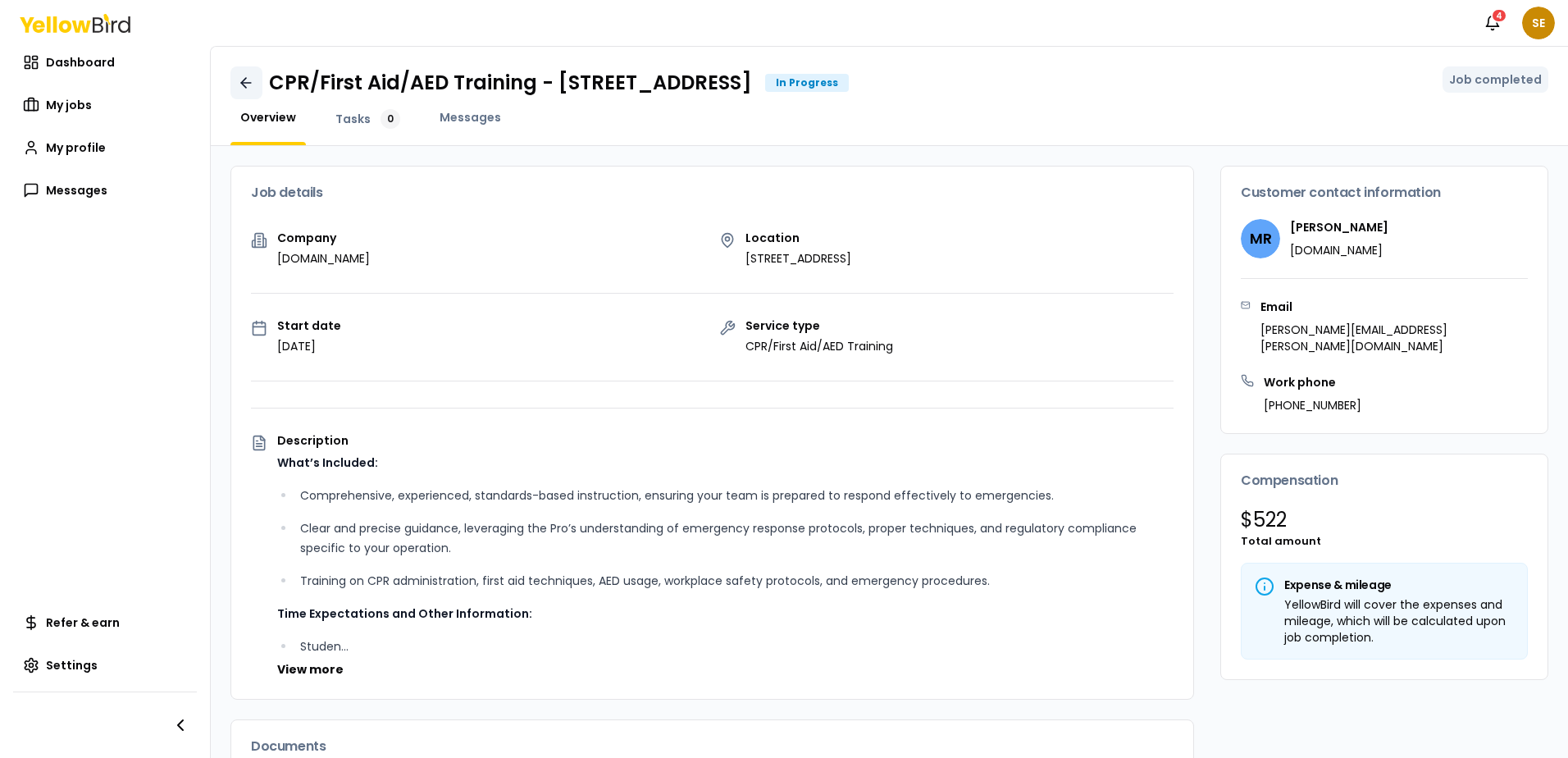
click at [249, 84] on icon at bounding box center [246, 83] width 17 height 17
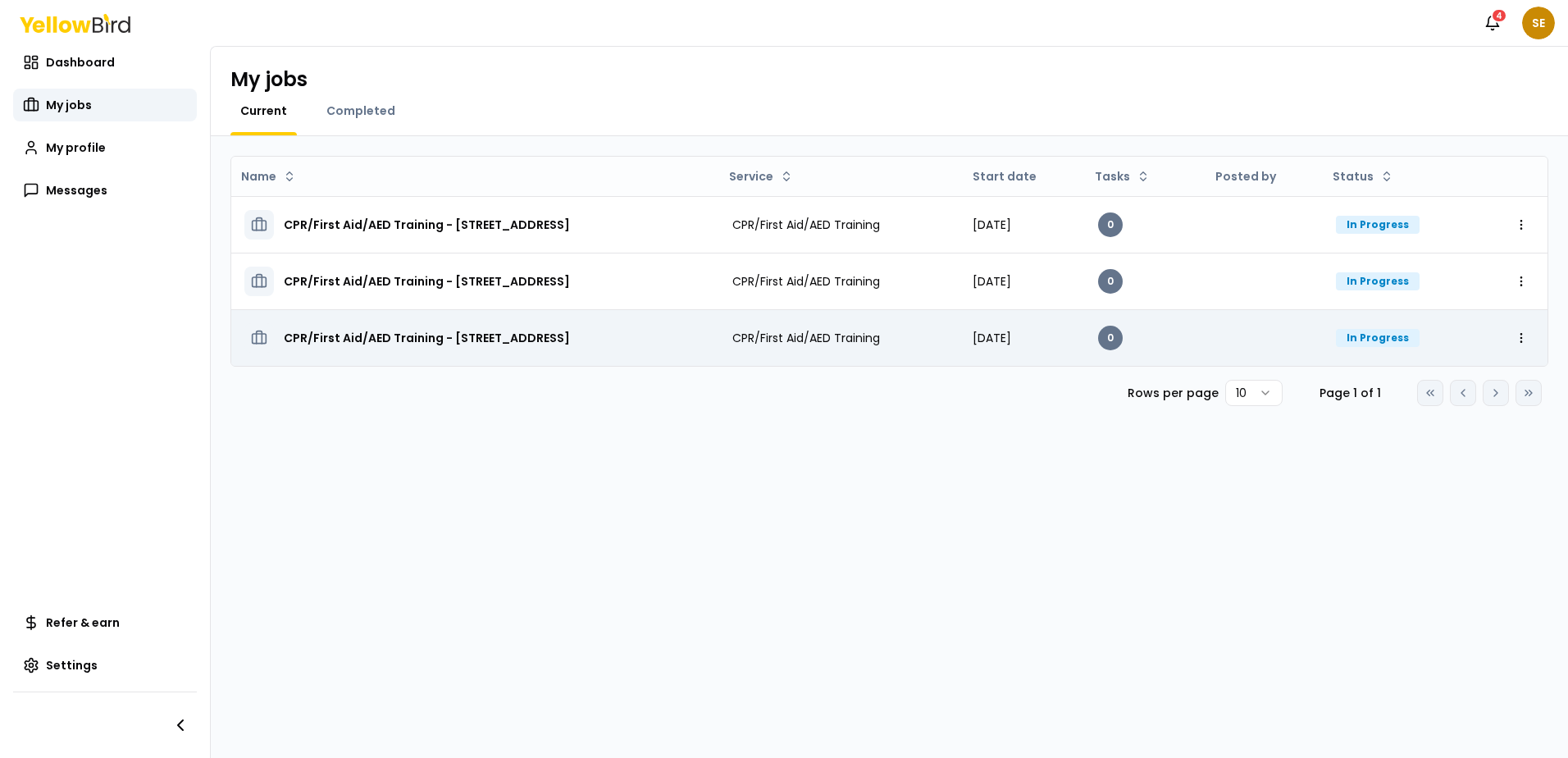
click at [570, 339] on h3 "CPR/First Aid/AED Training - [STREET_ADDRESS]" at bounding box center [427, 338] width 286 height 30
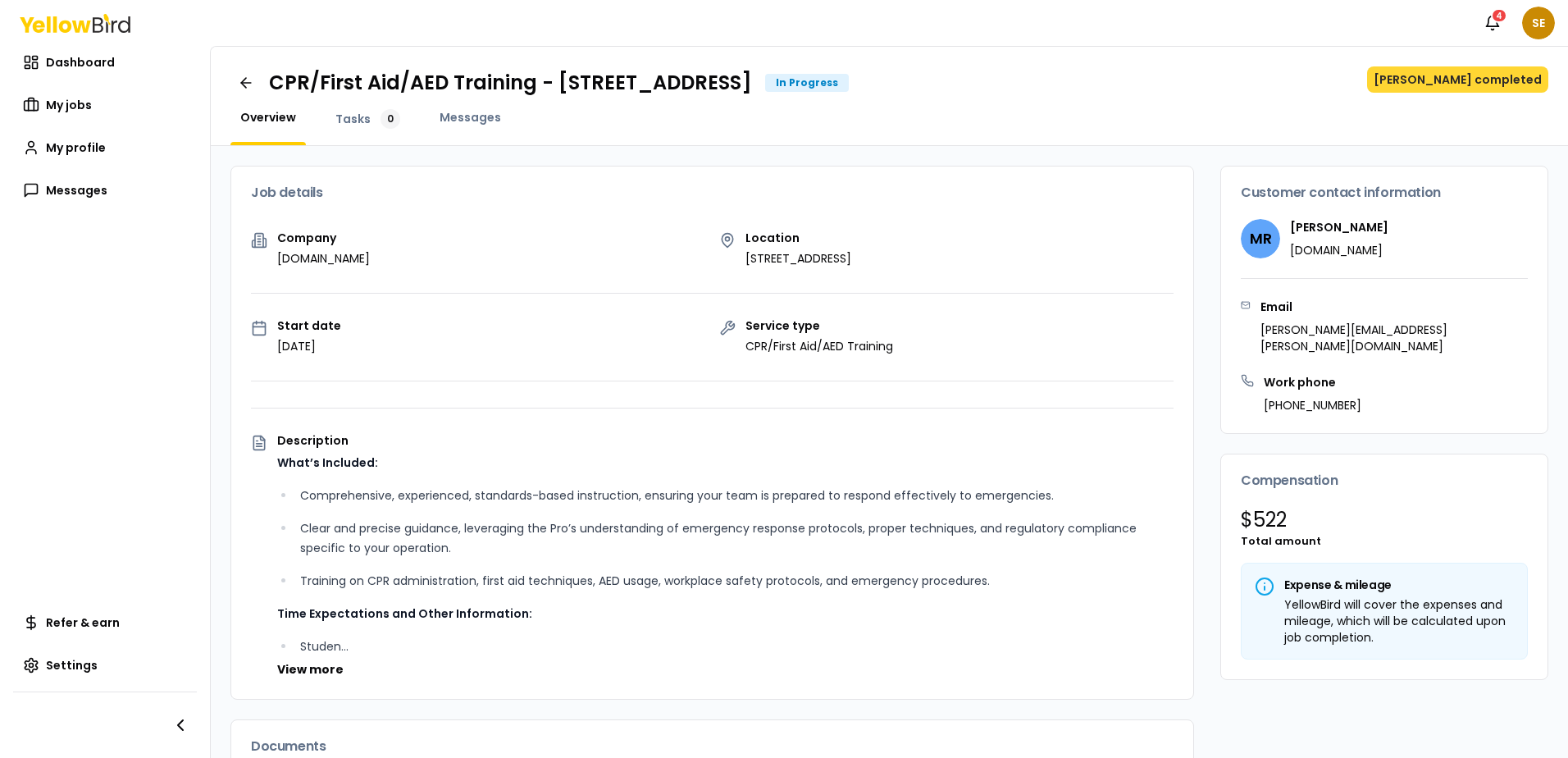
click at [1460, 85] on button "[PERSON_NAME] completed" at bounding box center [1457, 79] width 181 height 26
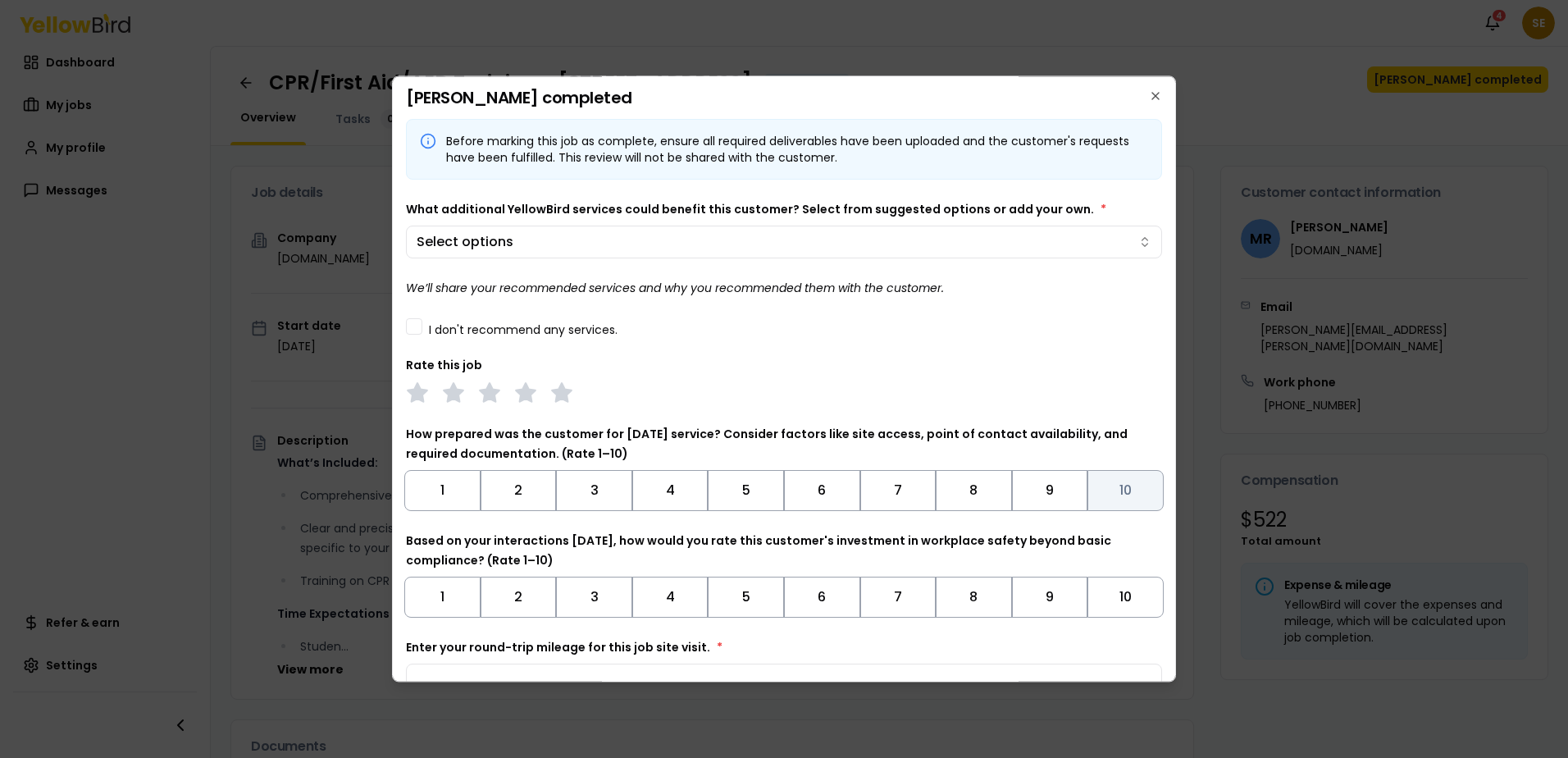
click at [1140, 486] on button "10" at bounding box center [1126, 491] width 76 height 41
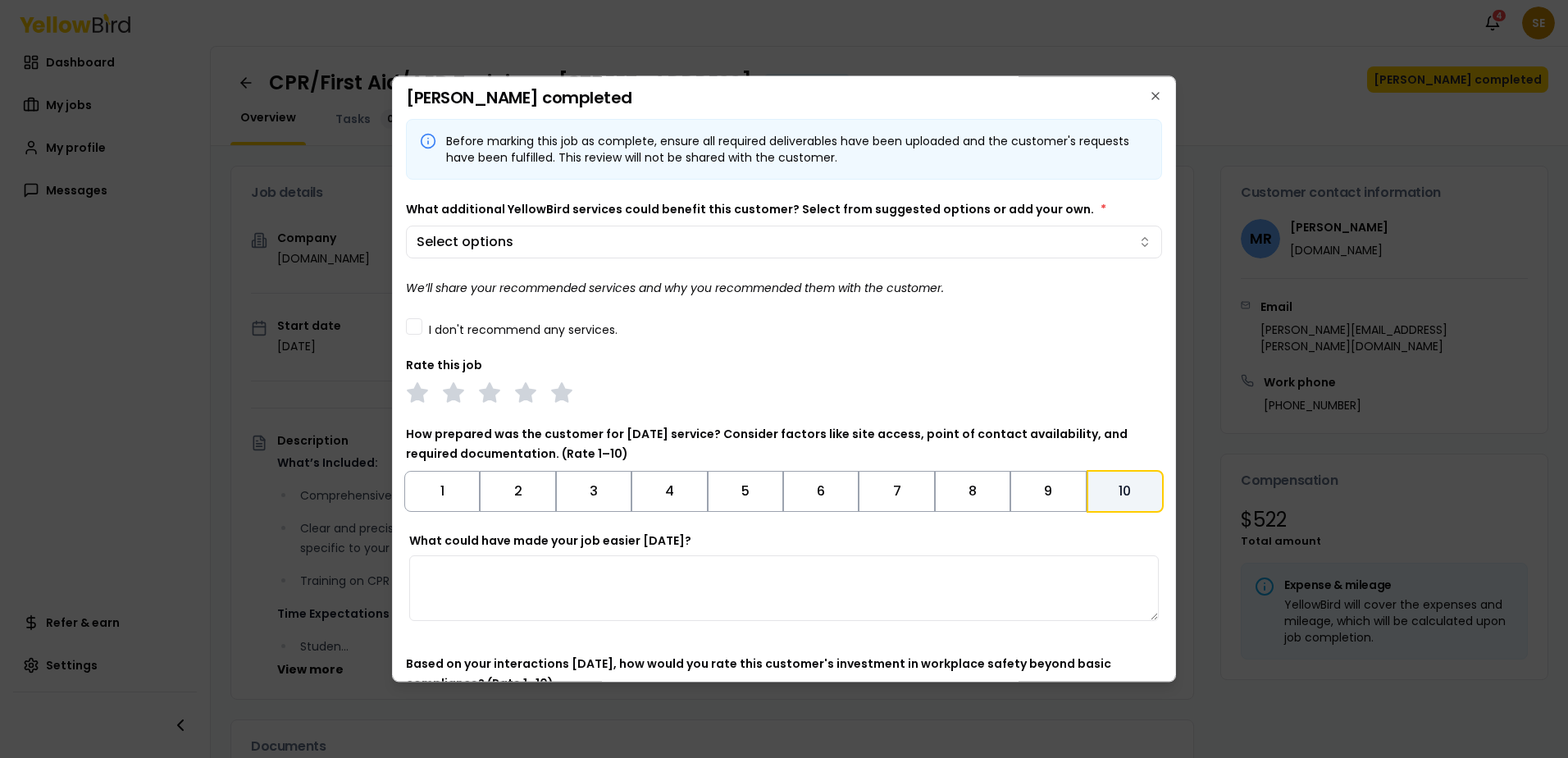
scroll to position [217, 0]
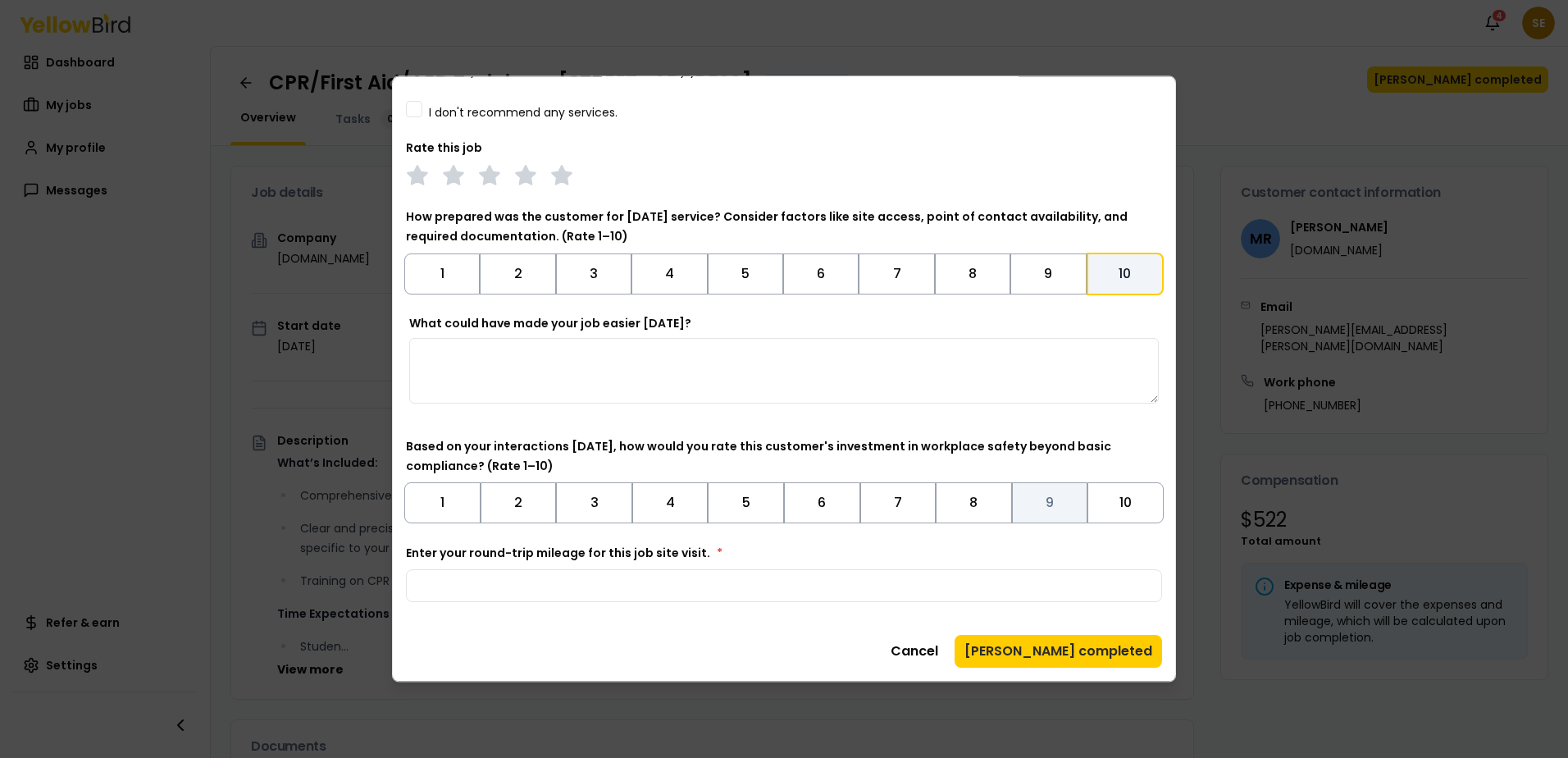
click at [1039, 503] on button "9" at bounding box center [1051, 503] width 76 height 41
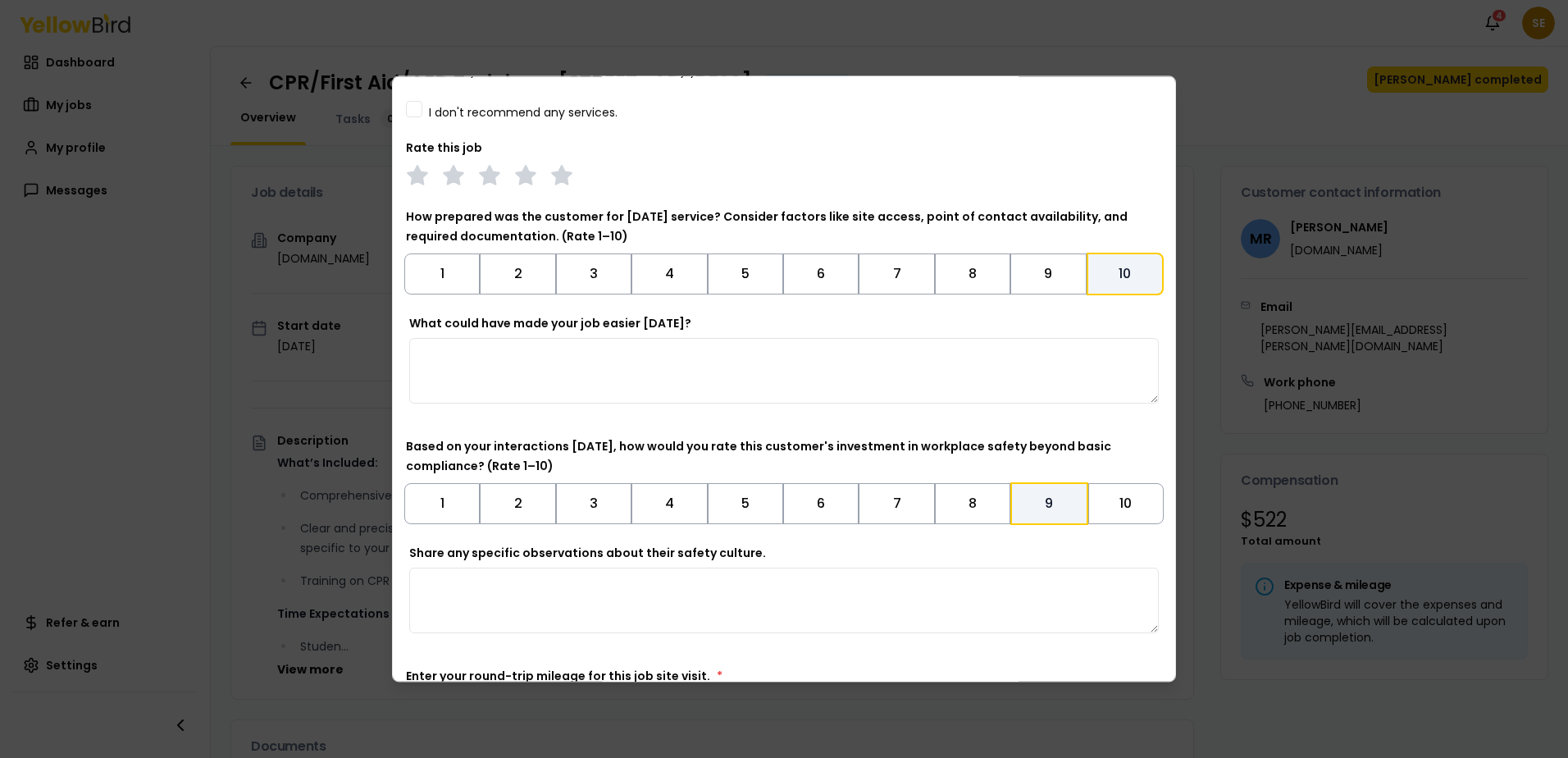
scroll to position [341, 0]
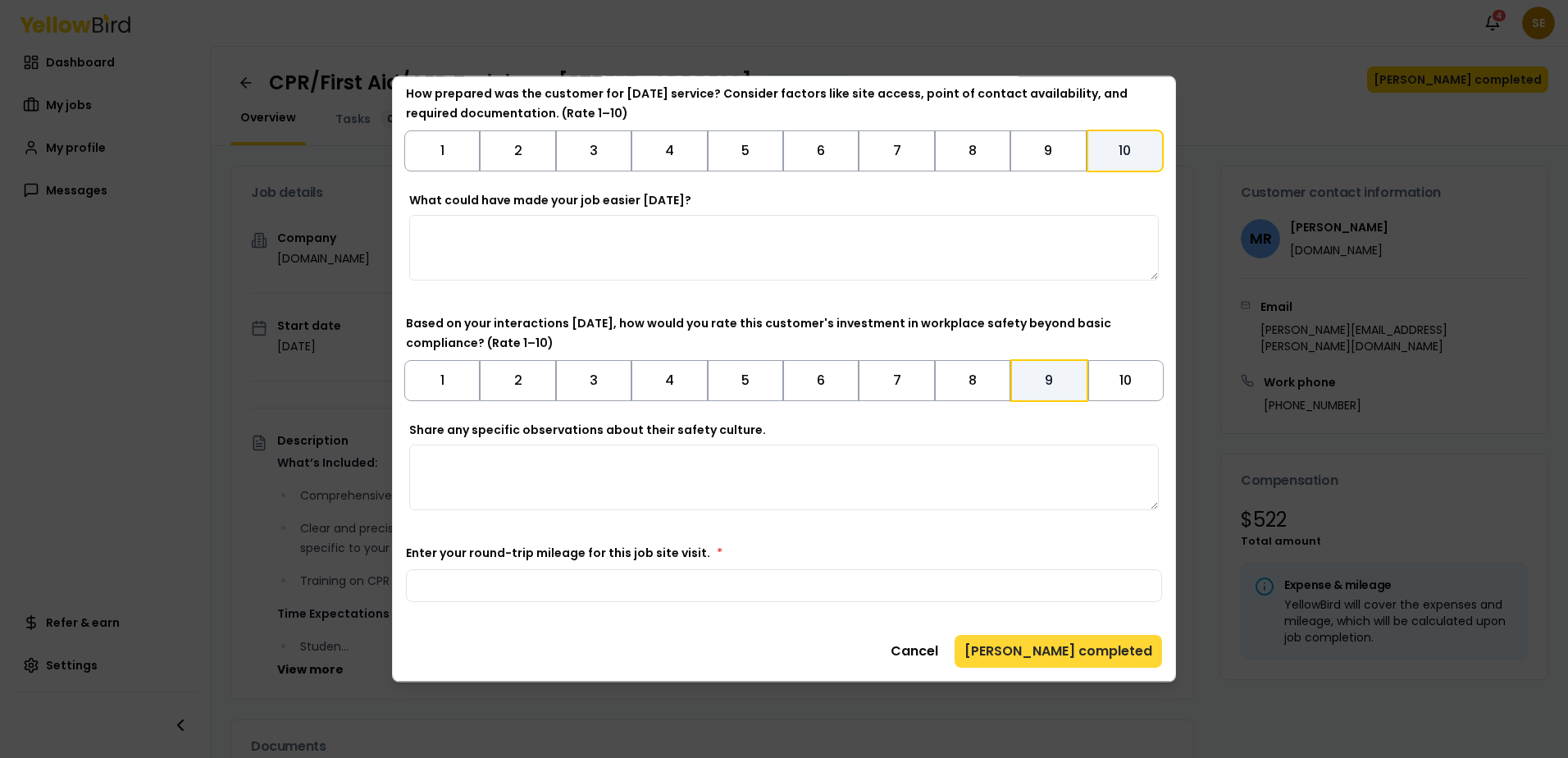
click at [1067, 650] on button "[PERSON_NAME] completed" at bounding box center [1058, 651] width 207 height 33
click at [1070, 651] on button "[PERSON_NAME] completed" at bounding box center [1058, 651] width 207 height 33
click at [666, 593] on input "Enter your round-trip mileage for this job site visit. *" at bounding box center [784, 586] width 756 height 33
type input "*"
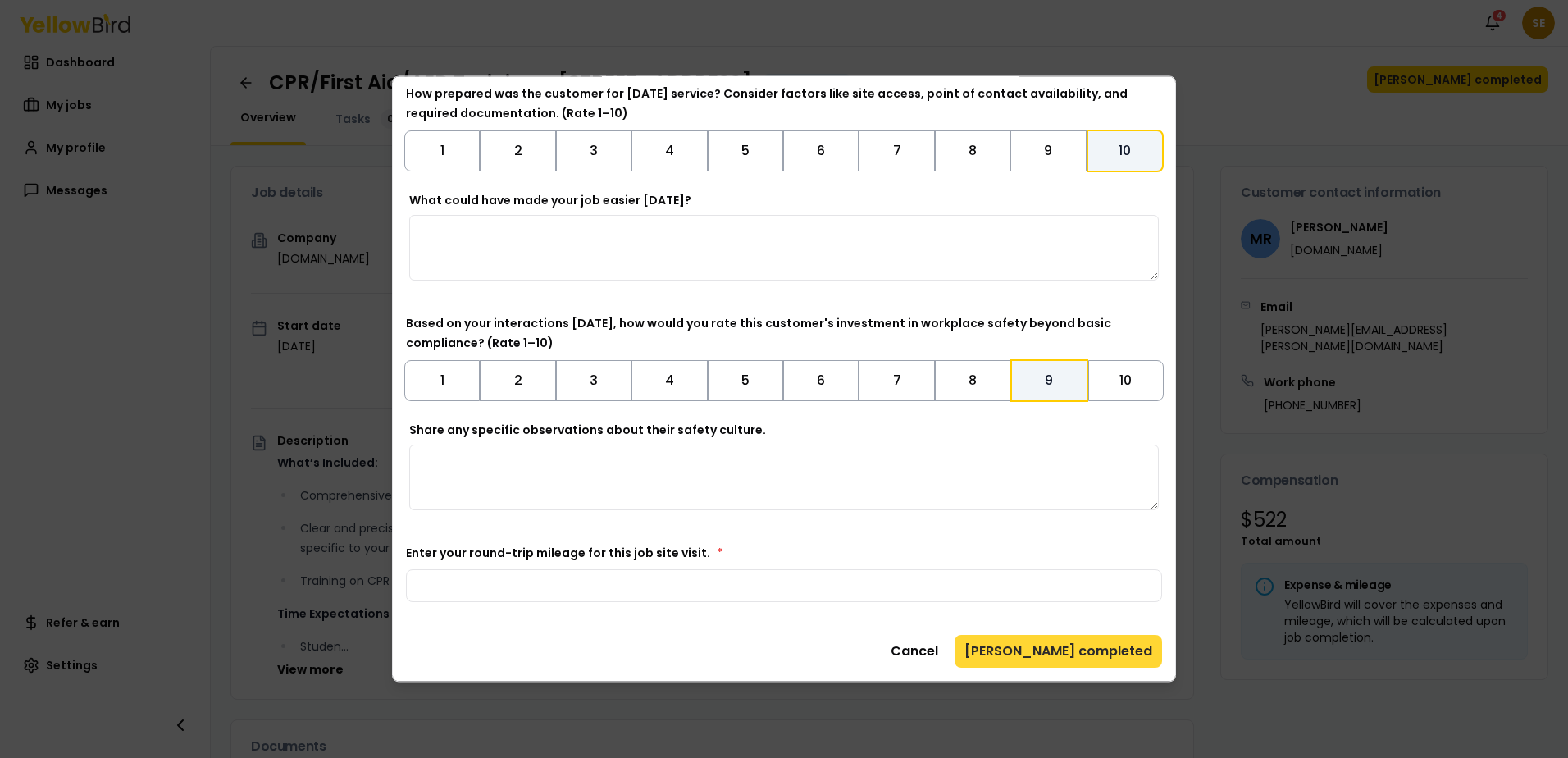
click at [1060, 649] on button "[PERSON_NAME] completed" at bounding box center [1058, 651] width 207 height 33
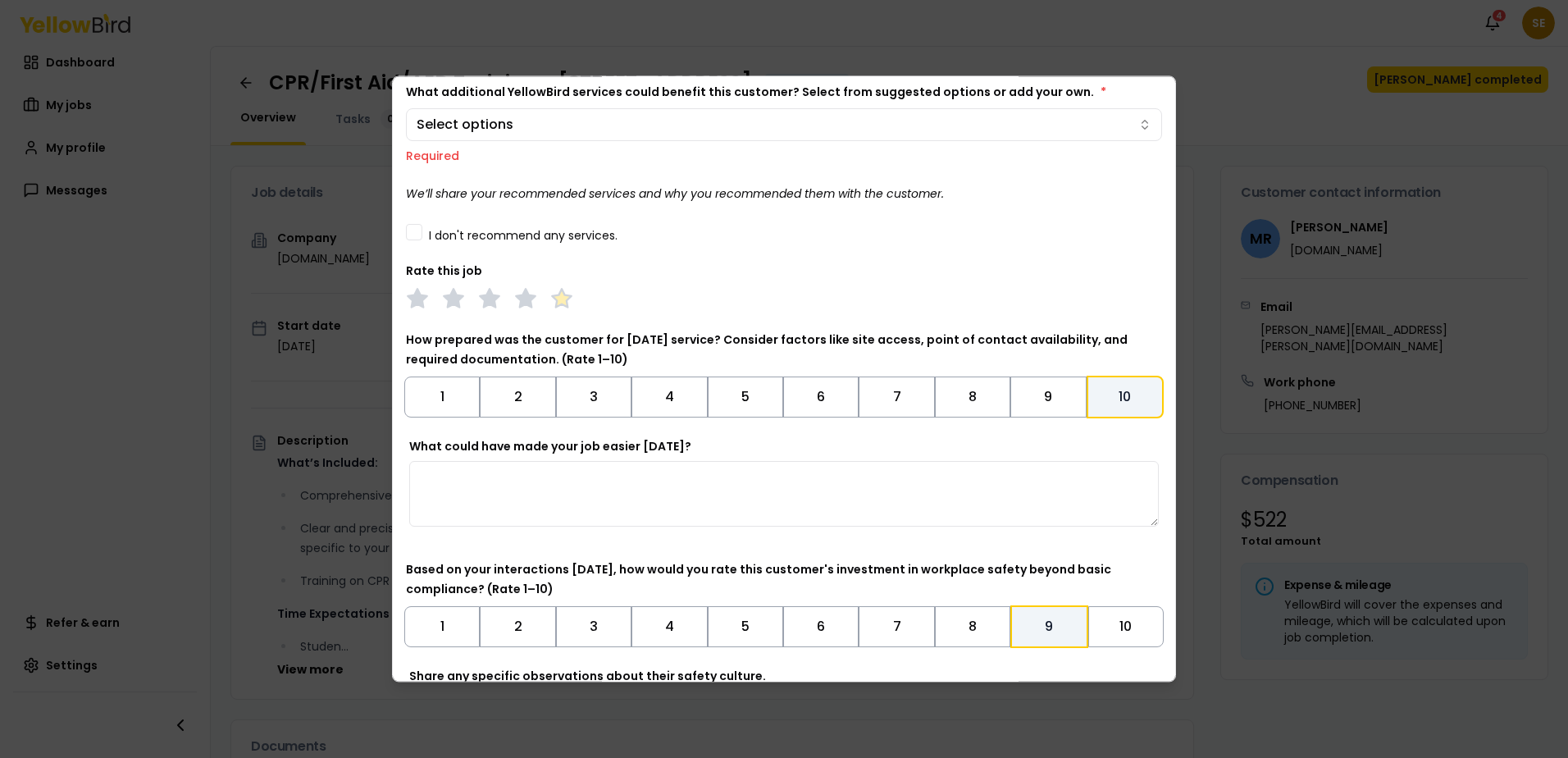
click at [565, 298] on polygon at bounding box center [561, 298] width 19 height 18
click at [422, 231] on button "I don't recommend any services." at bounding box center [414, 232] width 17 height 17
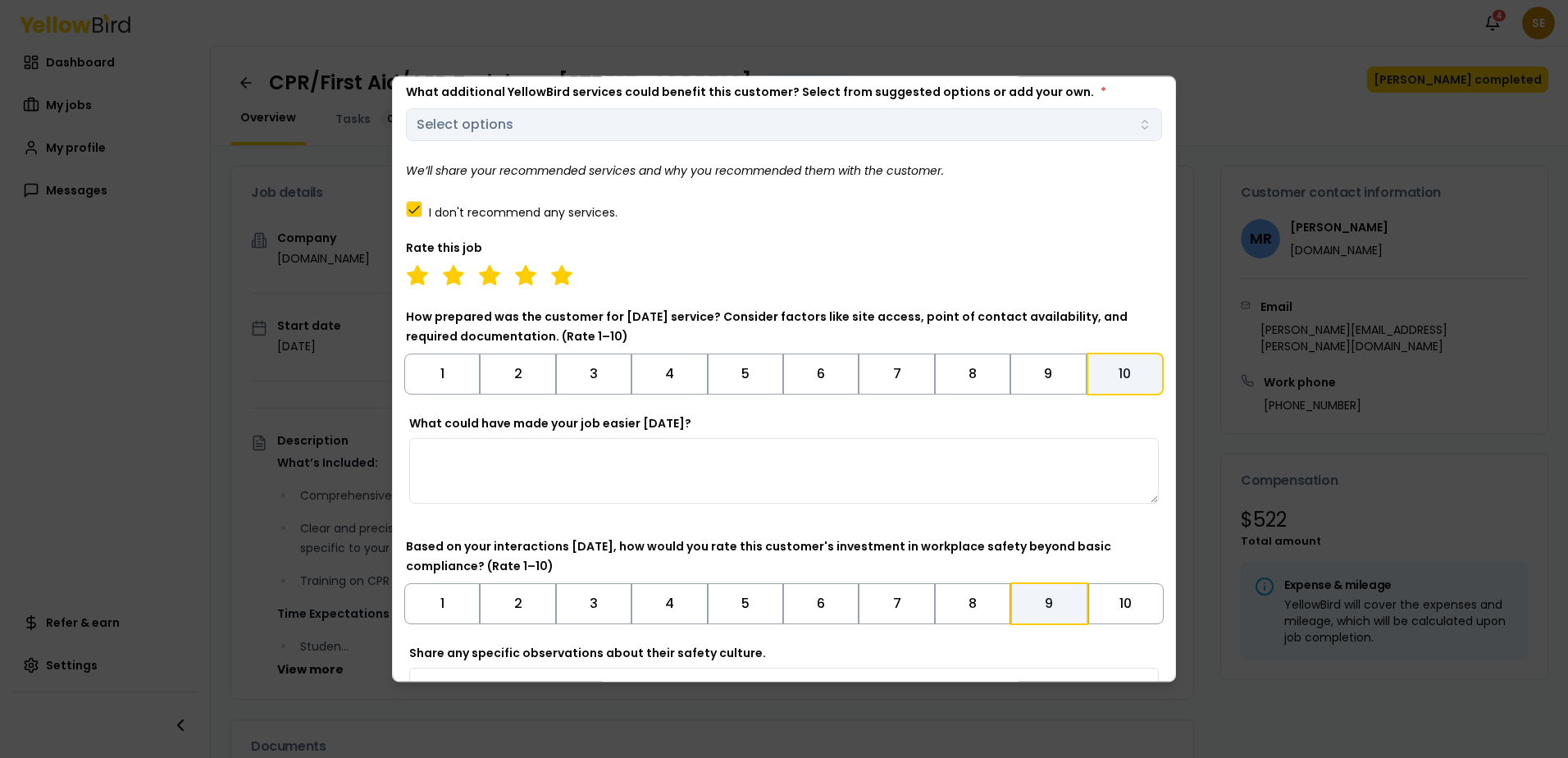
scroll to position [341, 0]
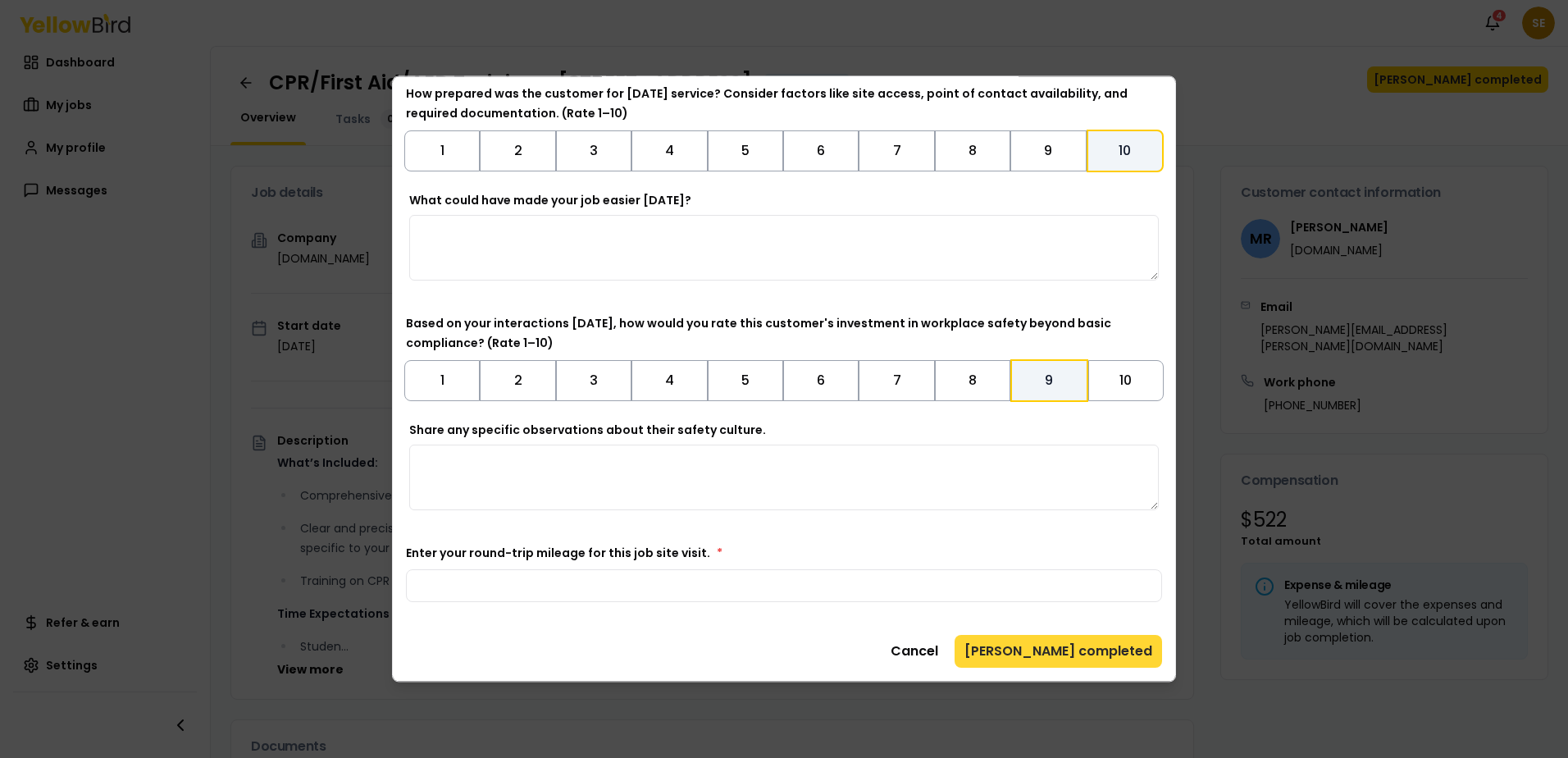
click at [1094, 656] on button "[PERSON_NAME] completed" at bounding box center [1058, 651] width 207 height 33
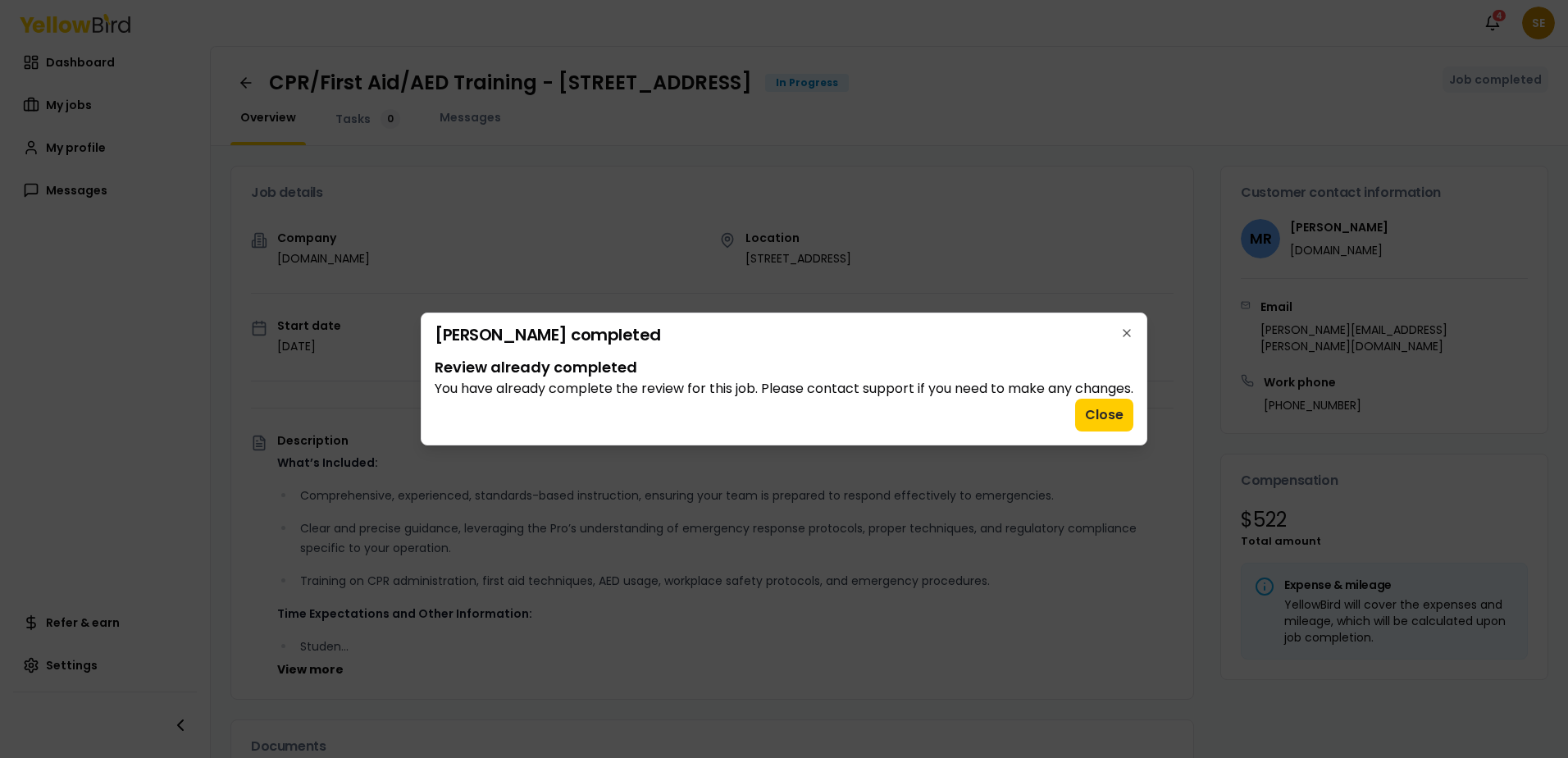
scroll to position [0, 0]
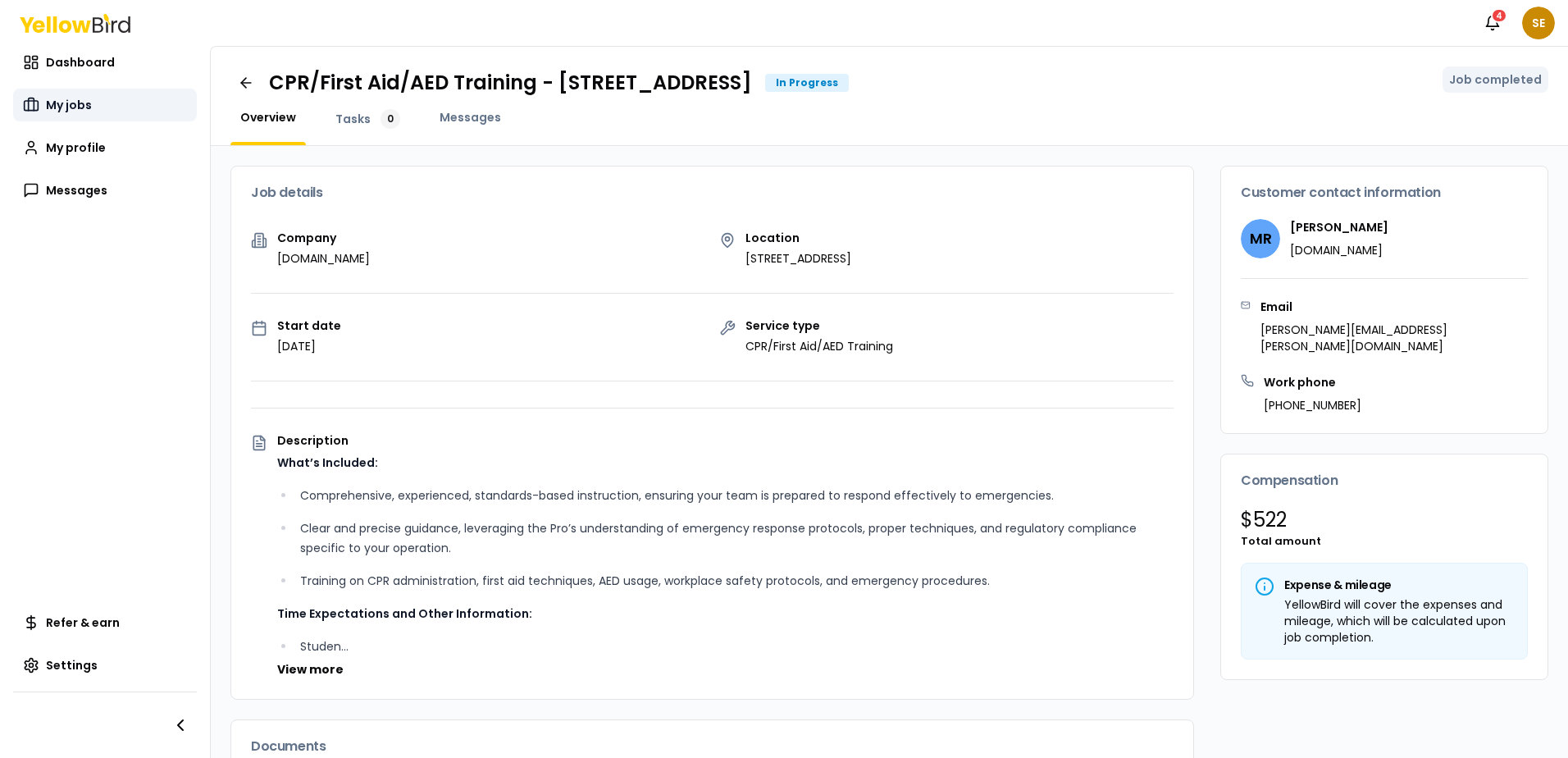
click at [43, 101] on link "My jobs" at bounding box center [105, 105] width 183 height 33
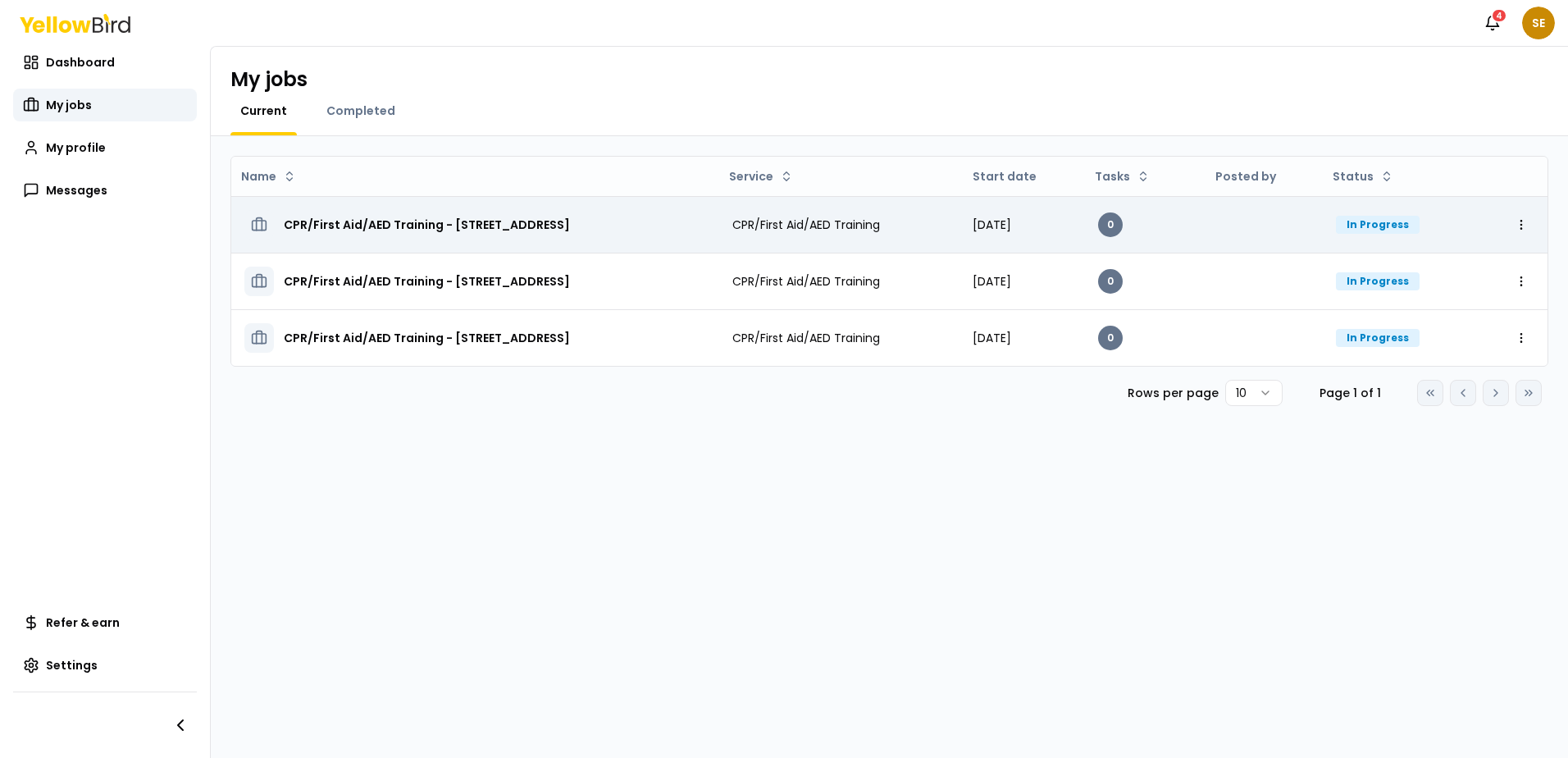
click at [706, 226] on div "CPR/First Aid/AED Training - [STREET_ADDRESS]" at bounding box center [475, 225] width 462 height 30
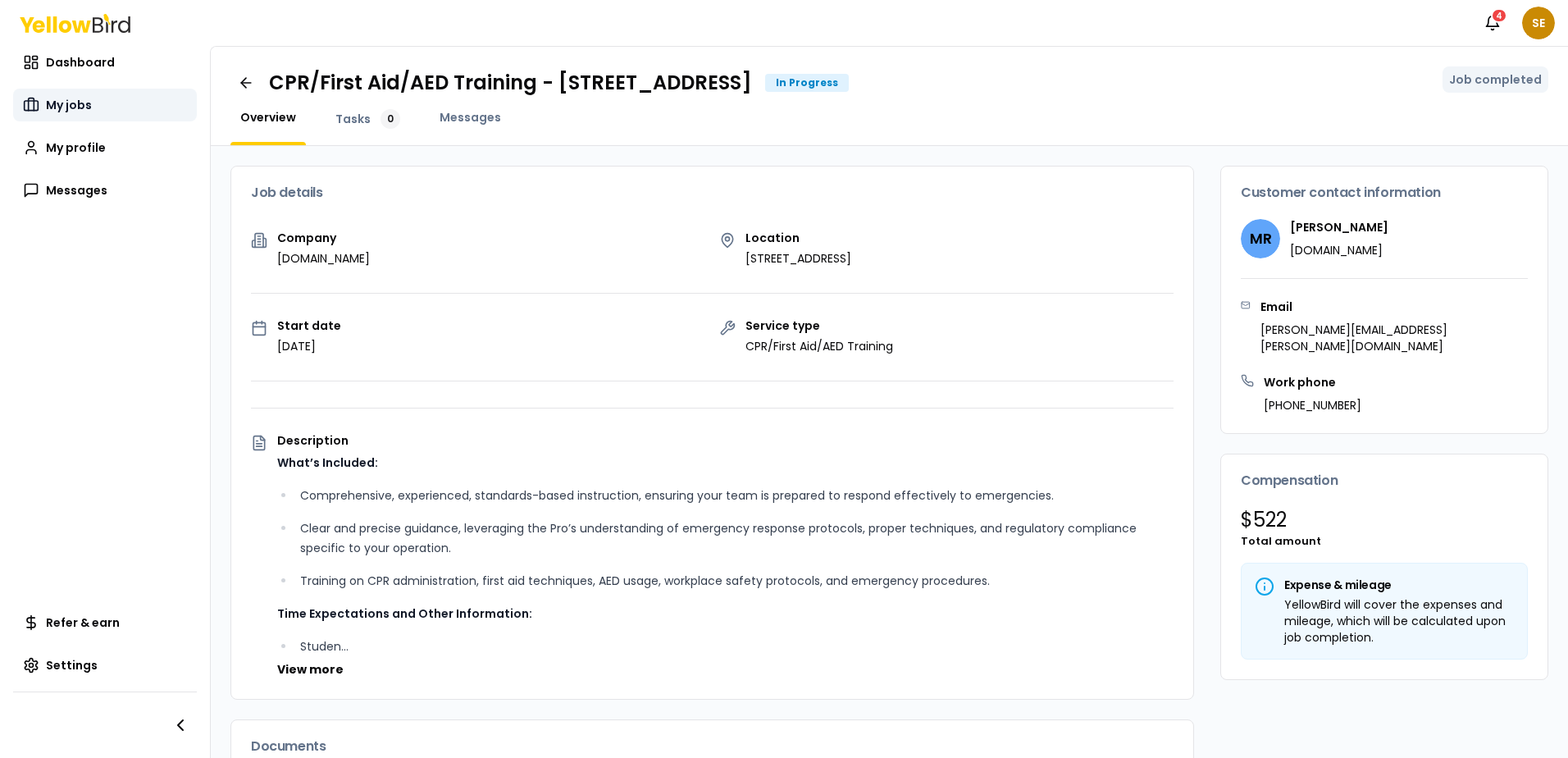
click at [64, 108] on span "My jobs" at bounding box center [69, 105] width 46 height 17
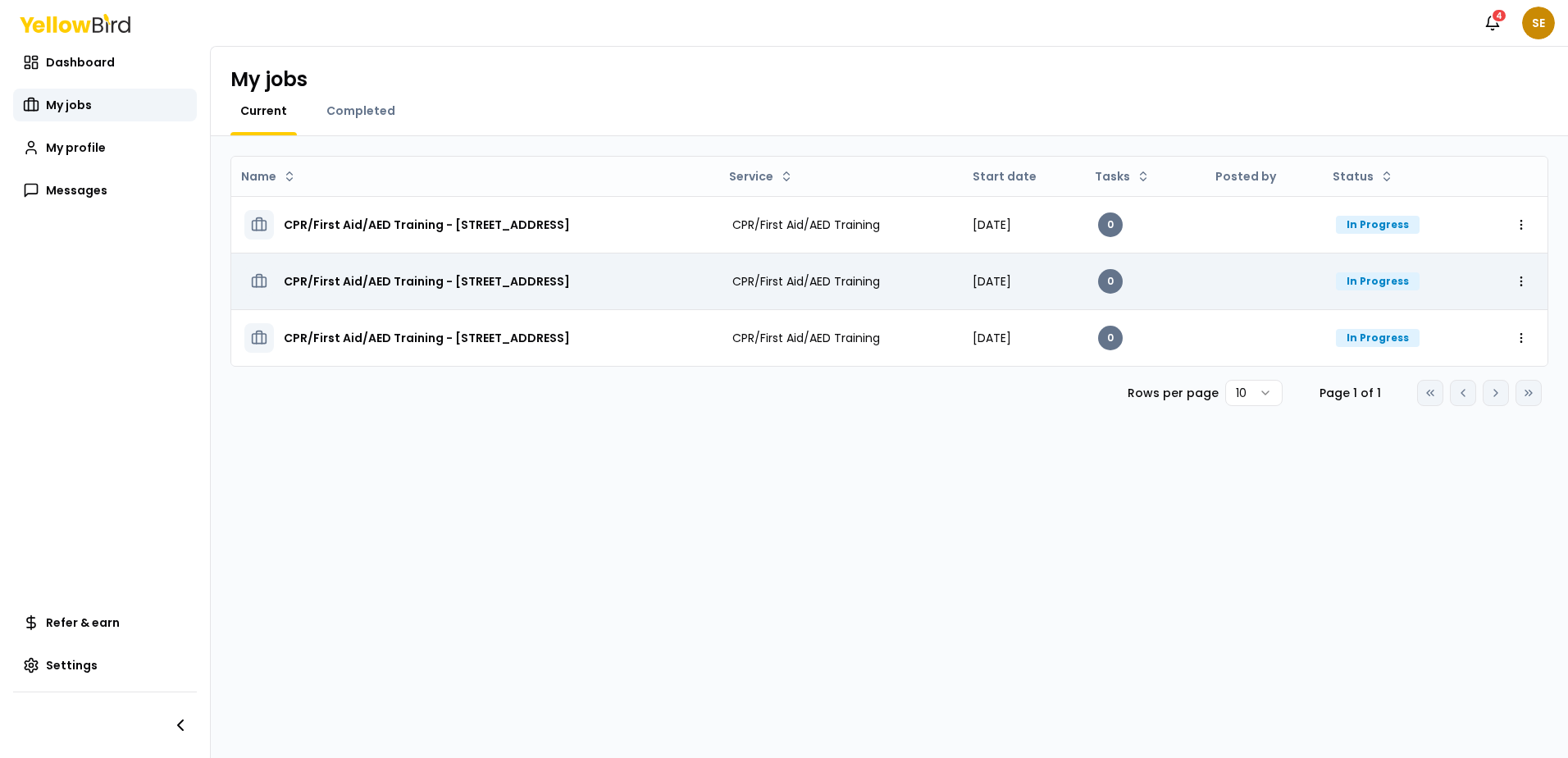
click at [878, 278] on span "CPR/First Aid/AED Training" at bounding box center [806, 281] width 148 height 17
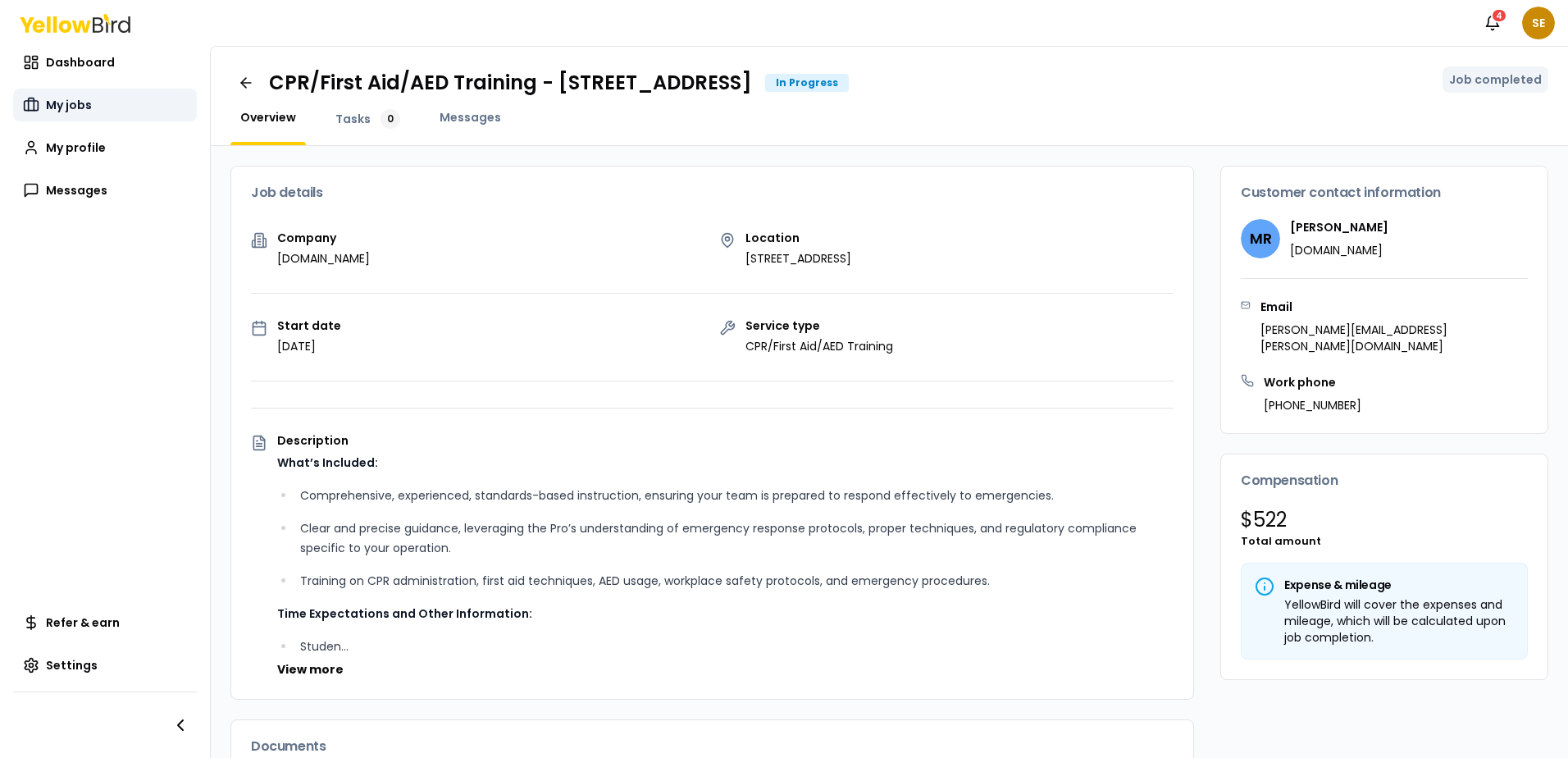
click at [78, 107] on span "My jobs" at bounding box center [69, 105] width 46 height 17
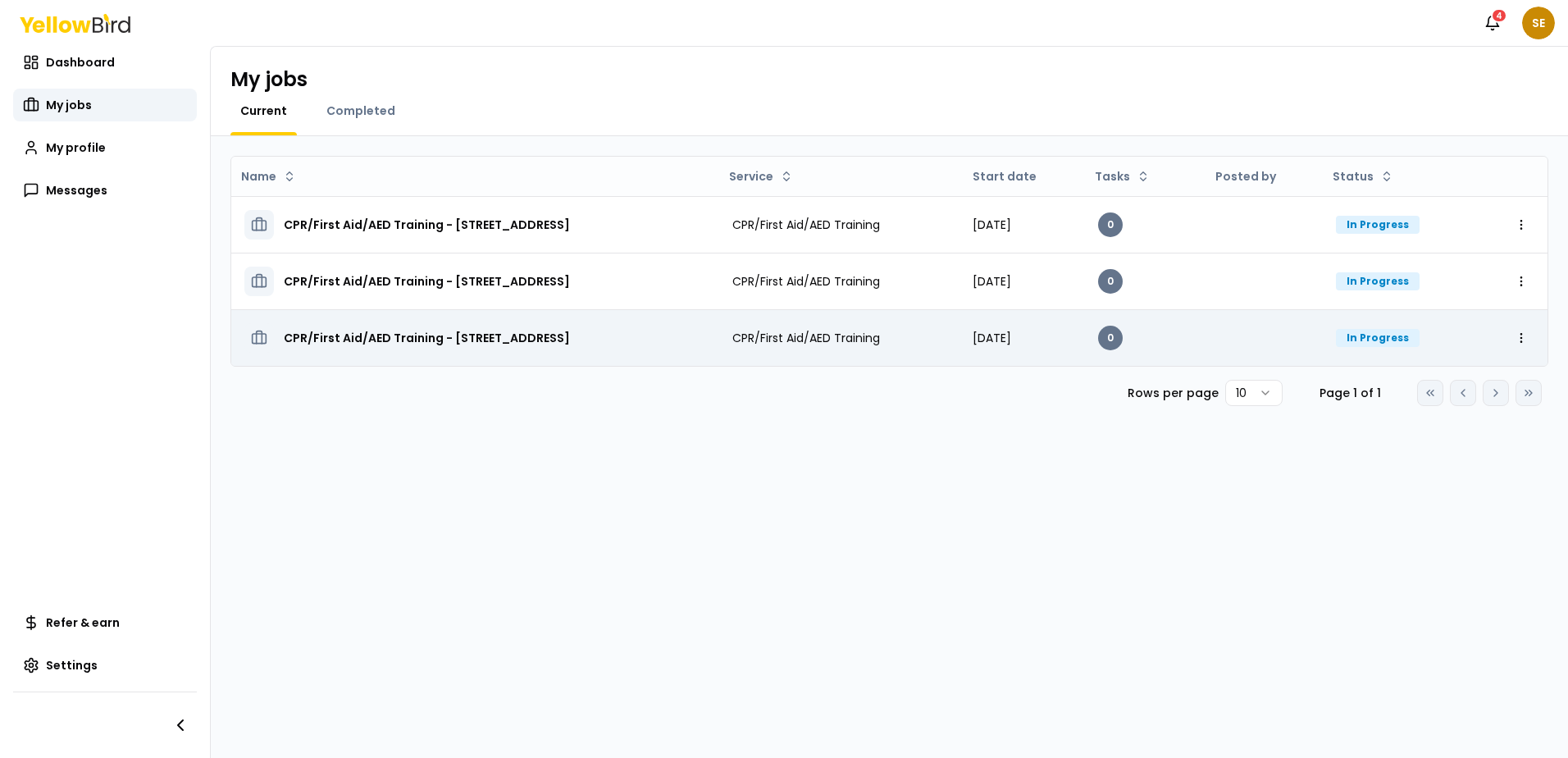
click at [863, 336] on span "CPR/First Aid/AED Training" at bounding box center [806, 338] width 148 height 17
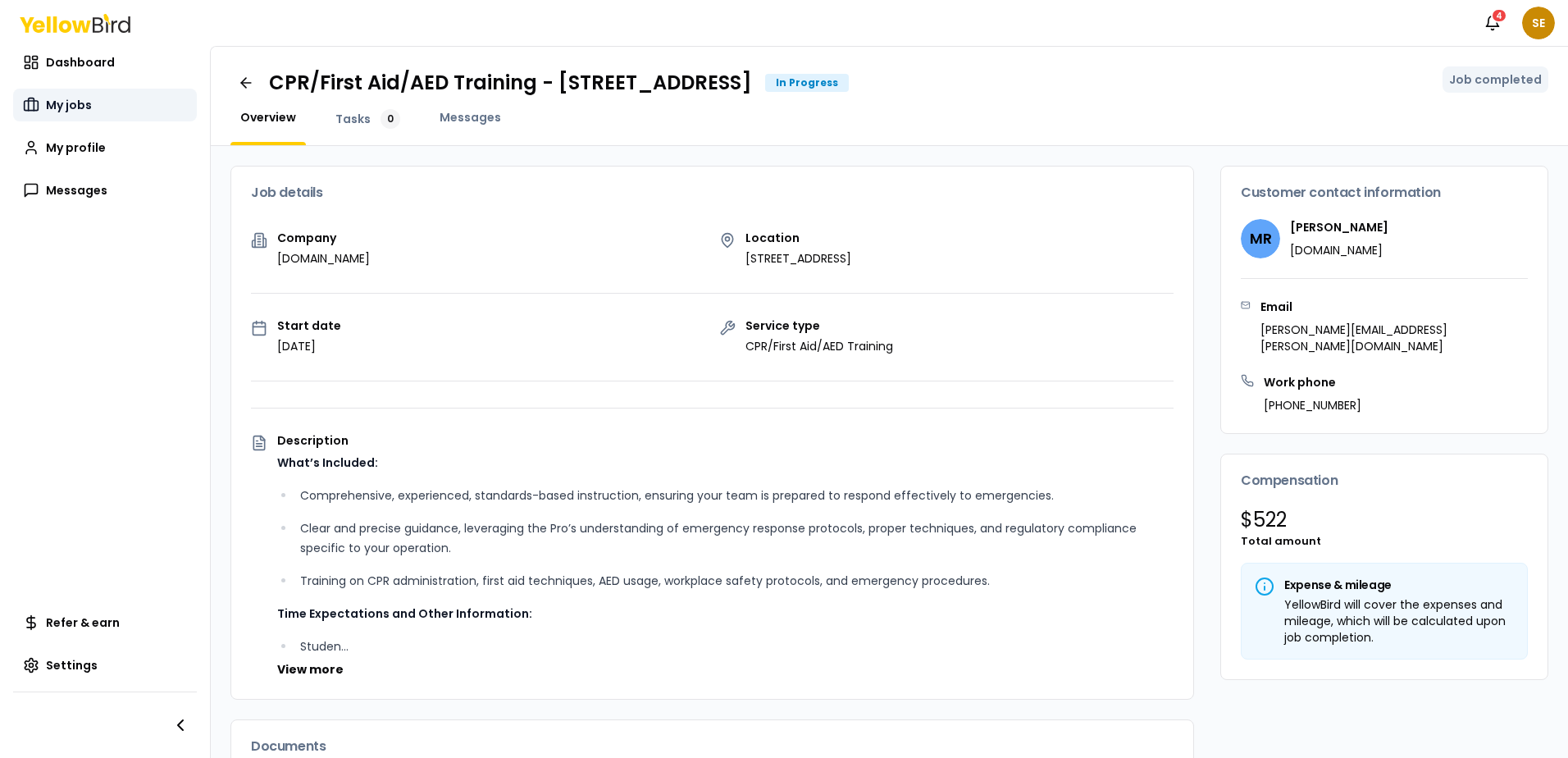
click at [70, 105] on span "My jobs" at bounding box center [69, 105] width 46 height 17
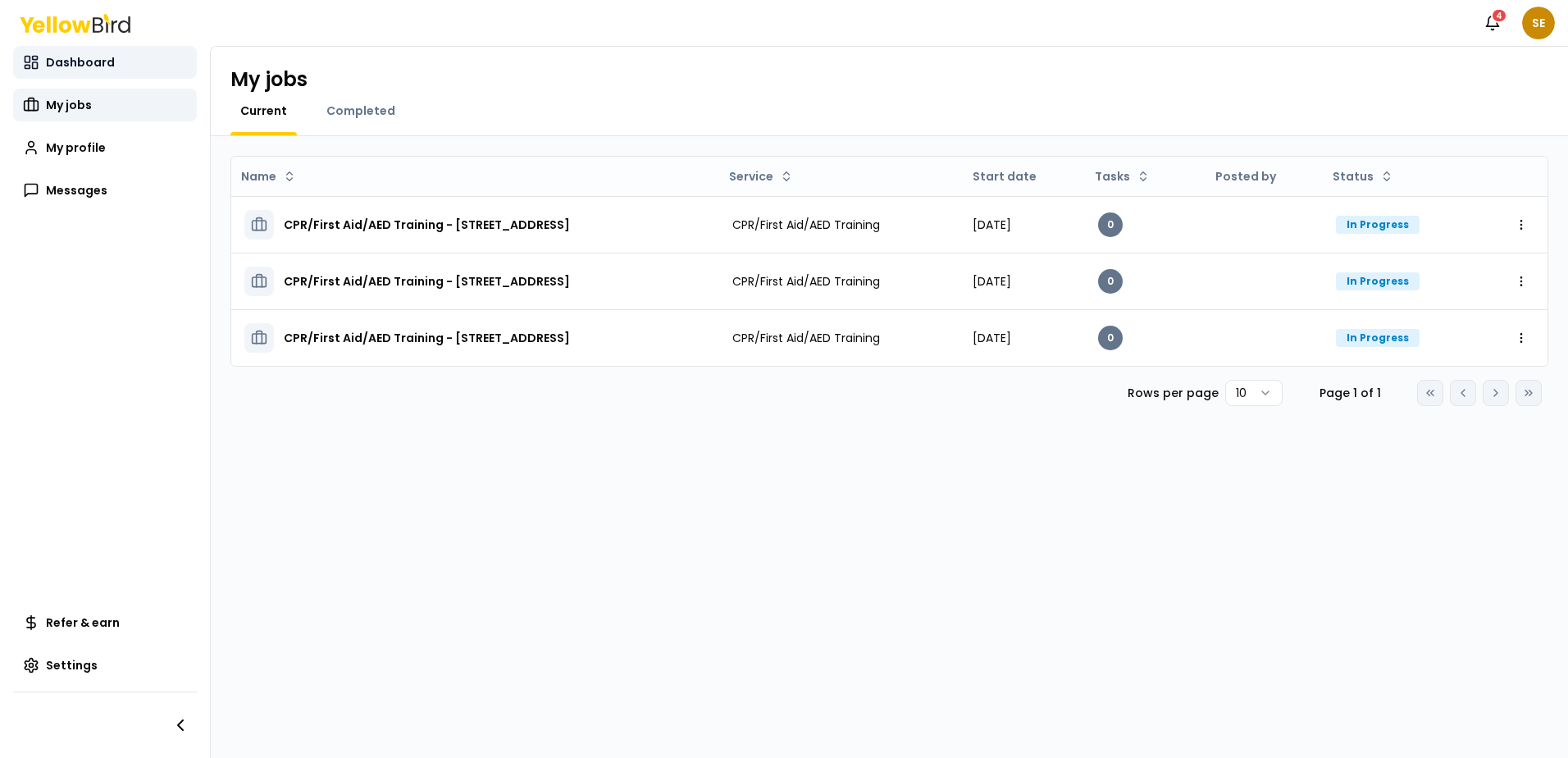
click at [76, 61] on span "Dashboard" at bounding box center [80, 62] width 69 height 17
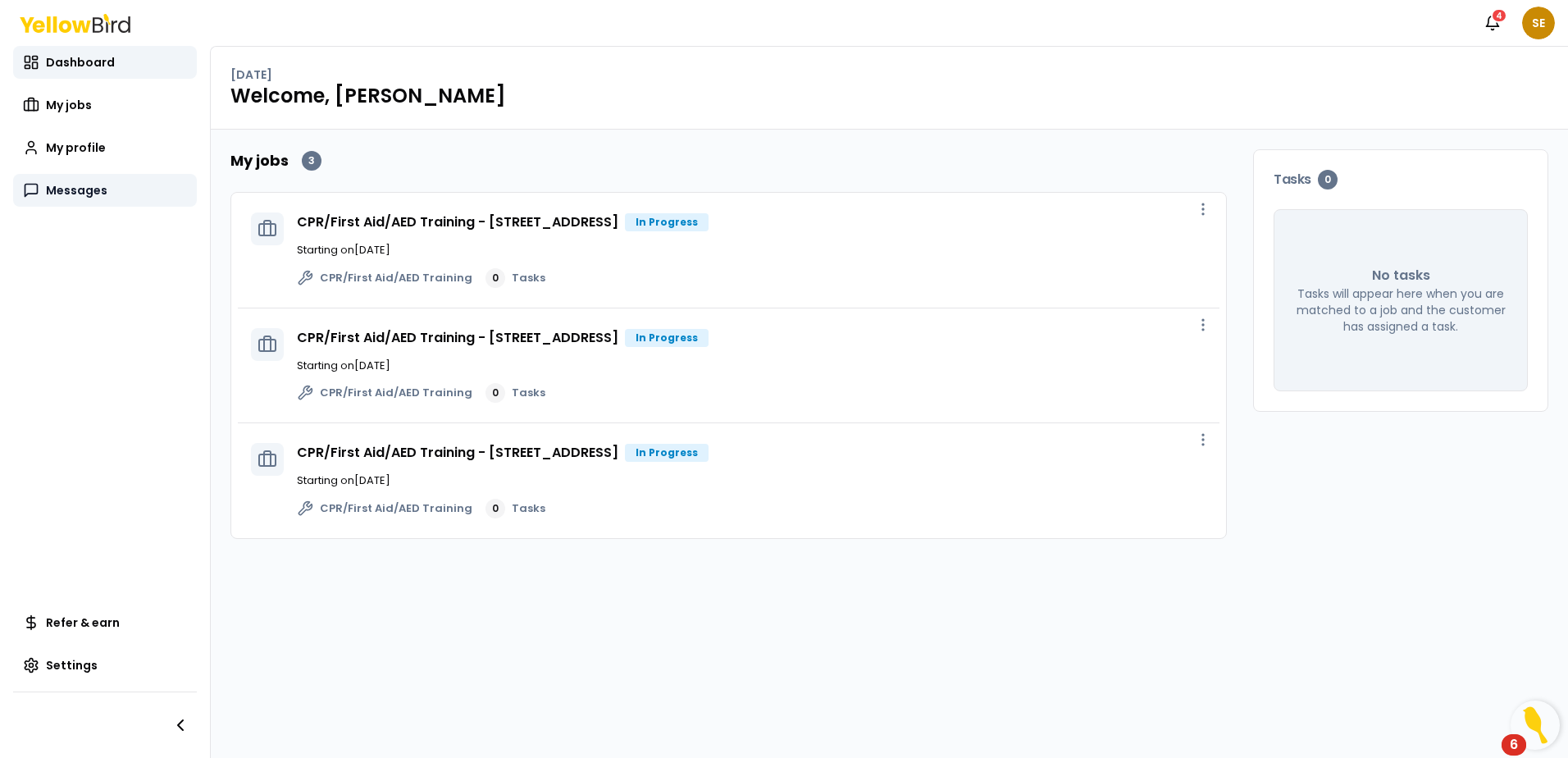
click at [81, 200] on link "Messages" at bounding box center [105, 190] width 183 height 33
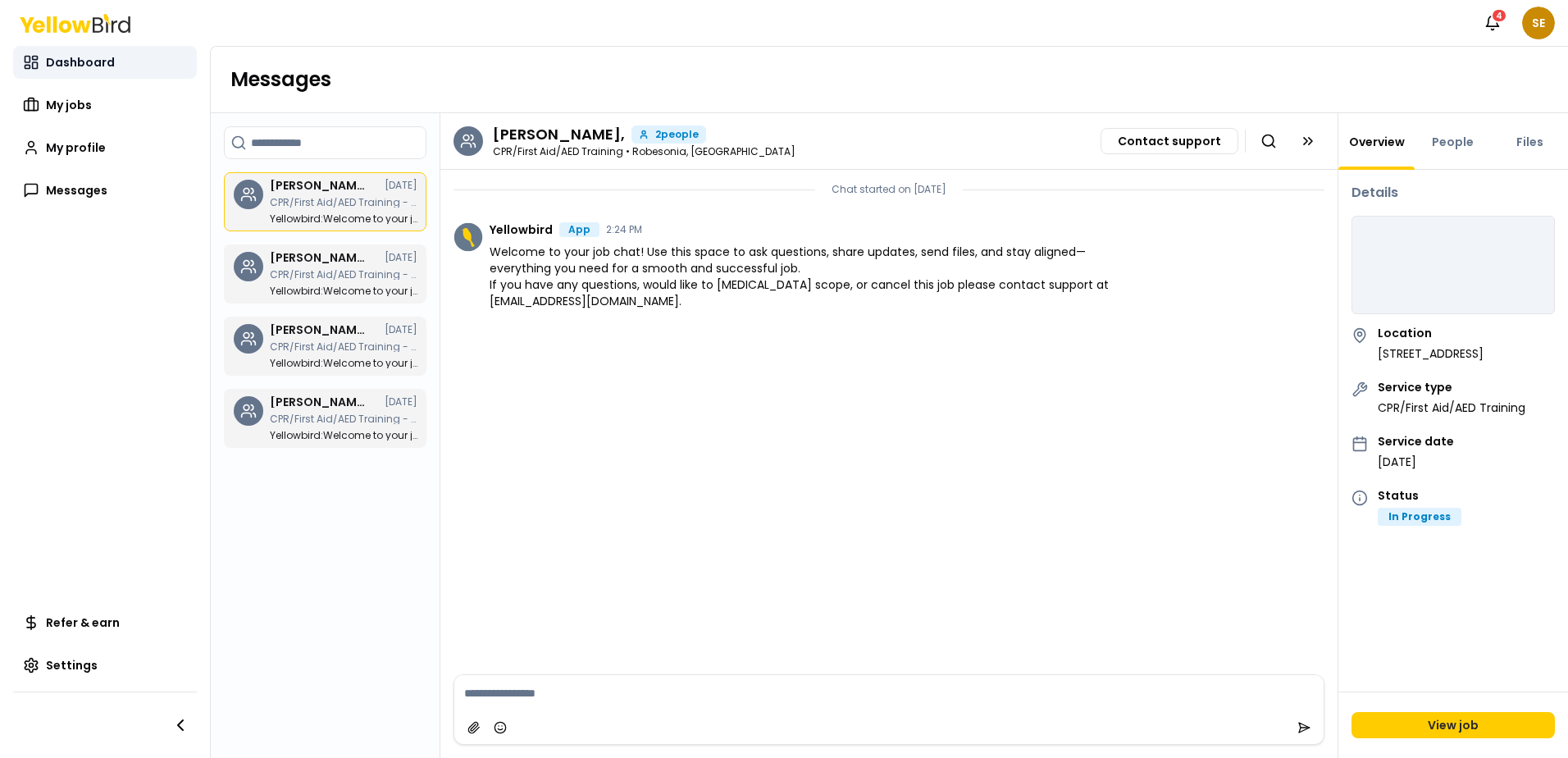
click at [75, 65] on span "Dashboard" at bounding box center [80, 62] width 69 height 17
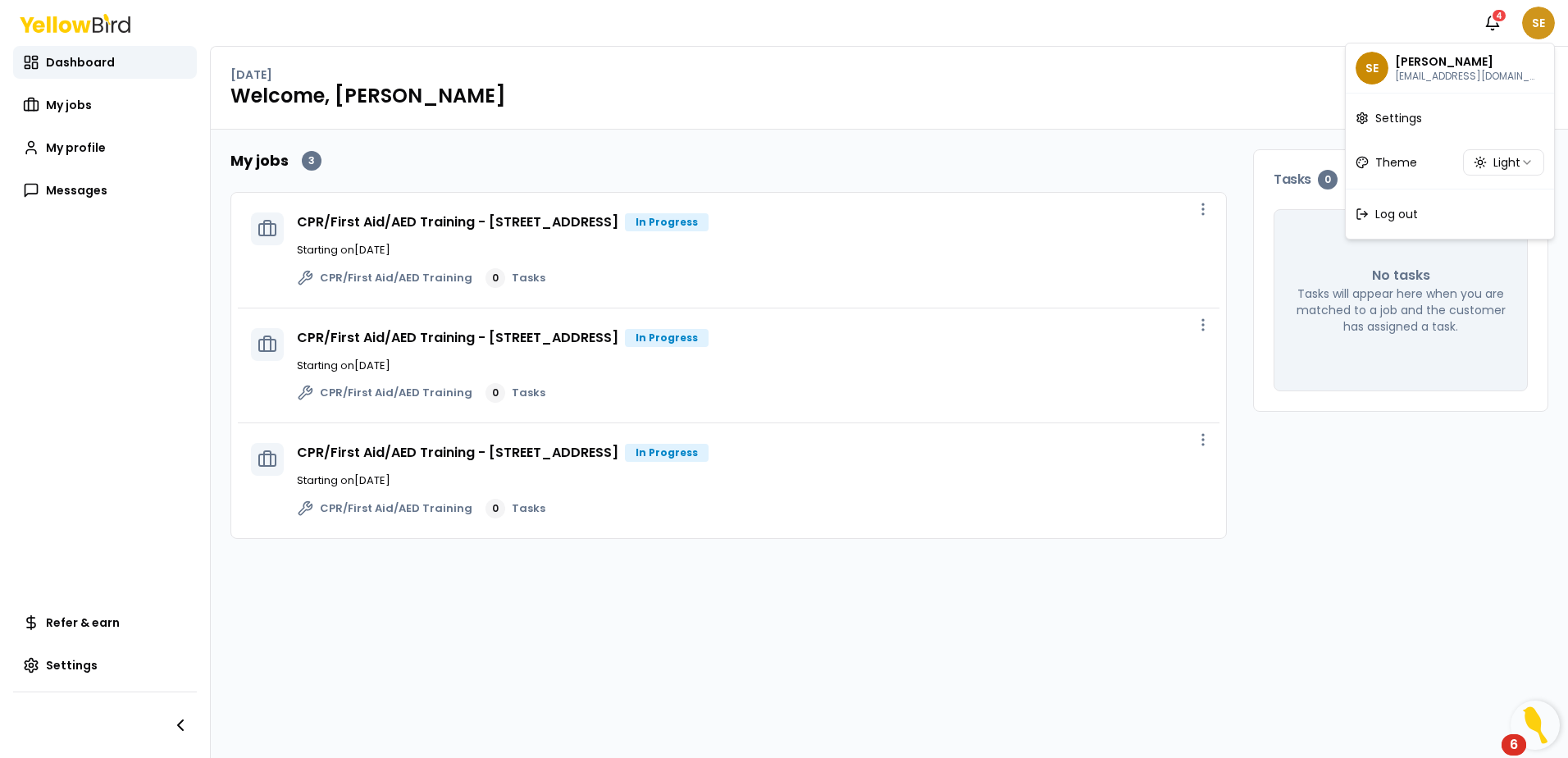
click at [1542, 21] on html "Notifications 4 SE Dashboard My jobs My profile Messages Refer & earn Settings …" at bounding box center [784, 379] width 1568 height 758
click at [1405, 223] on div "Log out" at bounding box center [1450, 214] width 202 height 43
